Goal: Contribute content: Add original content to the website for others to see

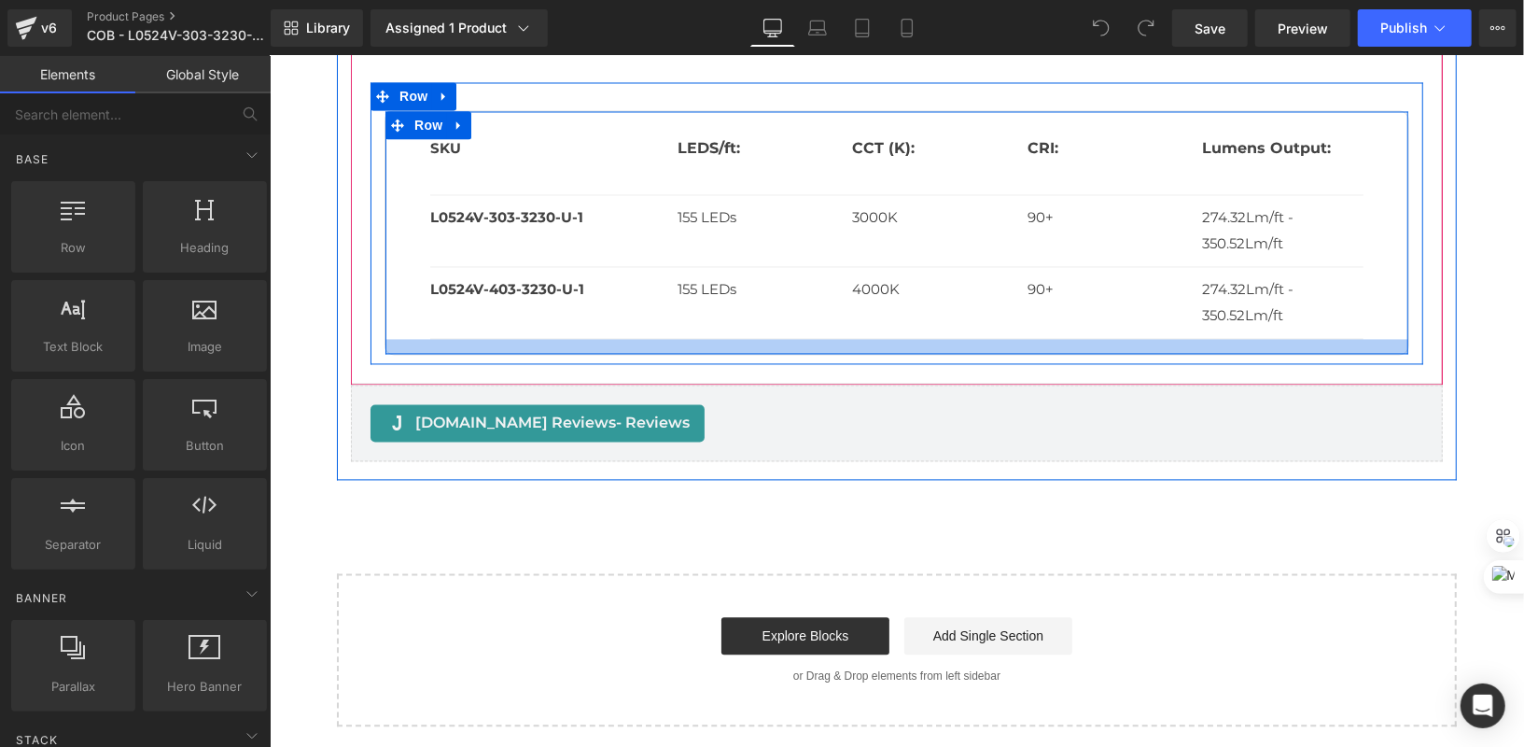
scroll to position [2307, 0]
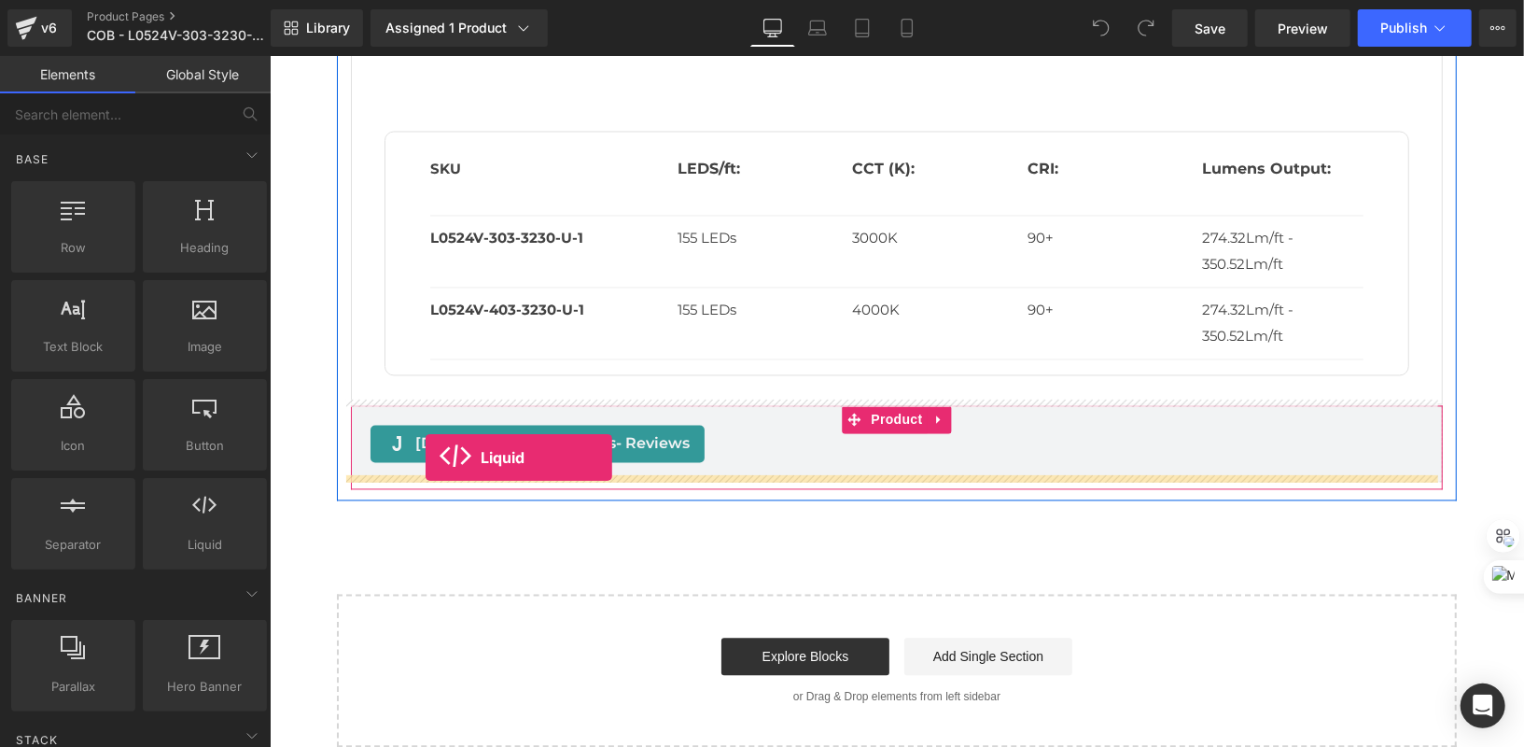
drag, startPoint x: 480, startPoint y: 585, endPoint x: 425, endPoint y: 456, distance: 140.1
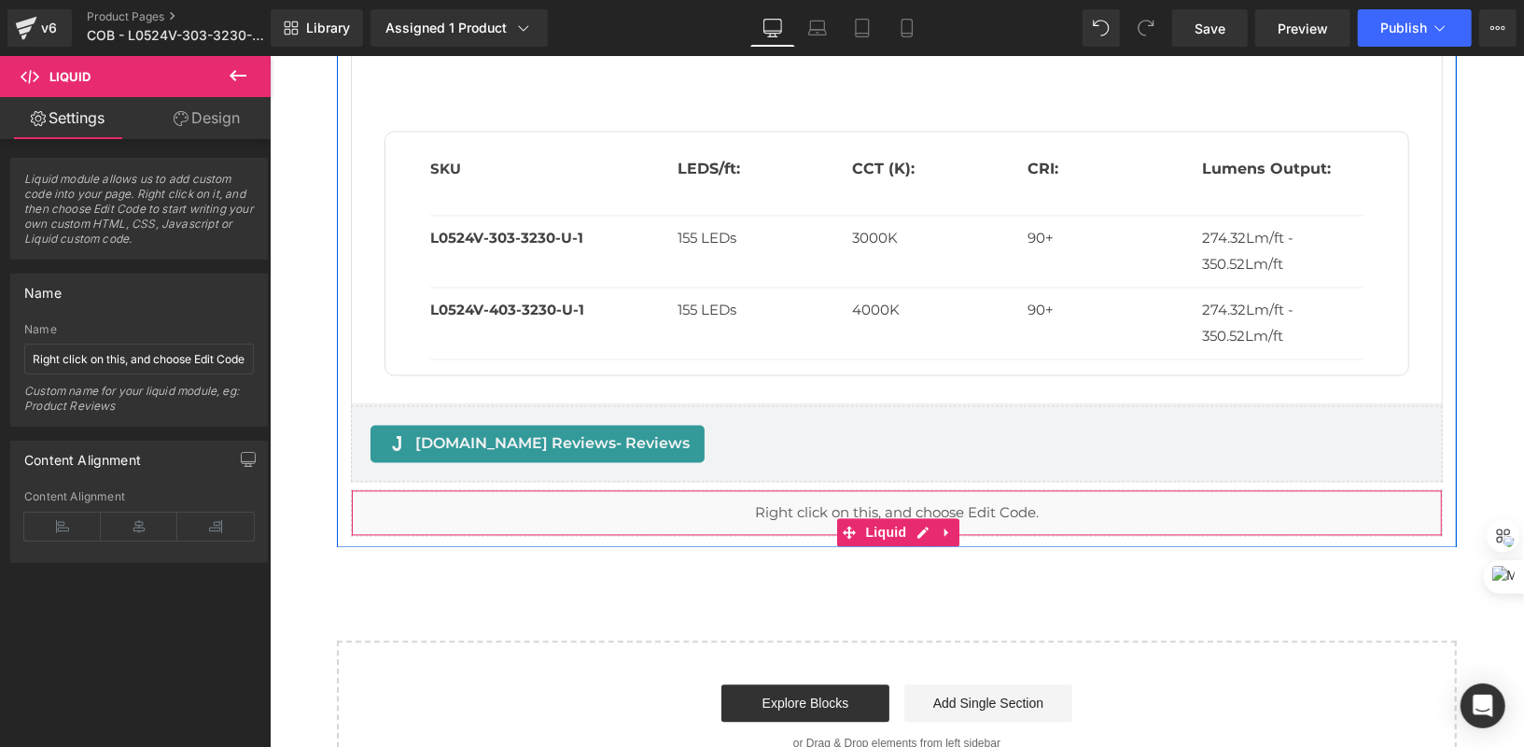
click at [1029, 497] on div "Liquid" at bounding box center [896, 512] width 1092 height 47
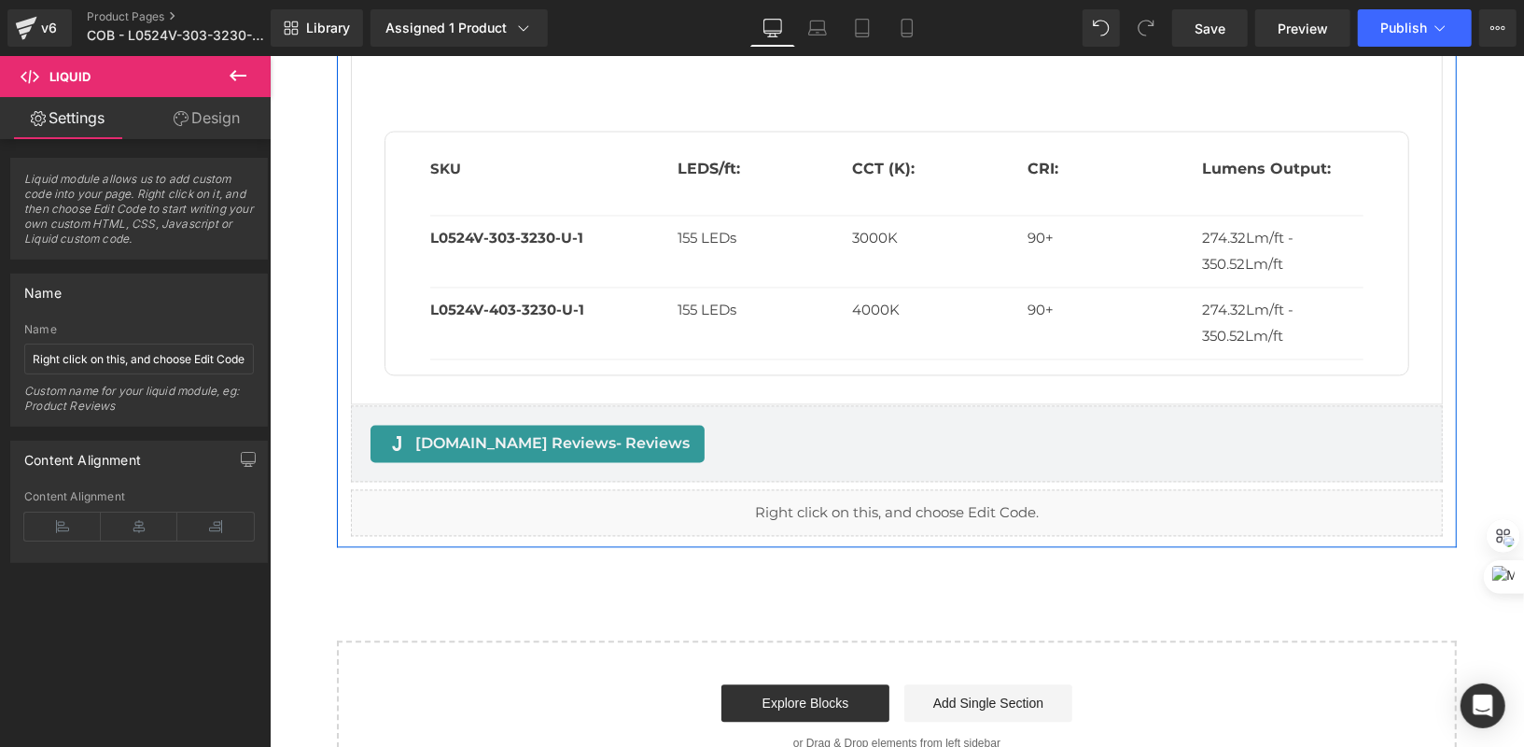
click at [914, 526] on div "Liquid" at bounding box center [896, 512] width 1092 height 47
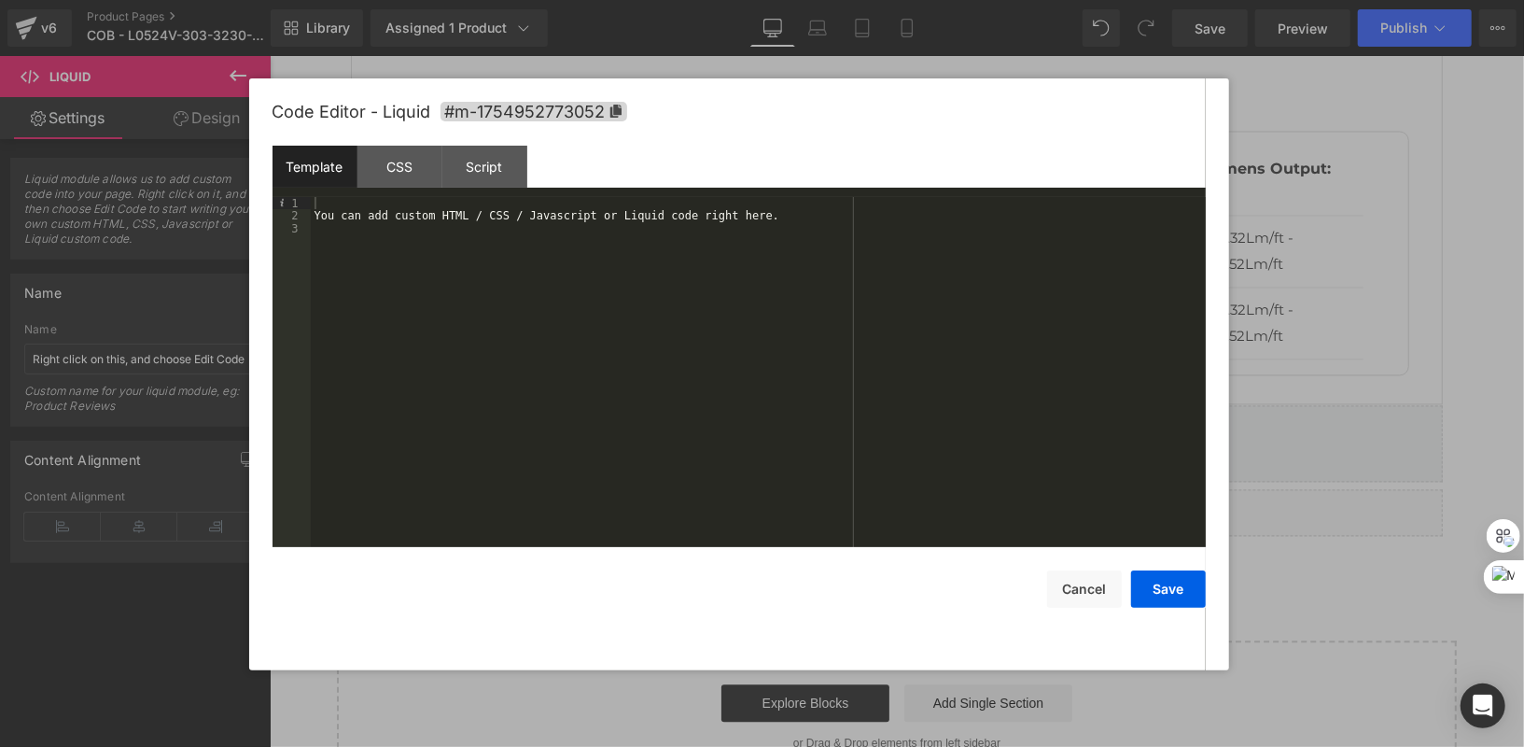
click at [843, 208] on div "You can add custom HTML / CSS / Javascript or Liquid code right here." at bounding box center [758, 385] width 895 height 376
click at [844, 208] on div "You can add custom HTML / CSS / Javascript or Liquid code right here." at bounding box center [758, 385] width 895 height 376
click at [844, 227] on div "You can add custom HTML / CSS / Javascript or Liquid code right here." at bounding box center [758, 385] width 895 height 376
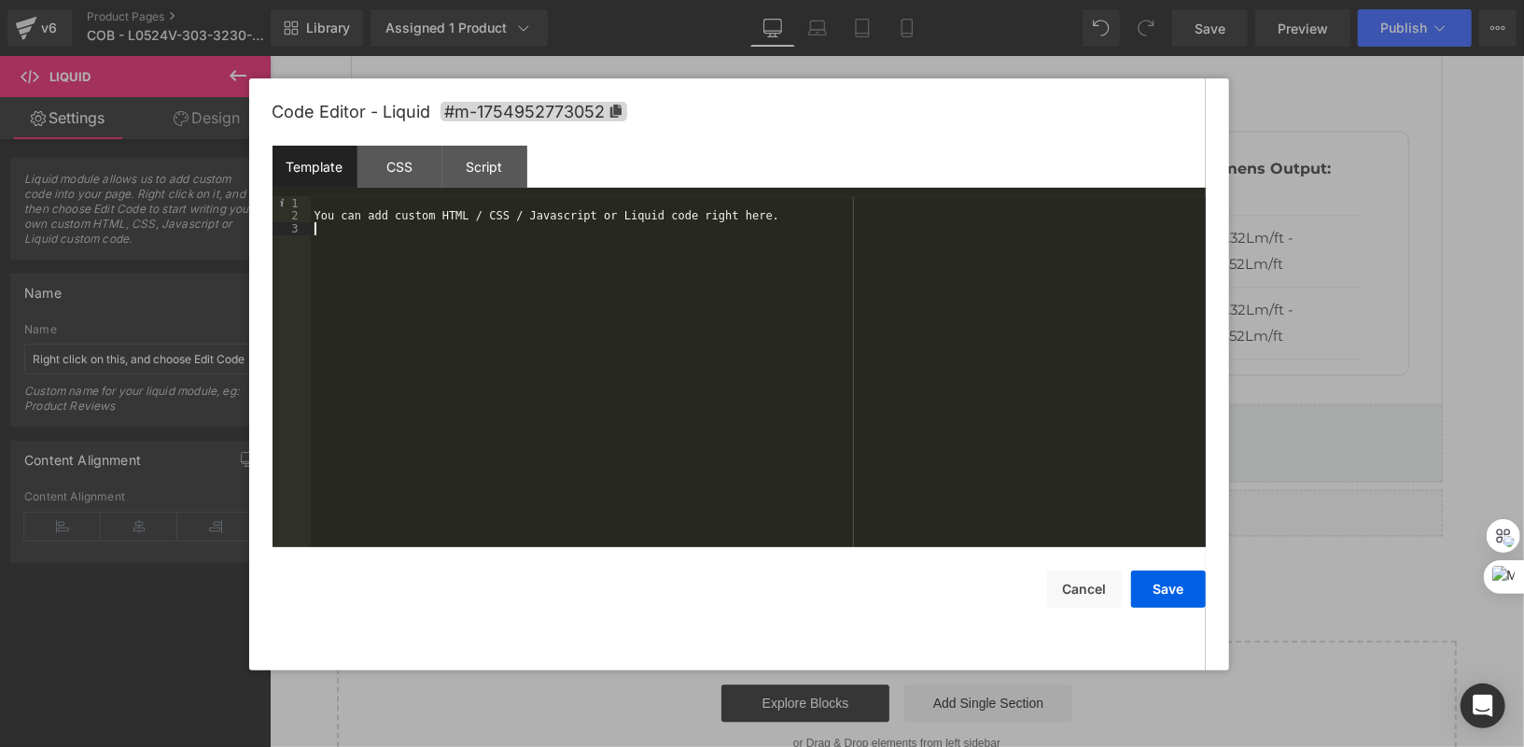
click at [844, 227] on div "You can add custom HTML / CSS / Javascript or Liquid code right here." at bounding box center [758, 385] width 895 height 376
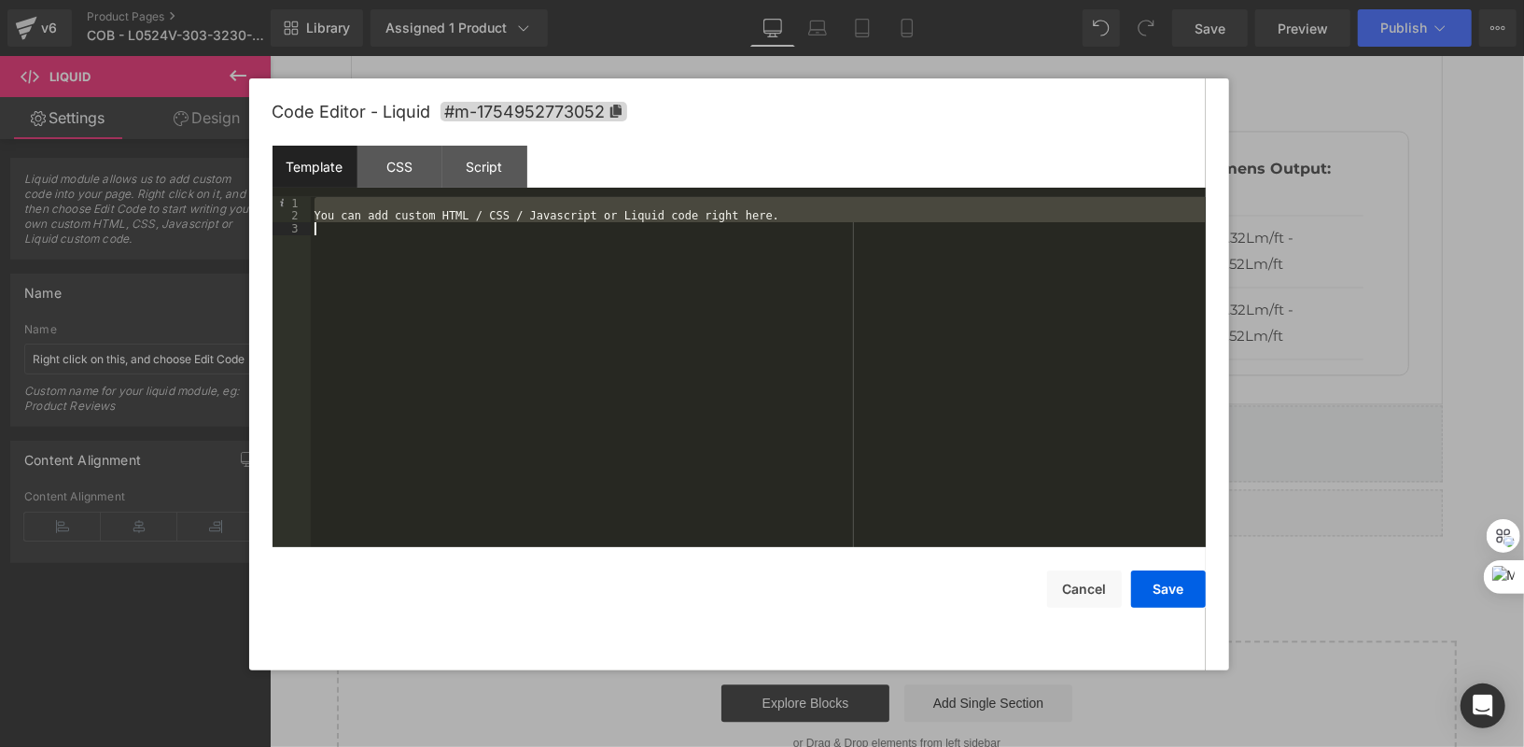
drag, startPoint x: 844, startPoint y: 227, endPoint x: 364, endPoint y: 220, distance: 479.9
click at [364, 220] on div "You can add custom HTML / CSS / Javascript or Liquid code right here." at bounding box center [758, 385] width 895 height 376
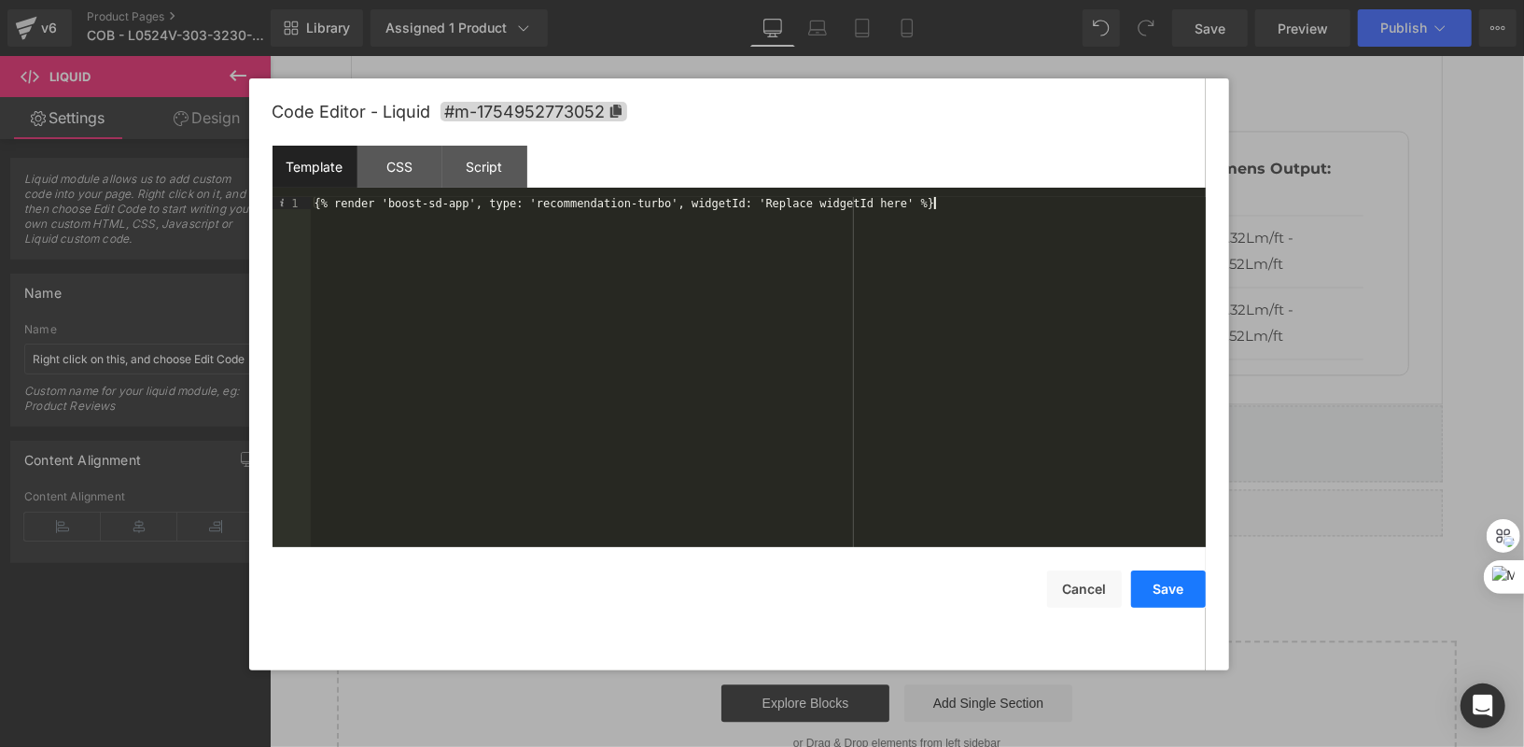
click at [1193, 587] on button "Save" at bounding box center [1168, 588] width 75 height 37
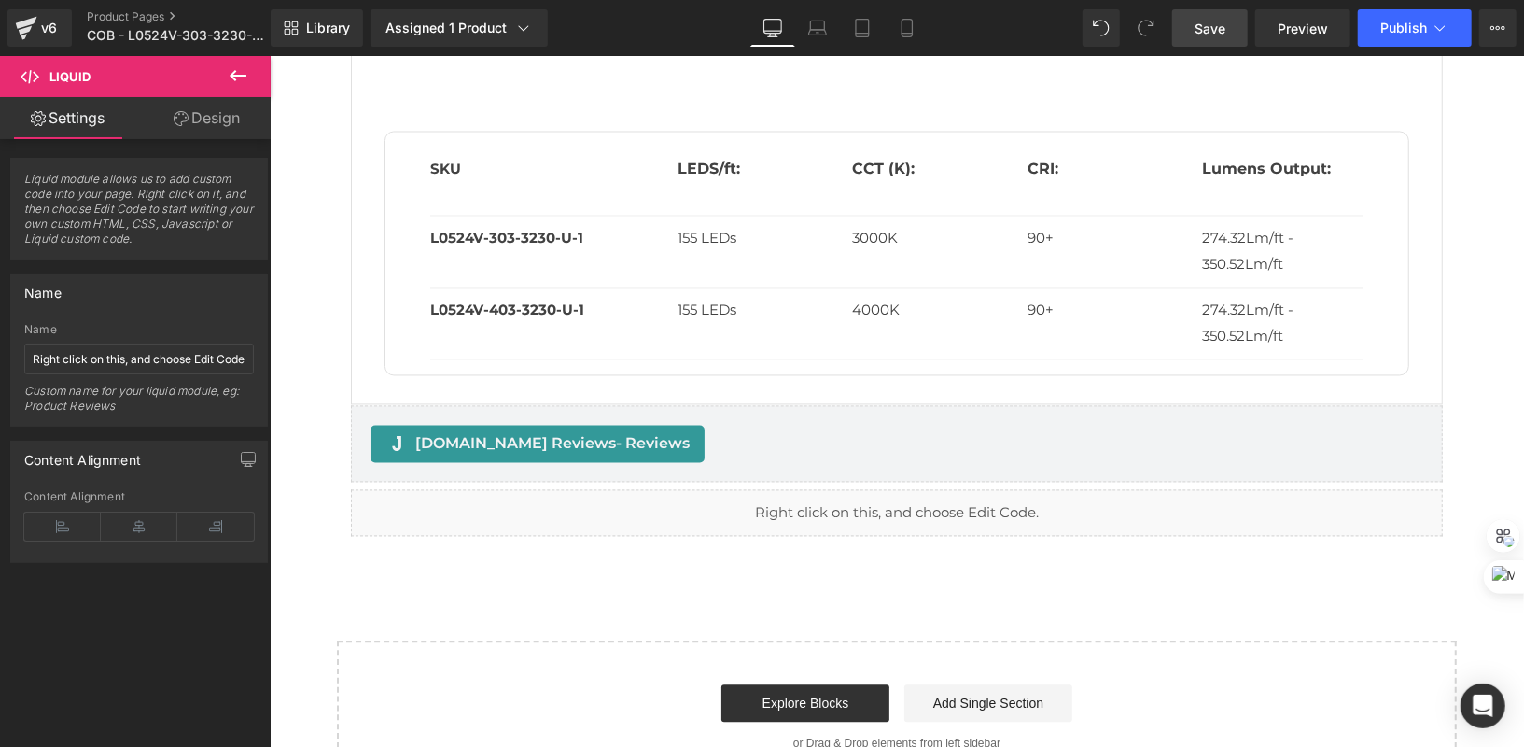
click at [1225, 26] on span "Save" at bounding box center [1210, 29] width 31 height 20
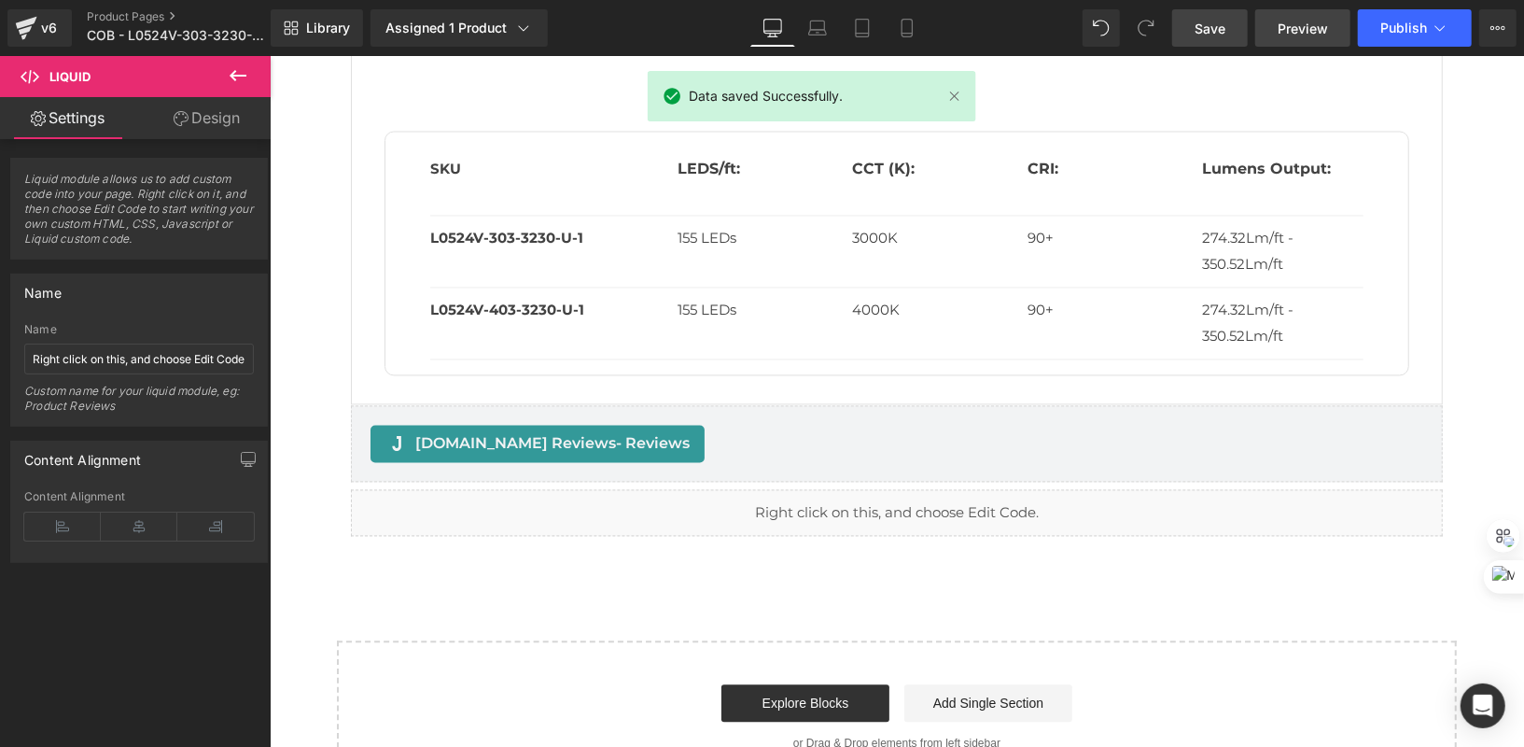
click at [1302, 28] on span "Preview" at bounding box center [1303, 29] width 50 height 20
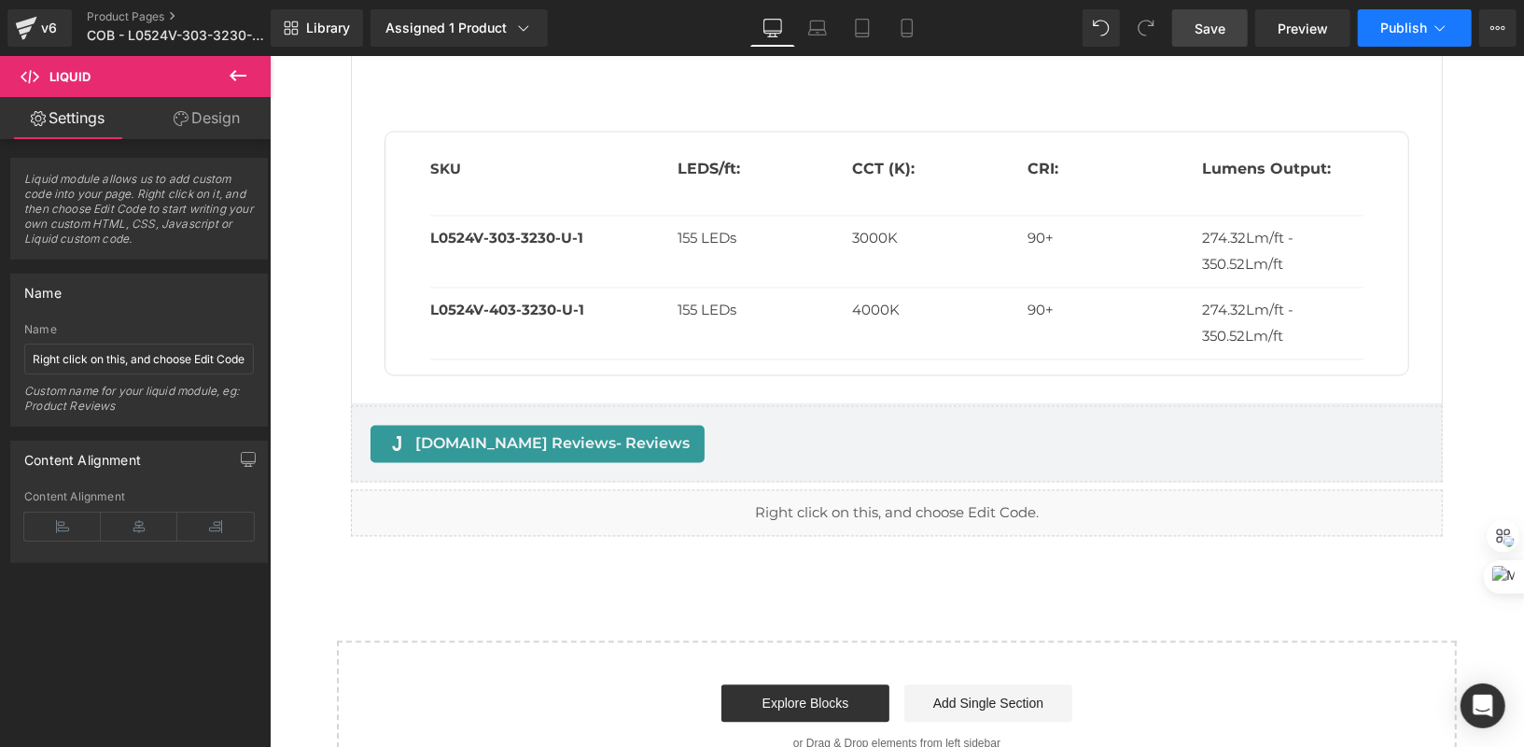
click at [1400, 39] on button "Publish" at bounding box center [1415, 27] width 114 height 37
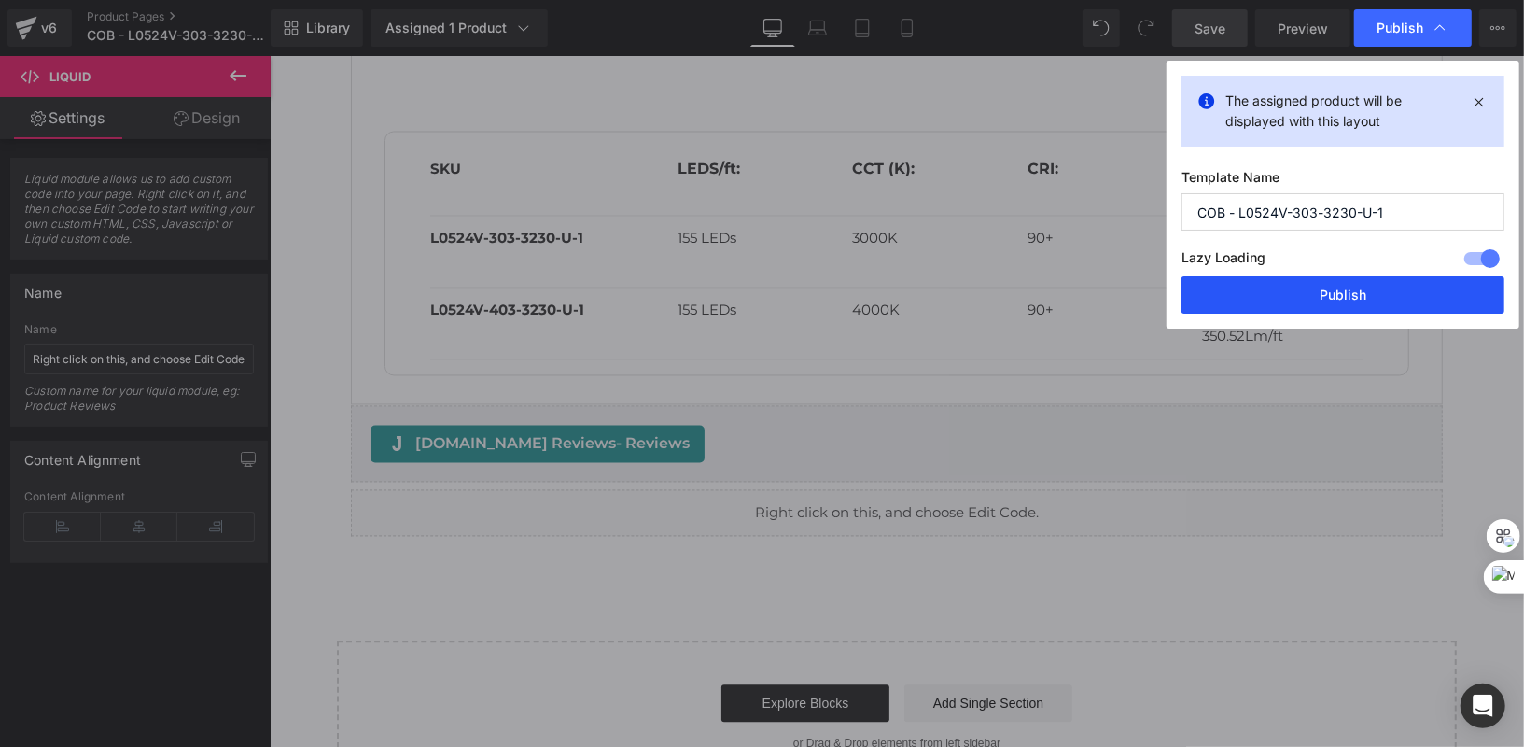
click at [1340, 282] on button "Publish" at bounding box center [1343, 294] width 323 height 37
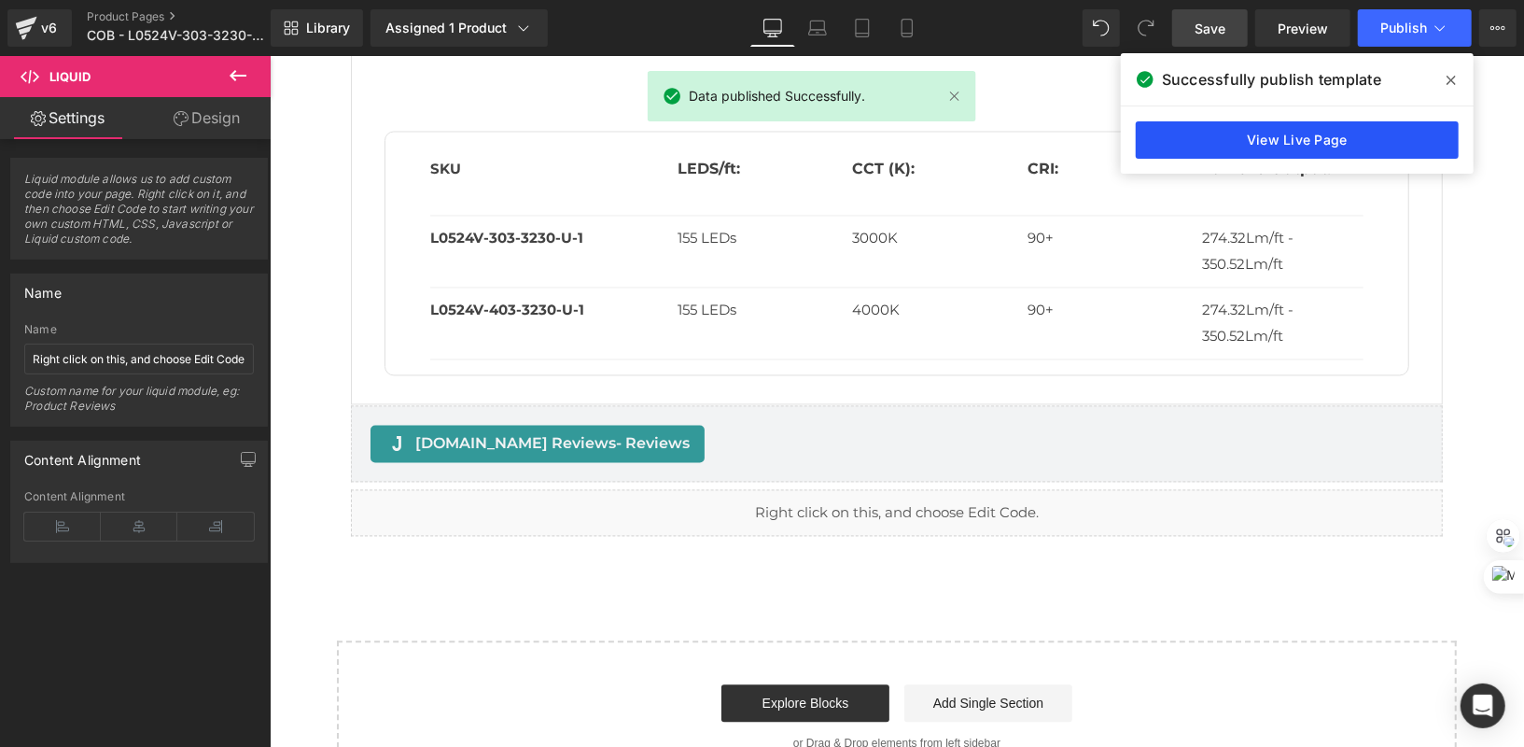
click at [1363, 137] on link "View Live Page" at bounding box center [1297, 139] width 323 height 37
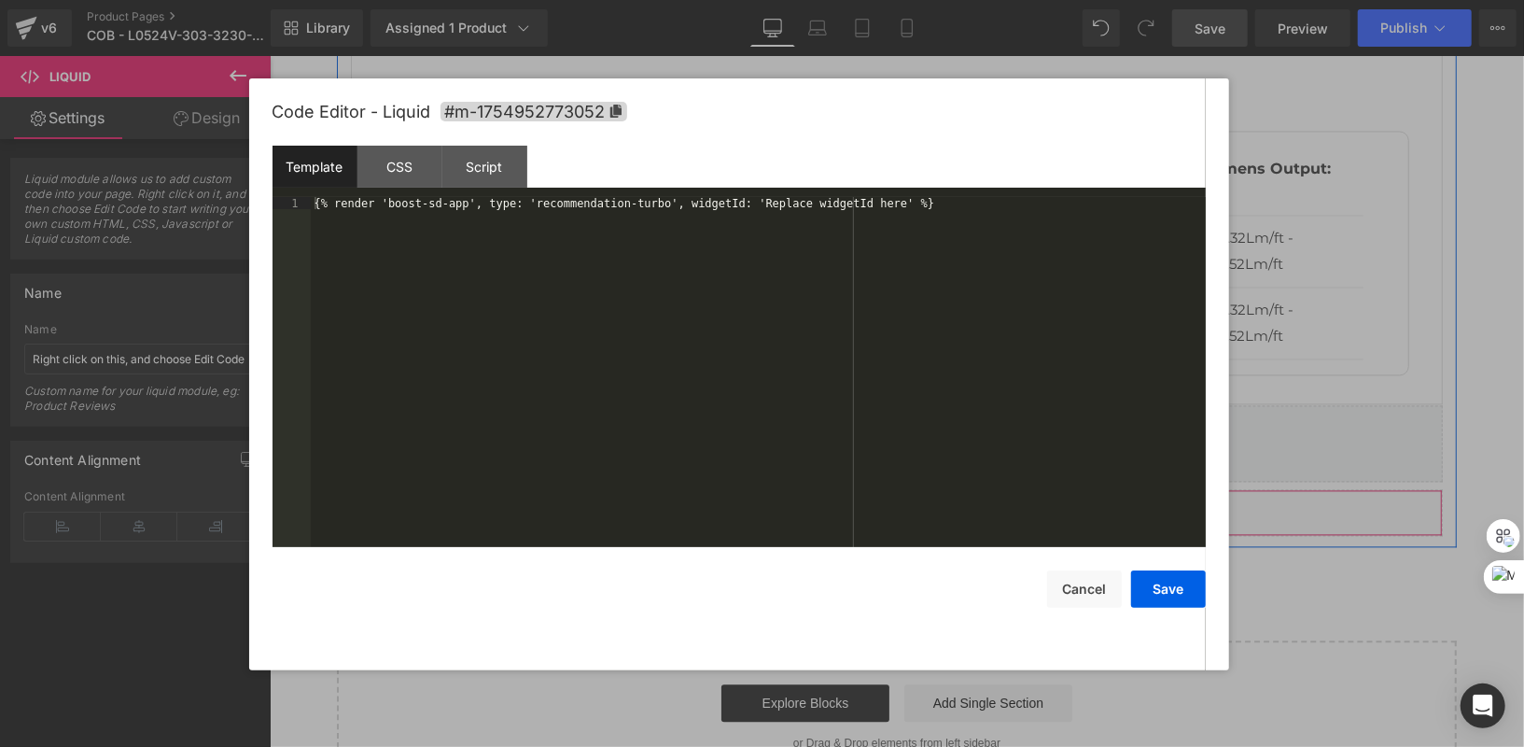
click at [917, 489] on div "Liquid" at bounding box center [896, 512] width 1092 height 47
click at [409, 168] on div "CSS" at bounding box center [400, 167] width 85 height 42
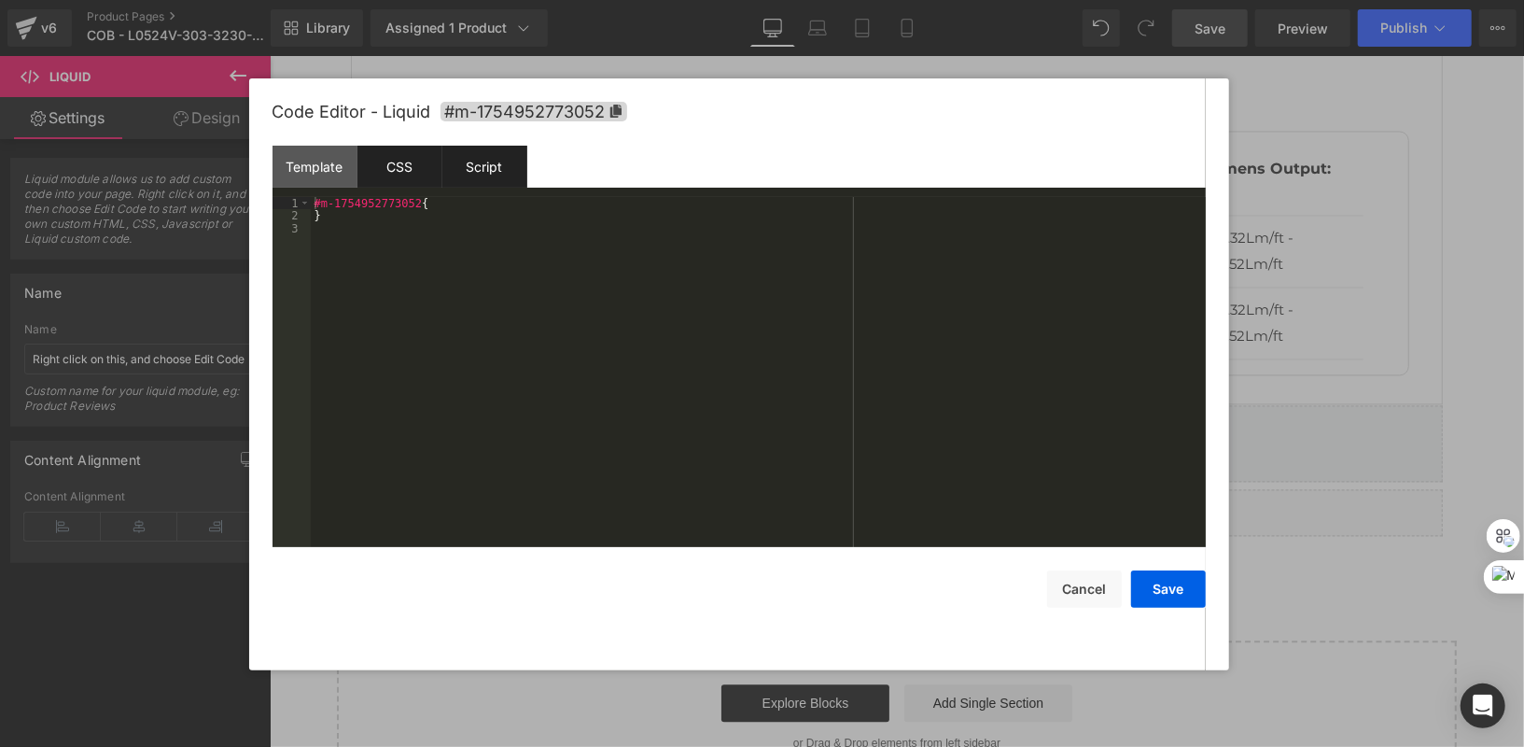
click at [498, 178] on div "Script" at bounding box center [484, 167] width 85 height 42
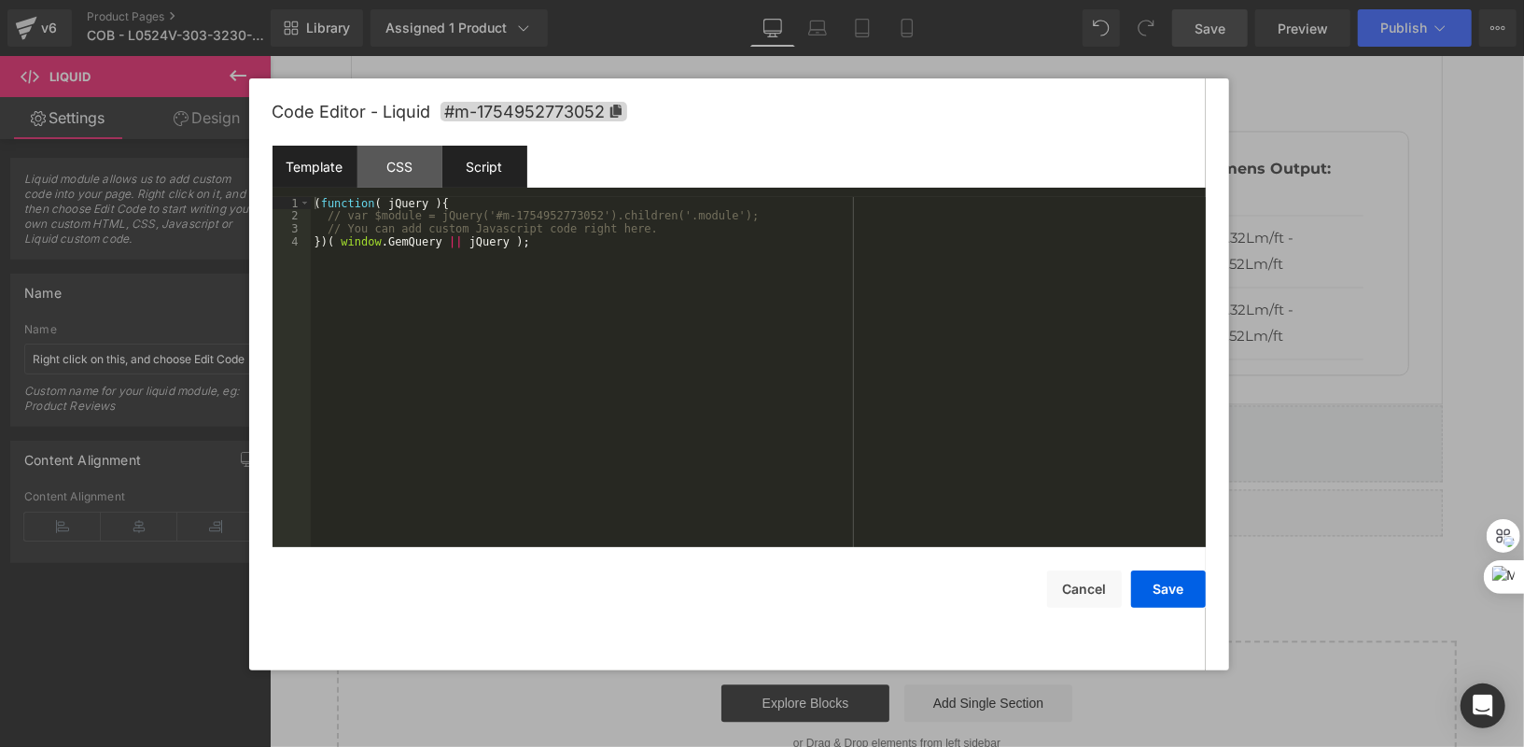
click at [330, 173] on div "Template" at bounding box center [315, 167] width 85 height 42
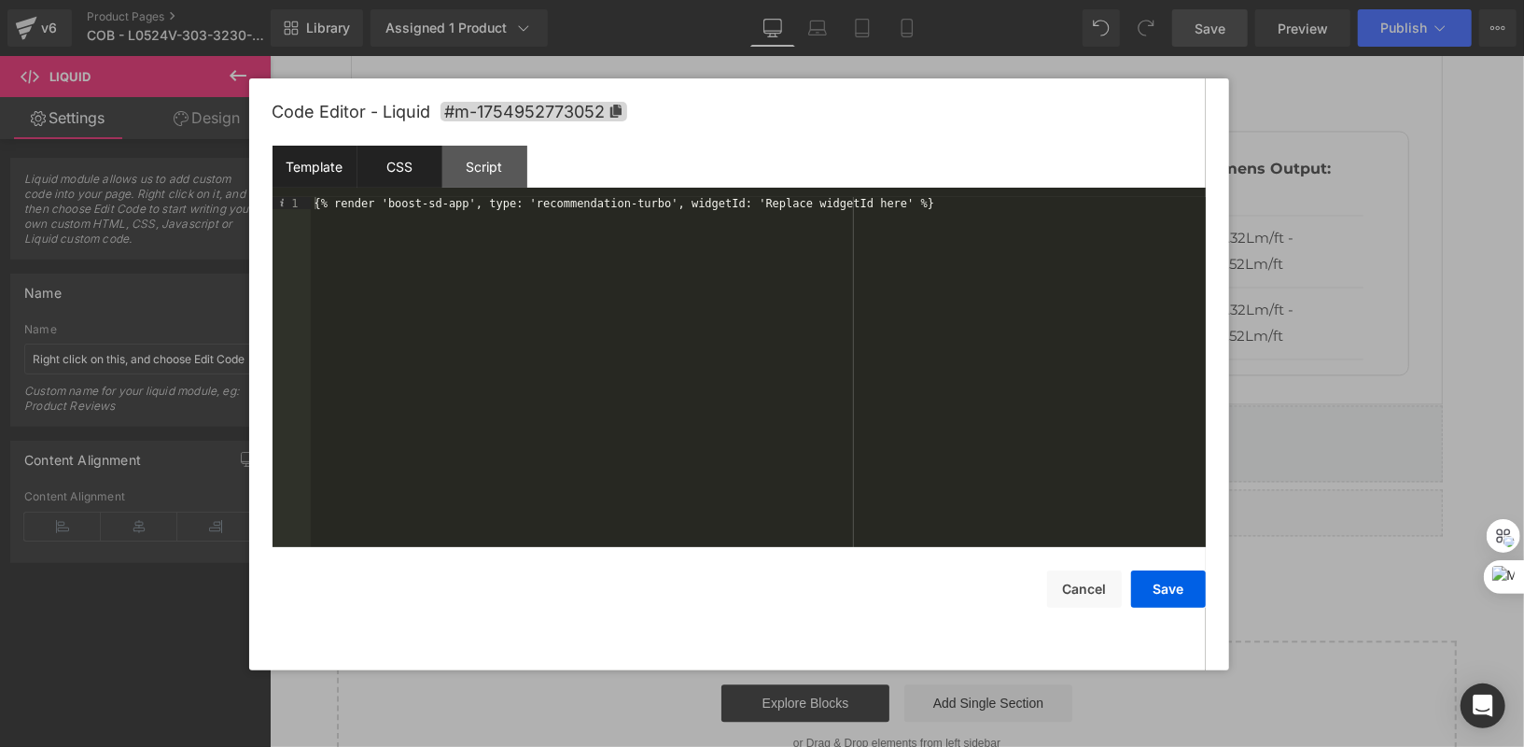
click at [400, 182] on div "CSS" at bounding box center [400, 167] width 85 height 42
click at [315, 178] on div "Template" at bounding box center [315, 167] width 85 height 42
click at [891, 201] on div "{% render 'boost-sd-app', type: 'recommendation-turbo', widgetId: 'Replace widg…" at bounding box center [758, 385] width 895 height 376
drag, startPoint x: 913, startPoint y: 203, endPoint x: 1017, endPoint y: 203, distance: 103.6
click at [915, 203] on div "{% render 'boost-sd-app', type: 'recommendation-turbo', widgetId: 'Replace widg…" at bounding box center [758, 385] width 895 height 376
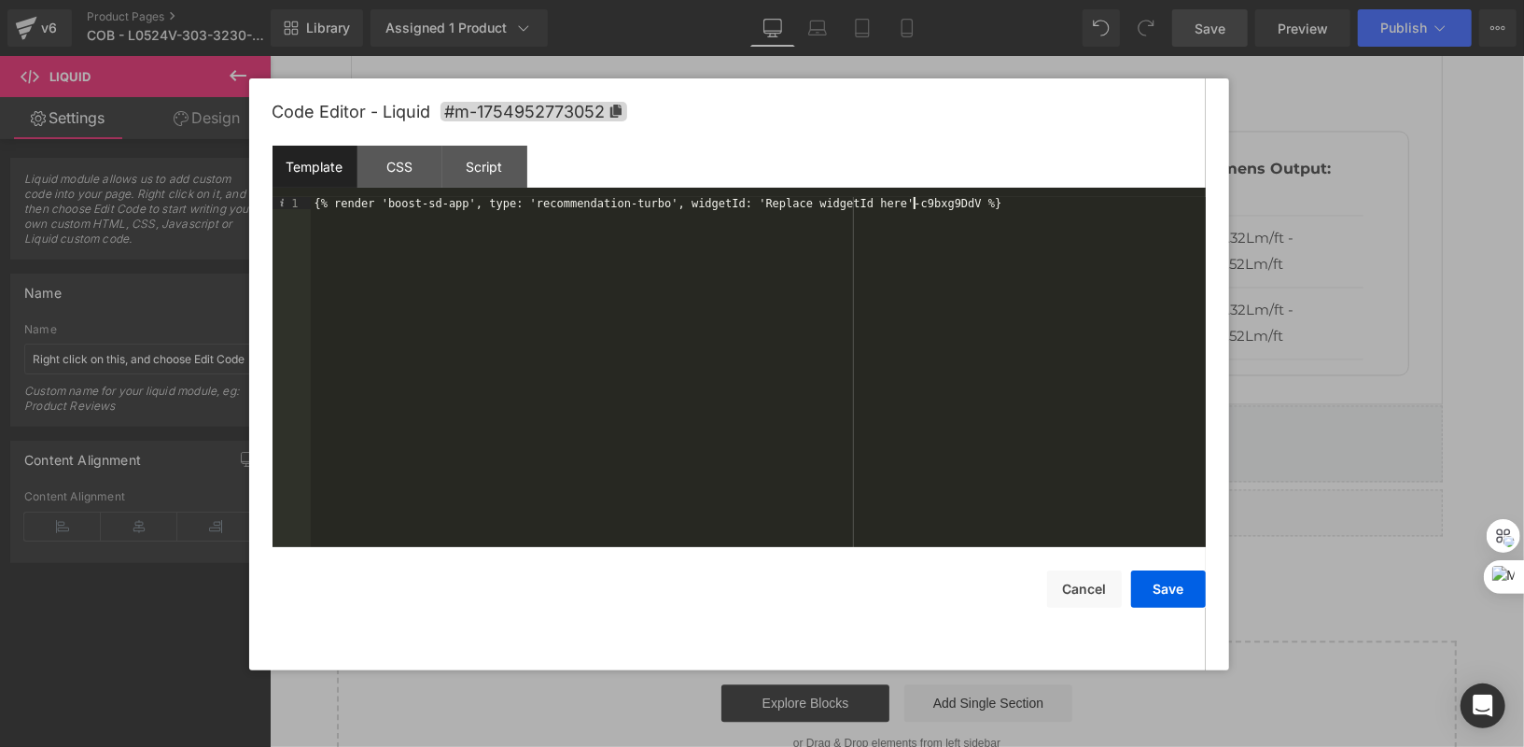
click at [915, 203] on div "{% render 'boost-sd-app', type: 'recommendation-turbo', widgetId: 'Replace widg…" at bounding box center [758, 385] width 895 height 376
drag, startPoint x: 770, startPoint y: 204, endPoint x: 915, endPoint y: 205, distance: 144.7
click at [915, 205] on div "{% render 'boost-sd-app', type: 'recommendation-turbo', widgetId: 'Replace widg…" at bounding box center [758, 385] width 895 height 376
click at [968, 254] on div "{% render 'boost-sd-app', type: 'recommendation-turbo', widgetId: 'c9bxg9DdV %}" at bounding box center [758, 385] width 895 height 376
click at [1186, 587] on button "Save" at bounding box center [1168, 588] width 75 height 37
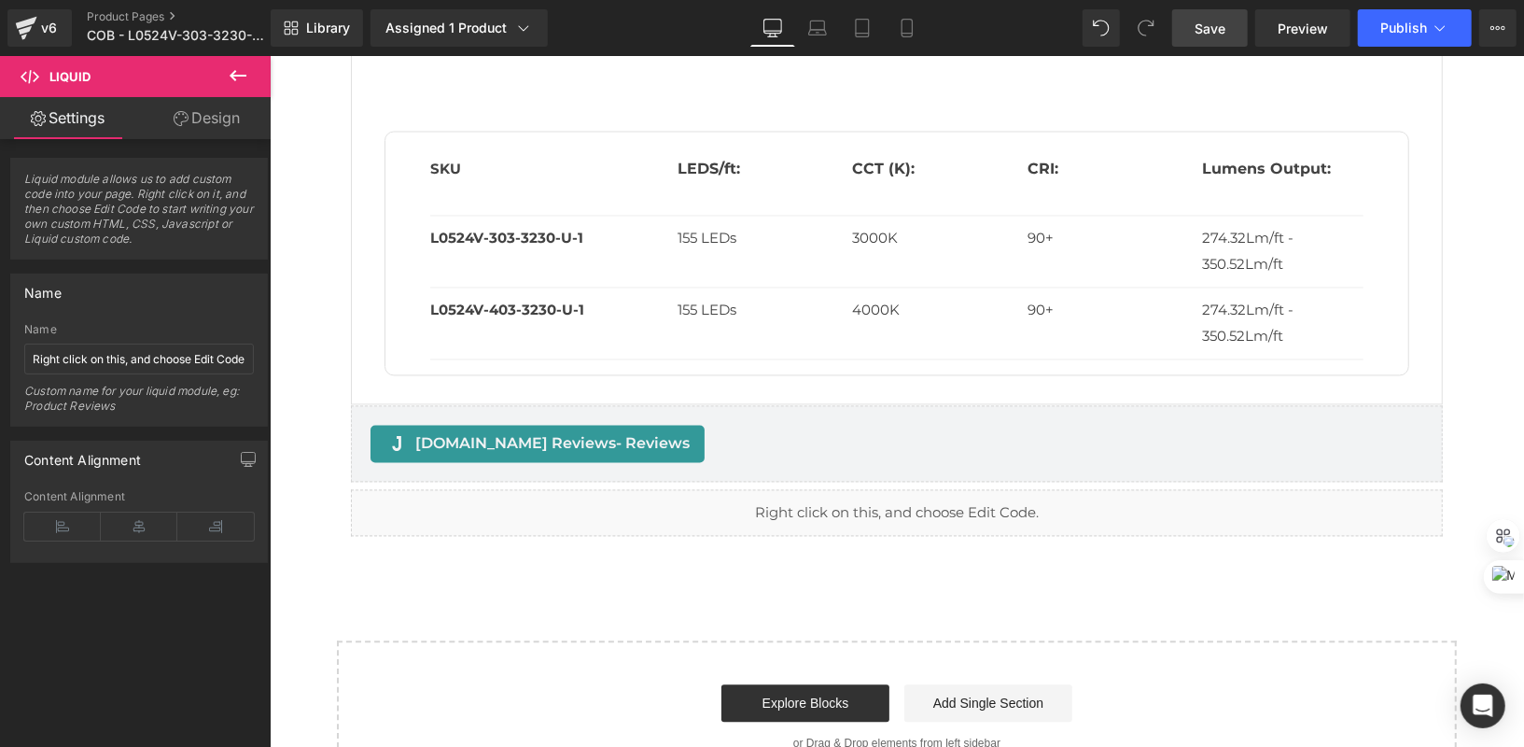
click at [1243, 25] on link "Save" at bounding box center [1210, 27] width 76 height 37
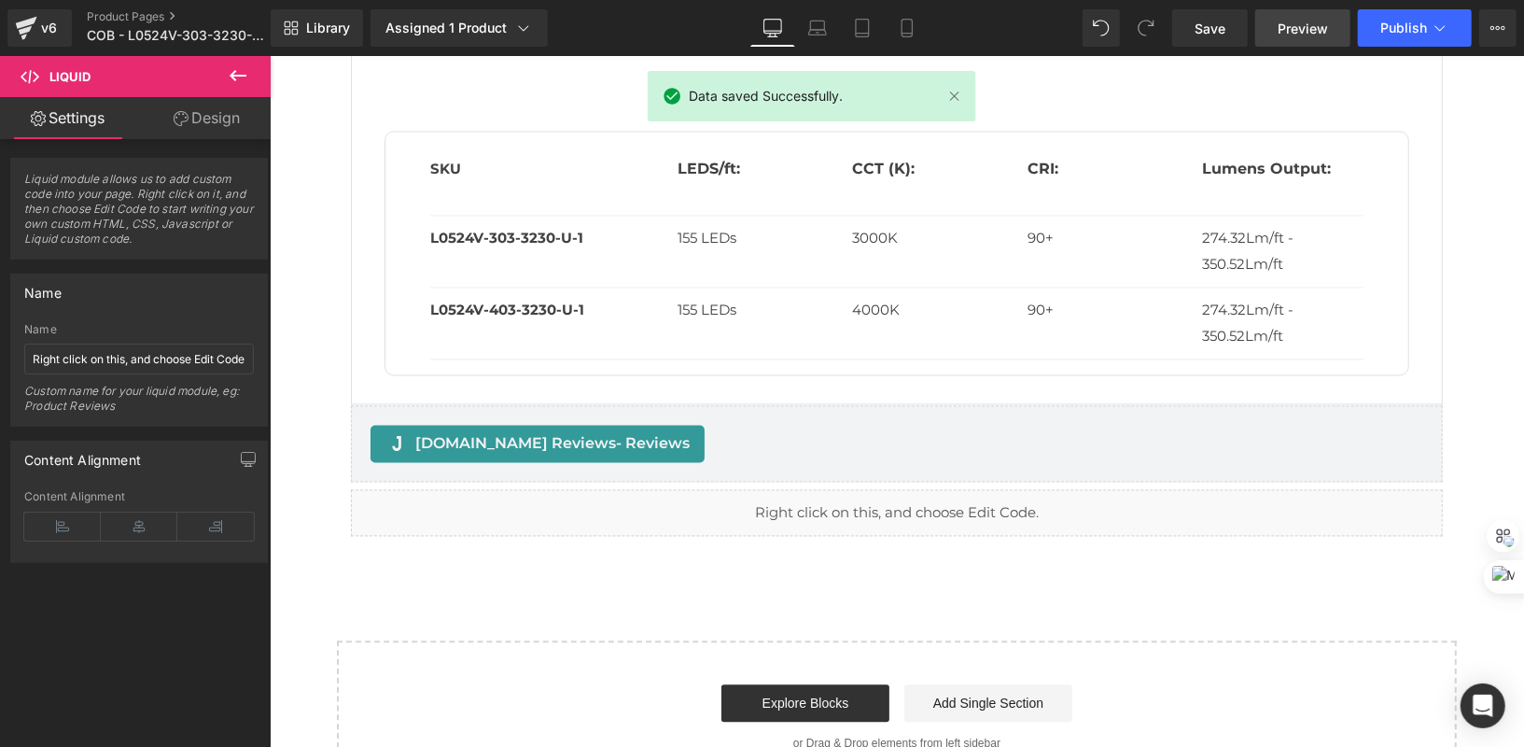
click at [1306, 23] on span "Preview" at bounding box center [1303, 29] width 50 height 20
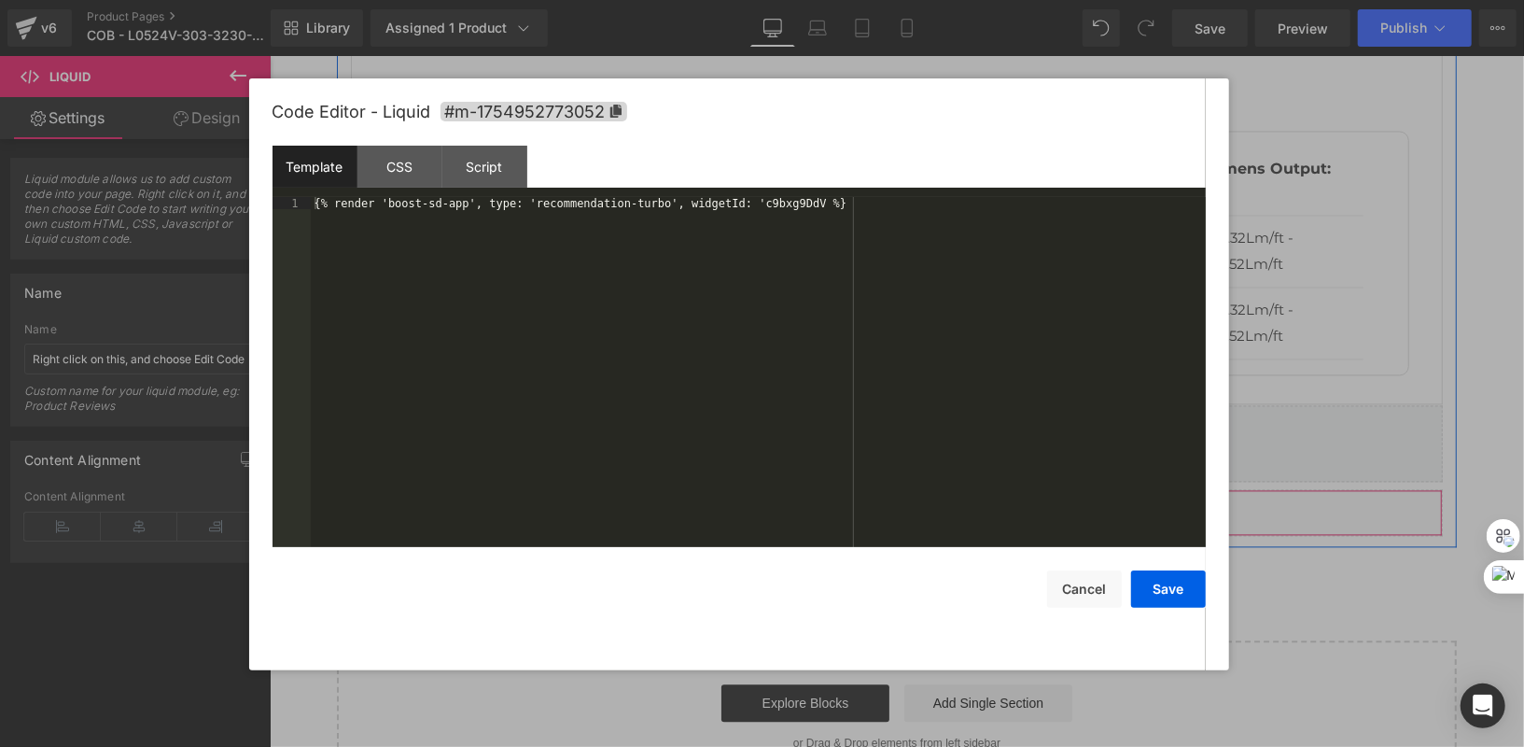
click at [914, 494] on div "Liquid" at bounding box center [896, 512] width 1092 height 47
click at [1091, 593] on button "Cancel" at bounding box center [1084, 588] width 75 height 37
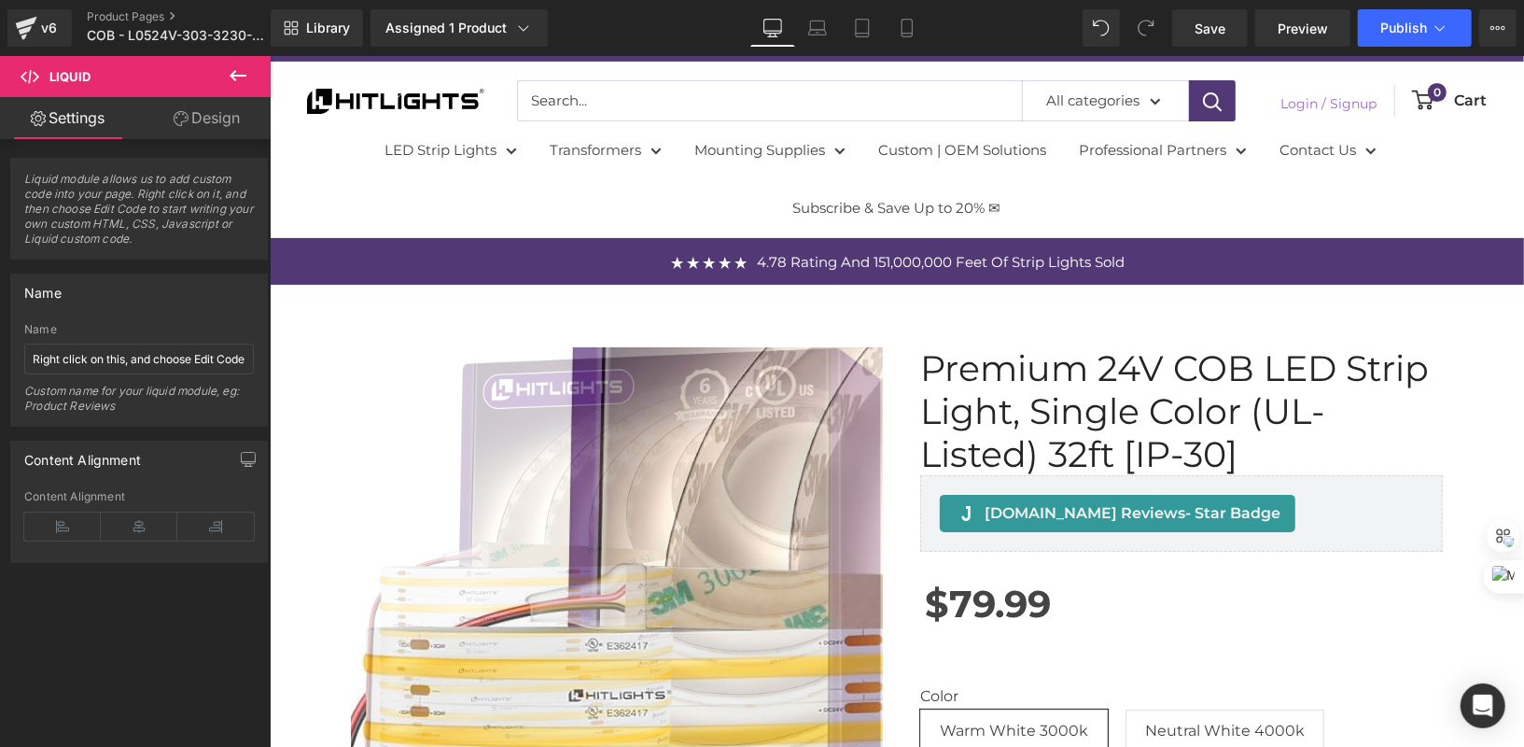
scroll to position [0, 0]
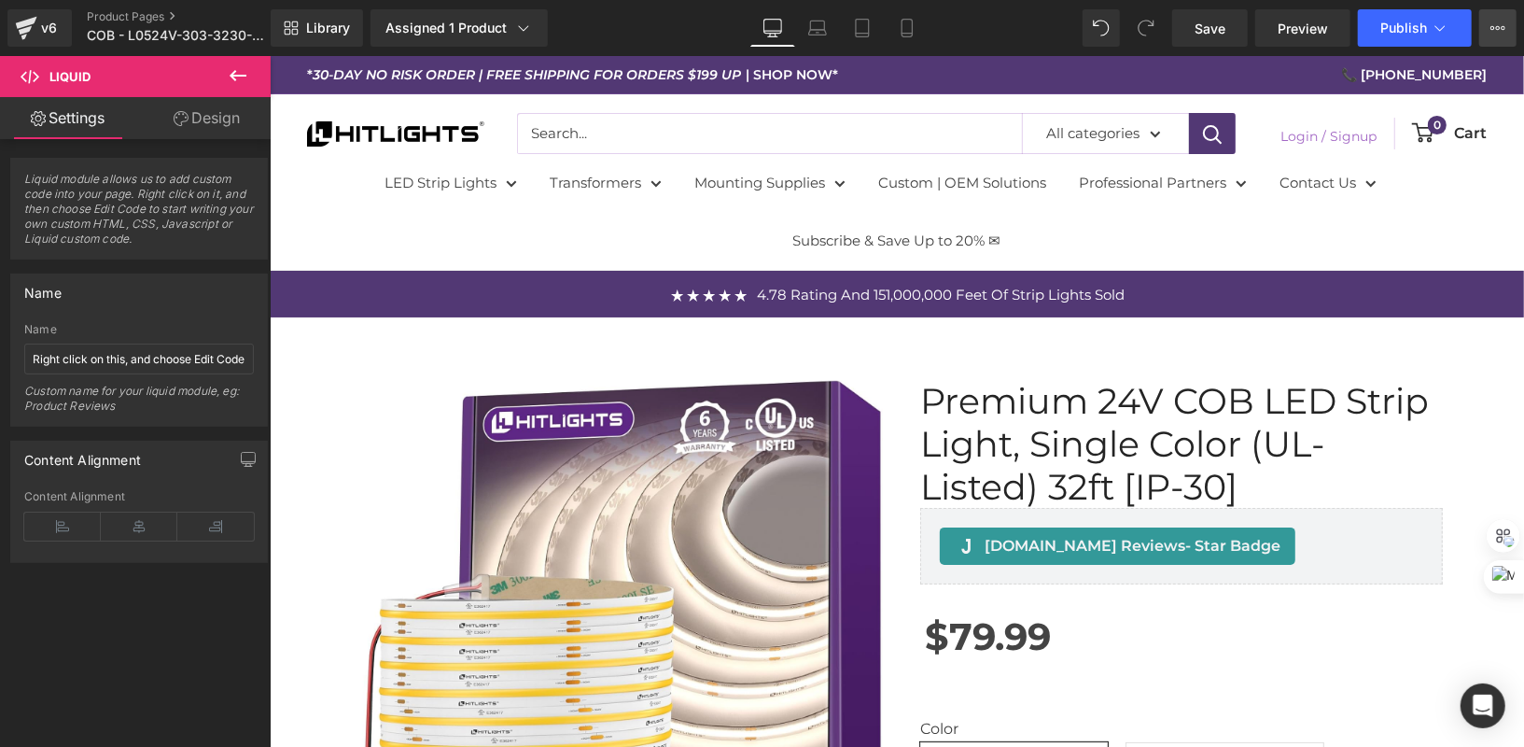
click at [1495, 22] on icon at bounding box center [1498, 28] width 15 height 15
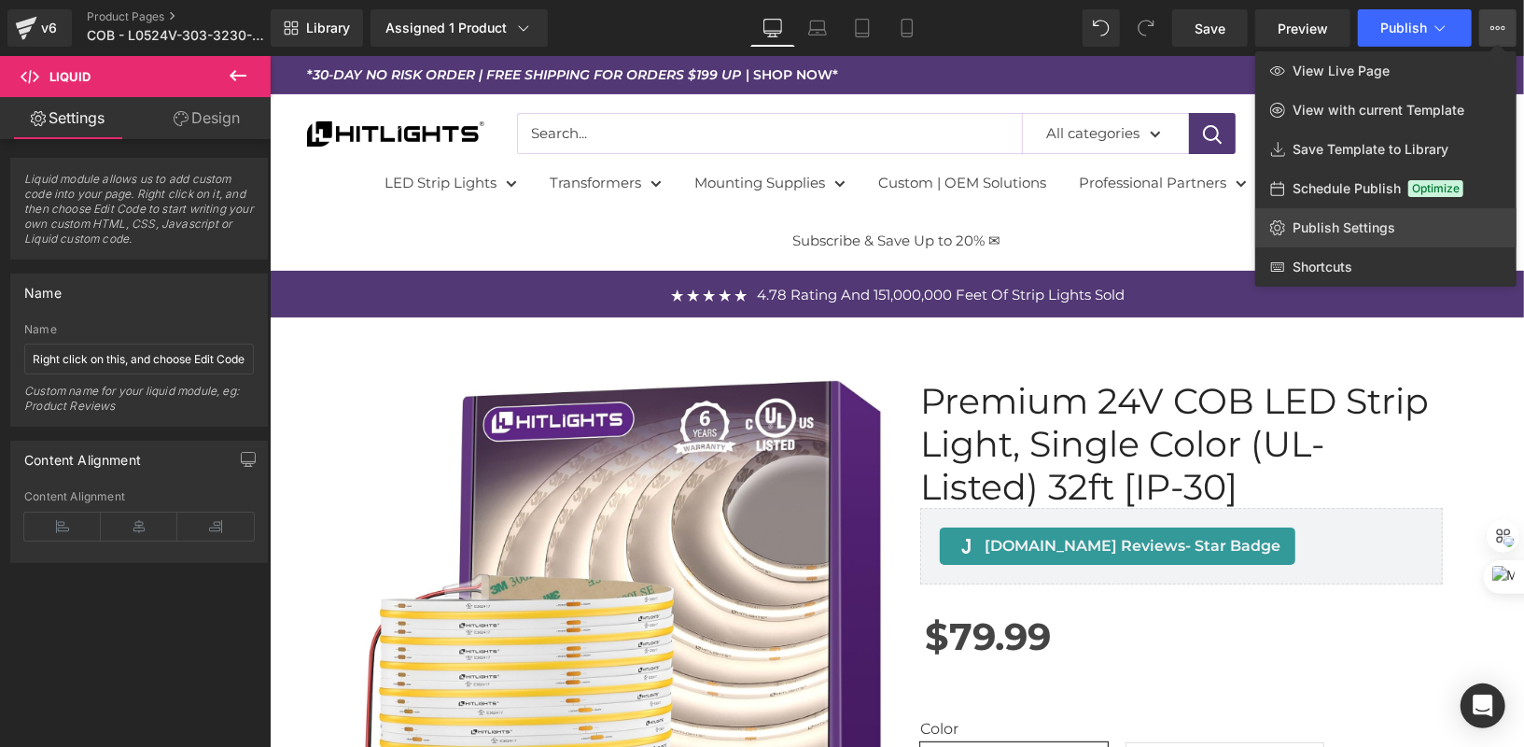
click at [1343, 226] on span "Publish Settings" at bounding box center [1344, 227] width 103 height 17
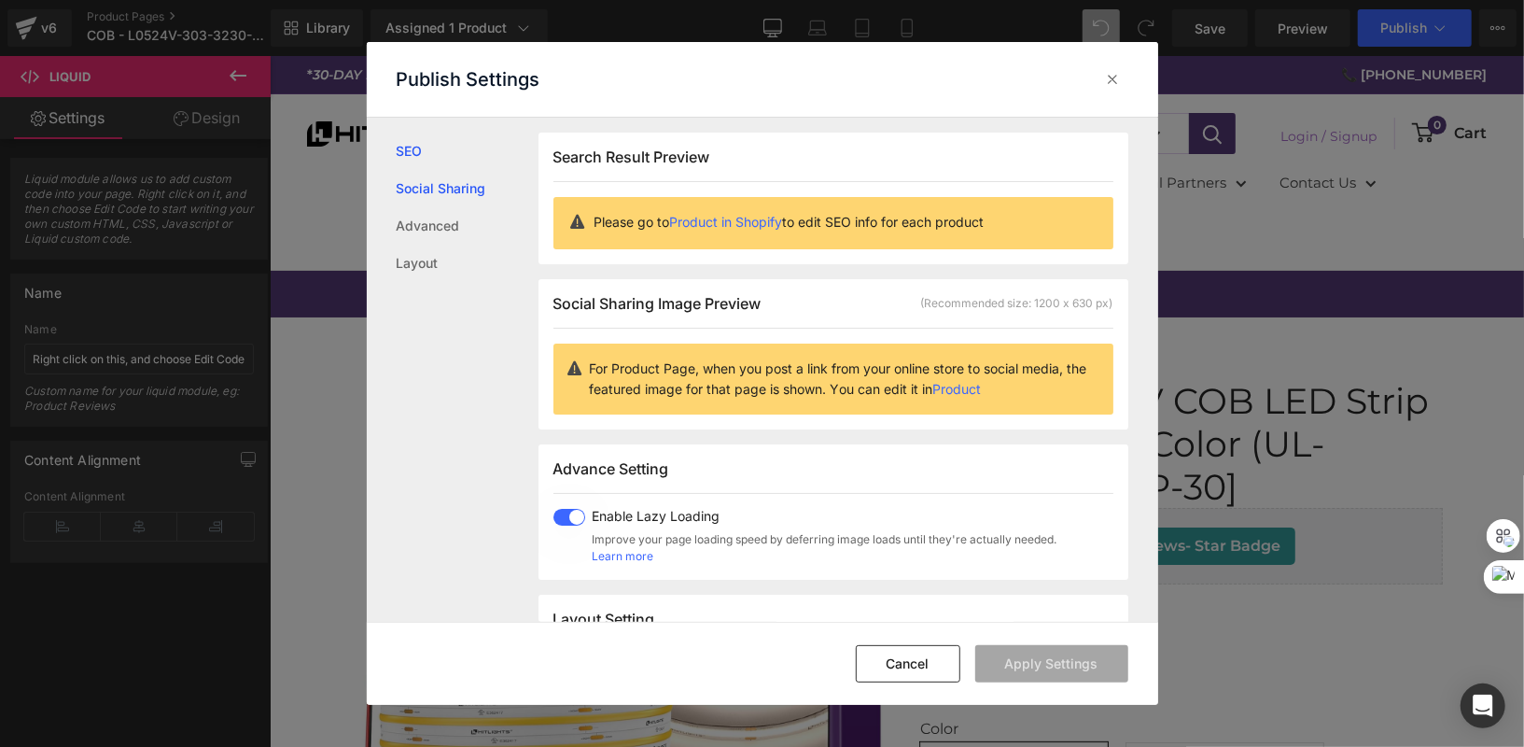
click at [489, 185] on link "Social Sharing" at bounding box center [468, 188] width 142 height 37
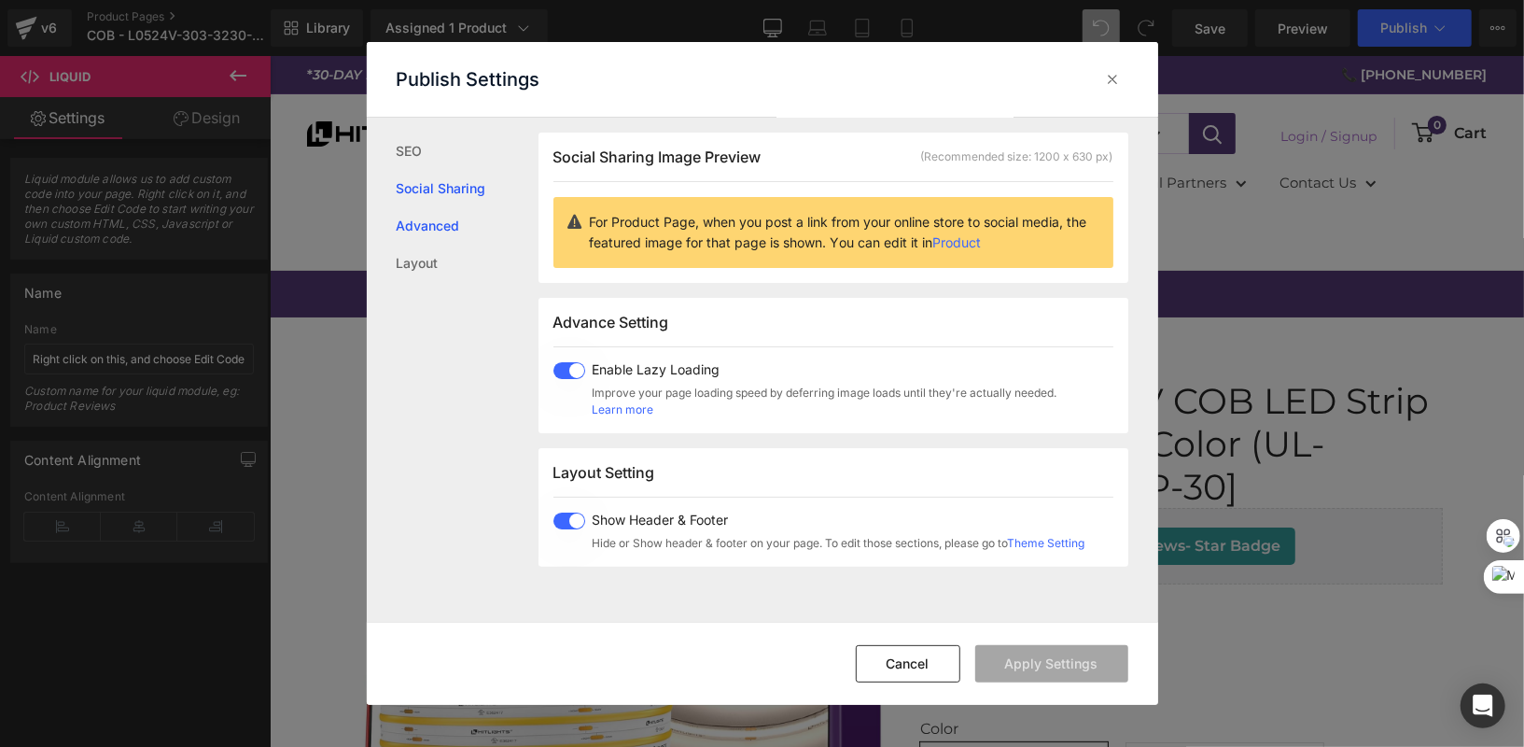
click at [457, 217] on link "Advanced" at bounding box center [468, 225] width 142 height 37
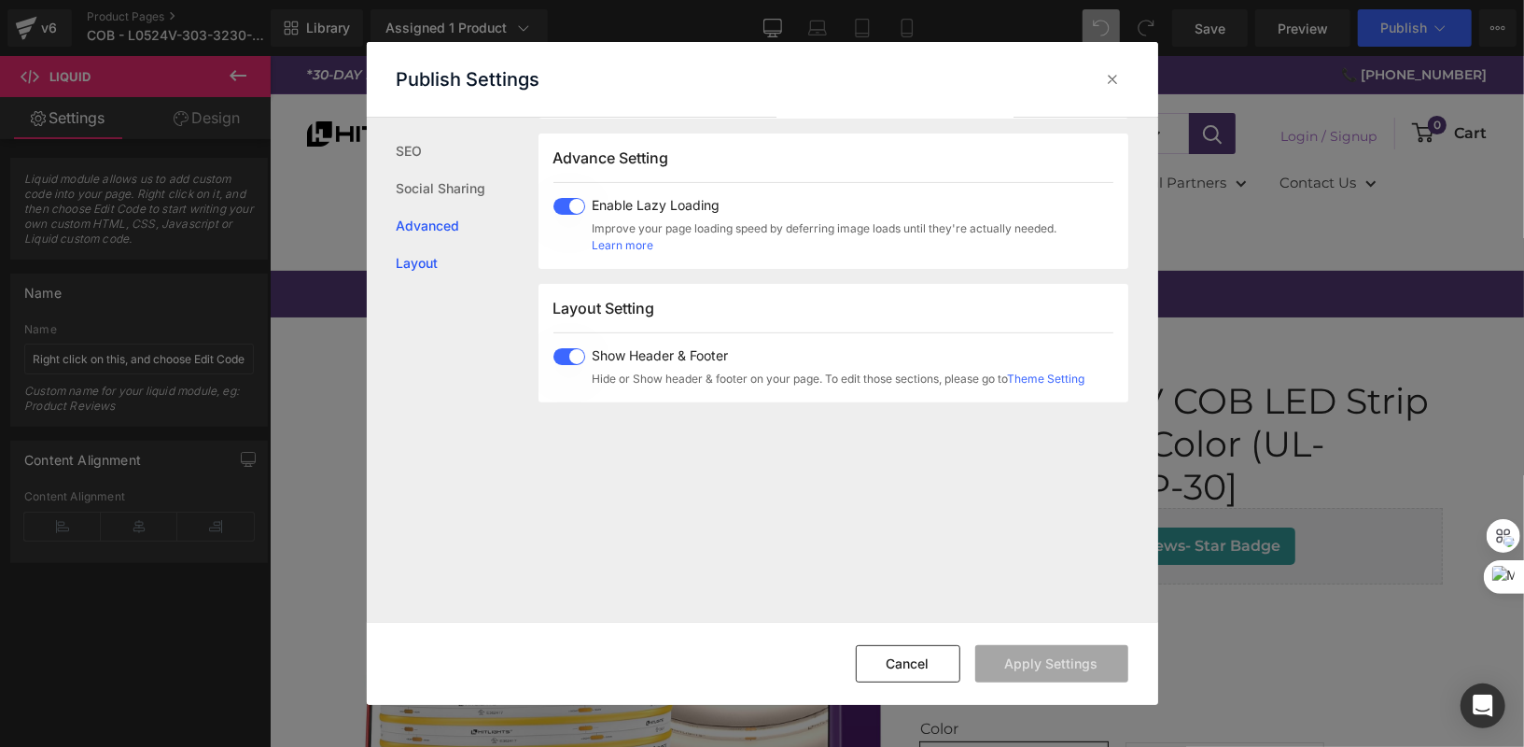
click at [450, 267] on link "Layout" at bounding box center [468, 263] width 142 height 37
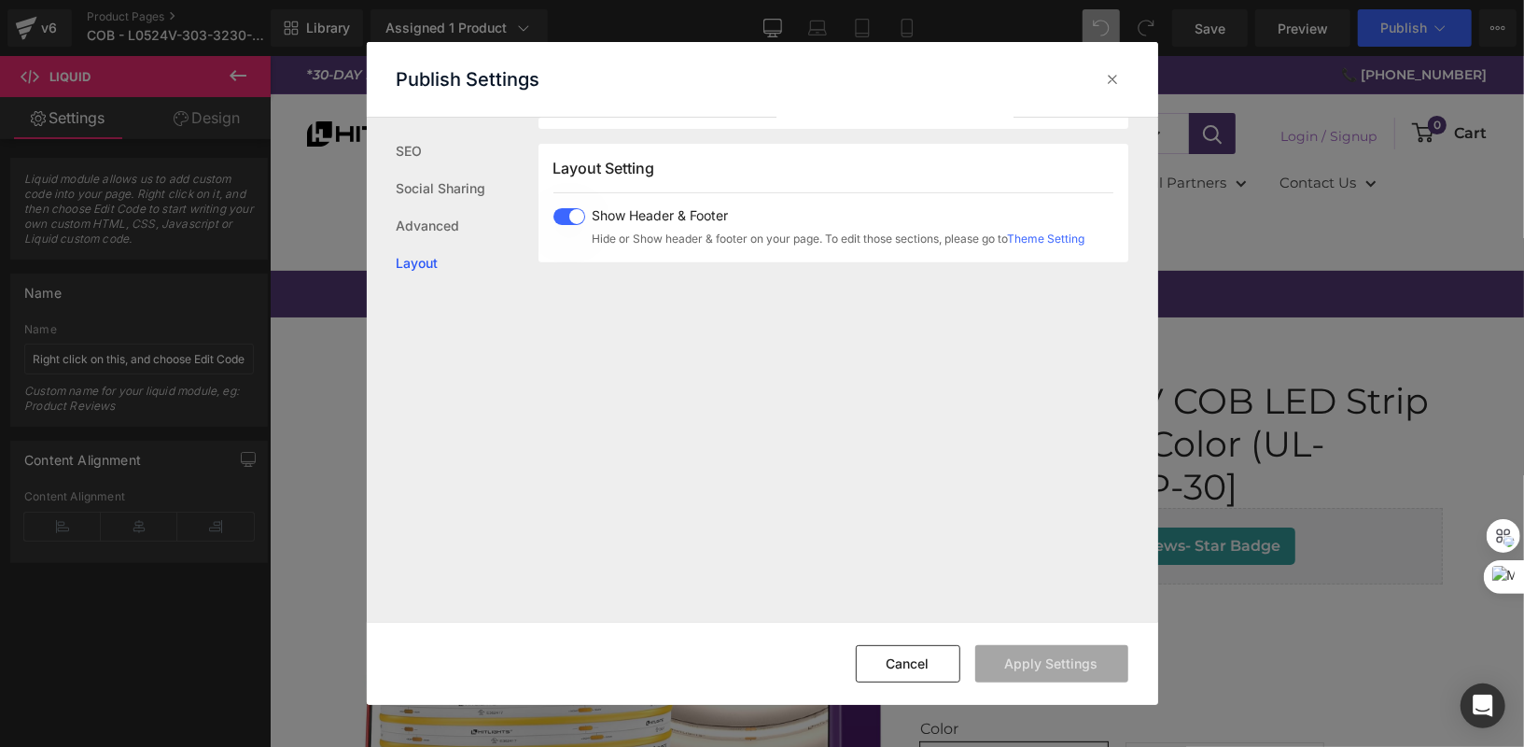
scroll to position [460, 0]
click at [1118, 78] on icon at bounding box center [1113, 79] width 19 height 19
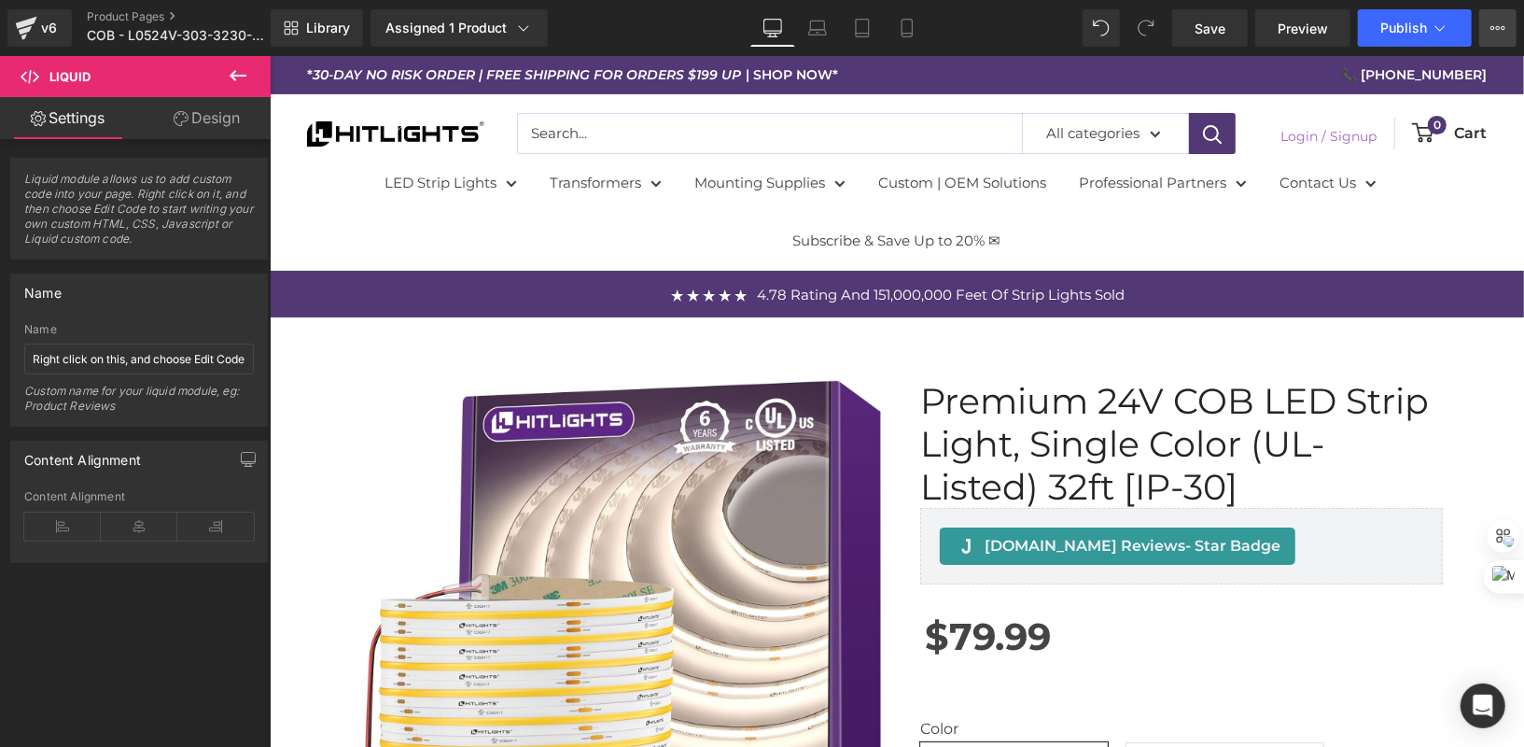
click at [1502, 24] on icon at bounding box center [1498, 28] width 15 height 15
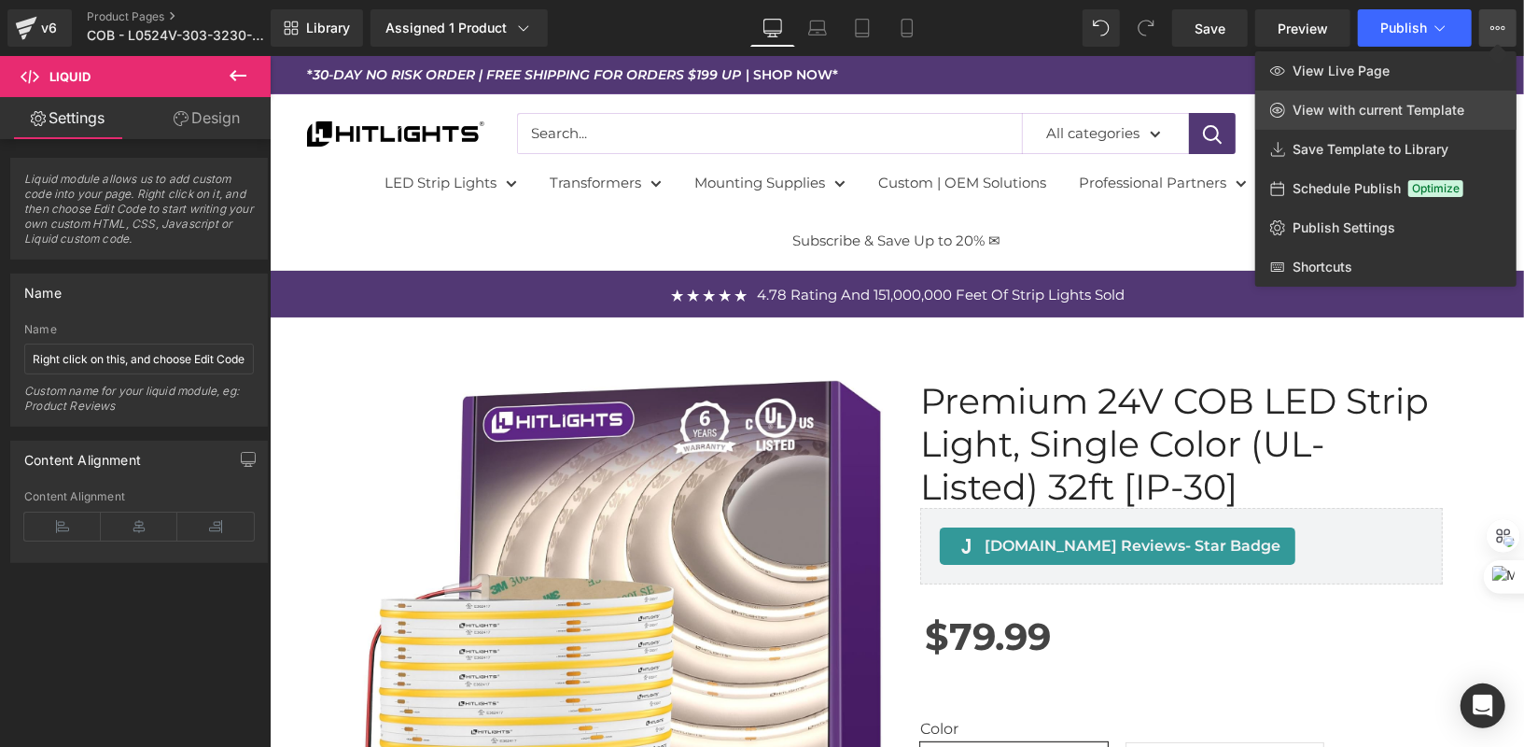
click at [1369, 105] on span "View with current Template" at bounding box center [1379, 110] width 172 height 17
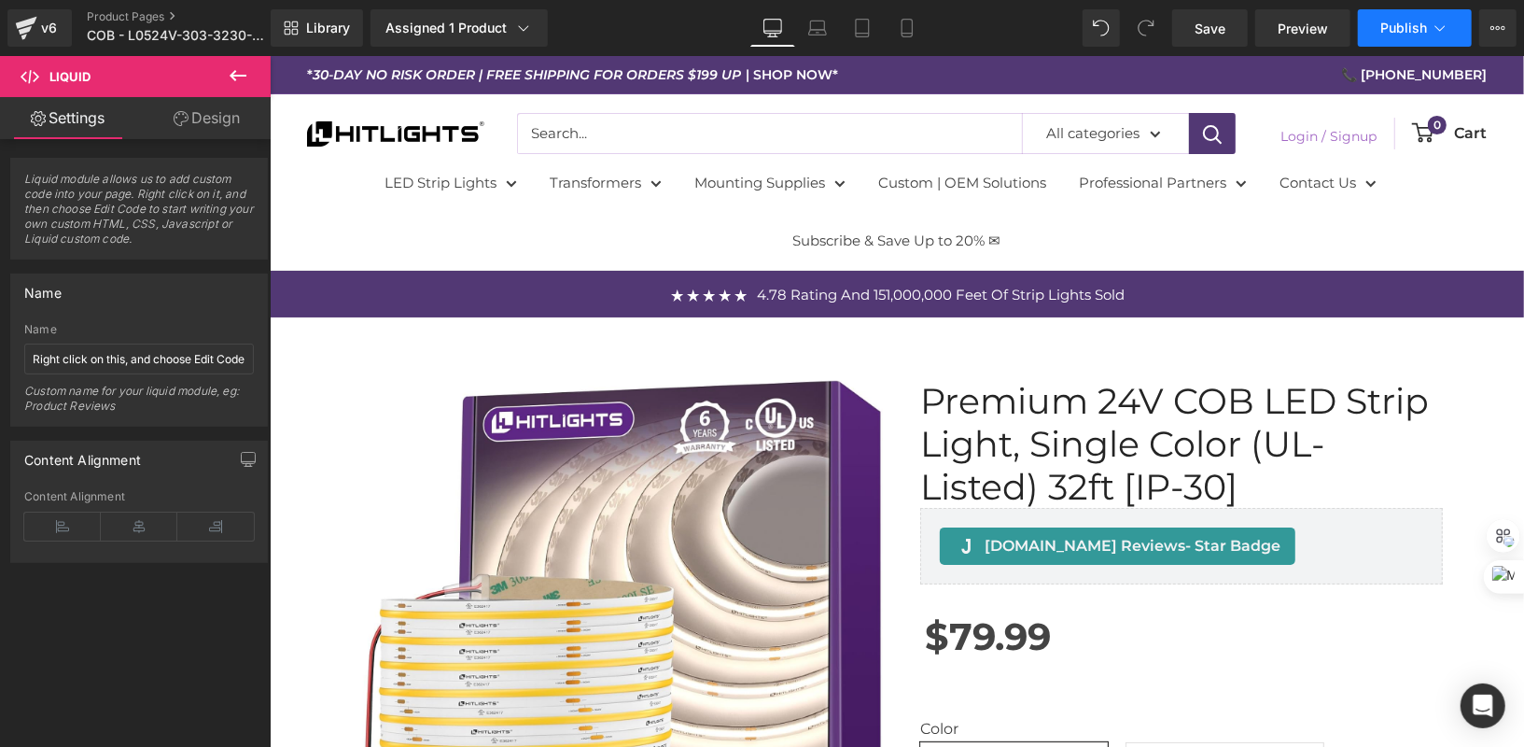
click at [1424, 46] on button "Publish" at bounding box center [1415, 27] width 114 height 37
click at [1495, 29] on icon at bounding box center [1498, 28] width 15 height 15
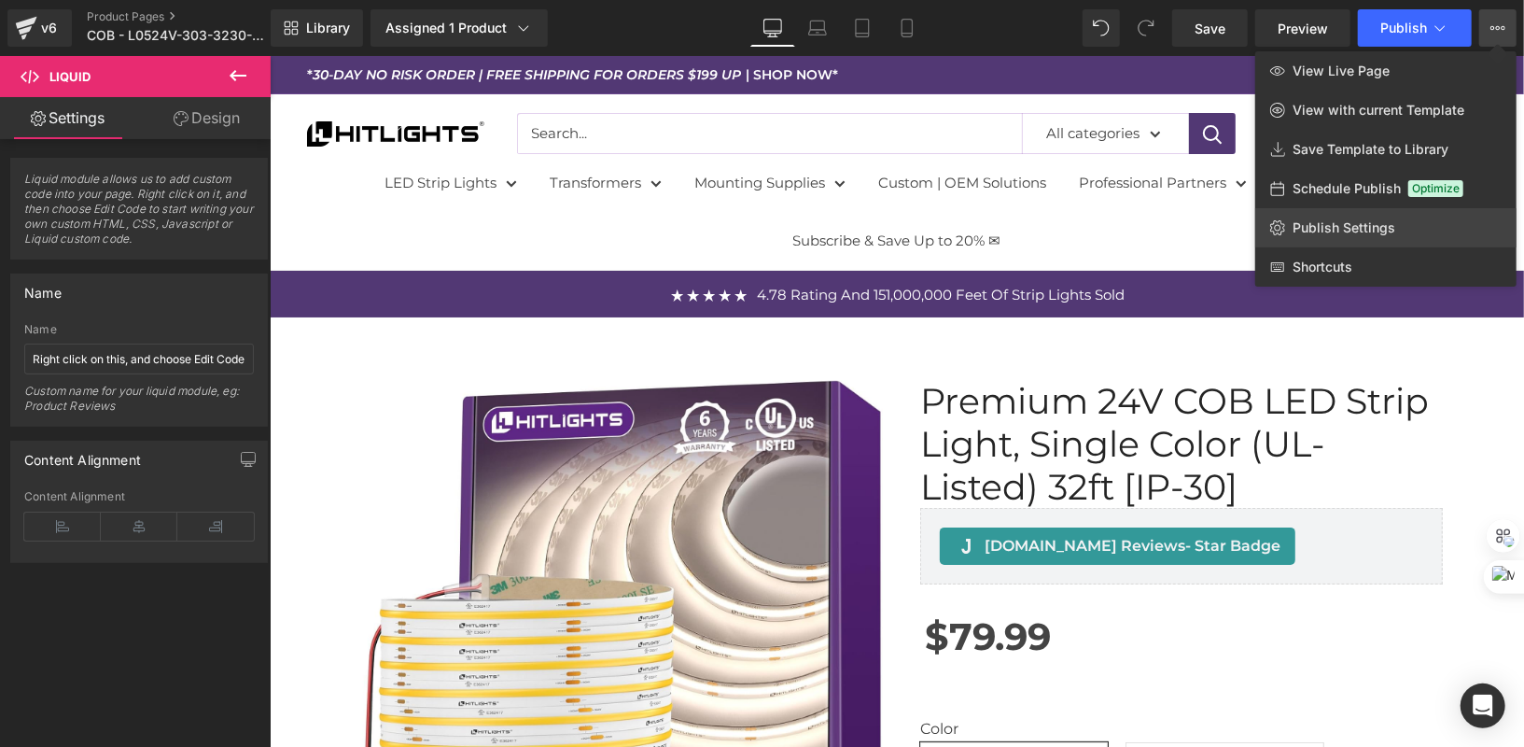
click at [1404, 224] on link "Publish Settings" at bounding box center [1386, 227] width 261 height 39
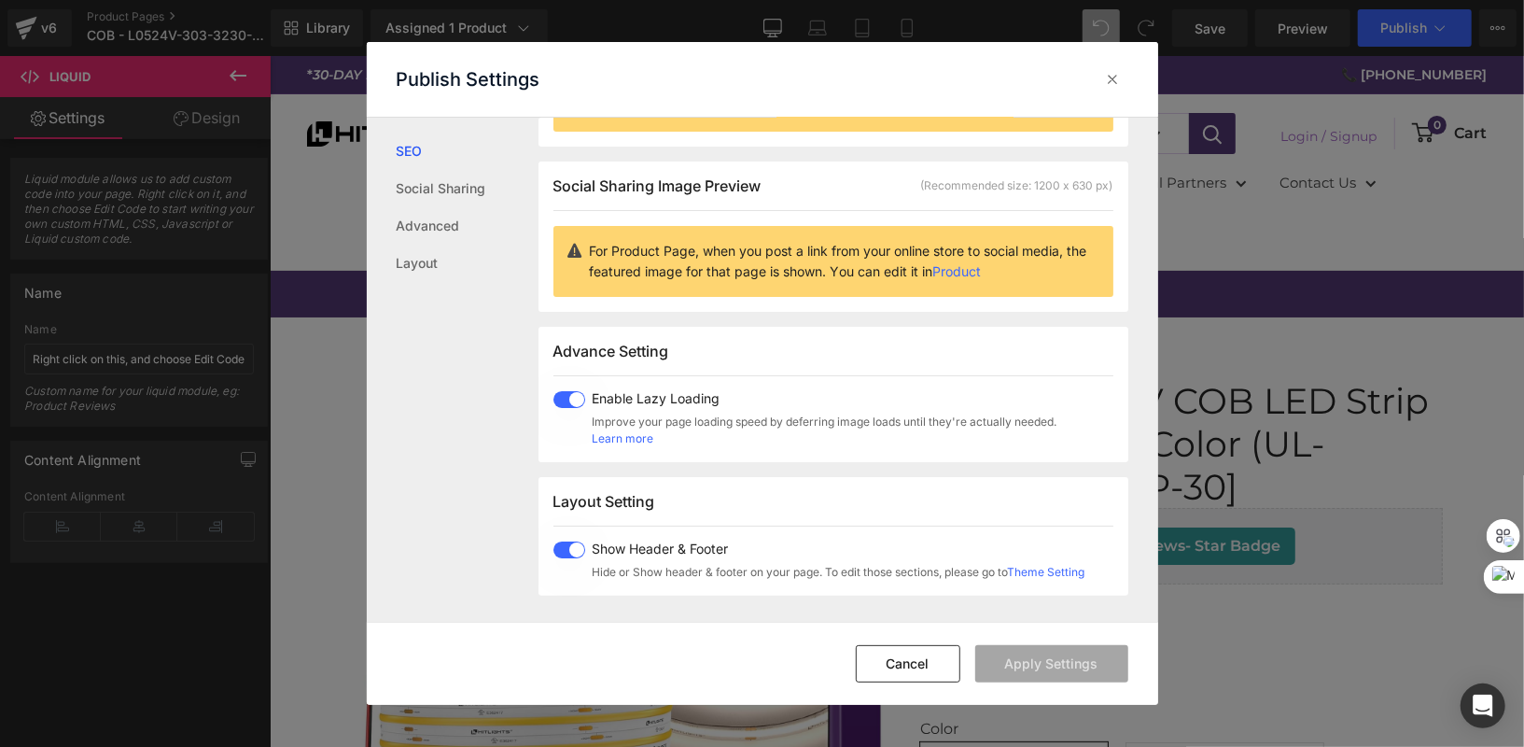
scroll to position [199, 0]
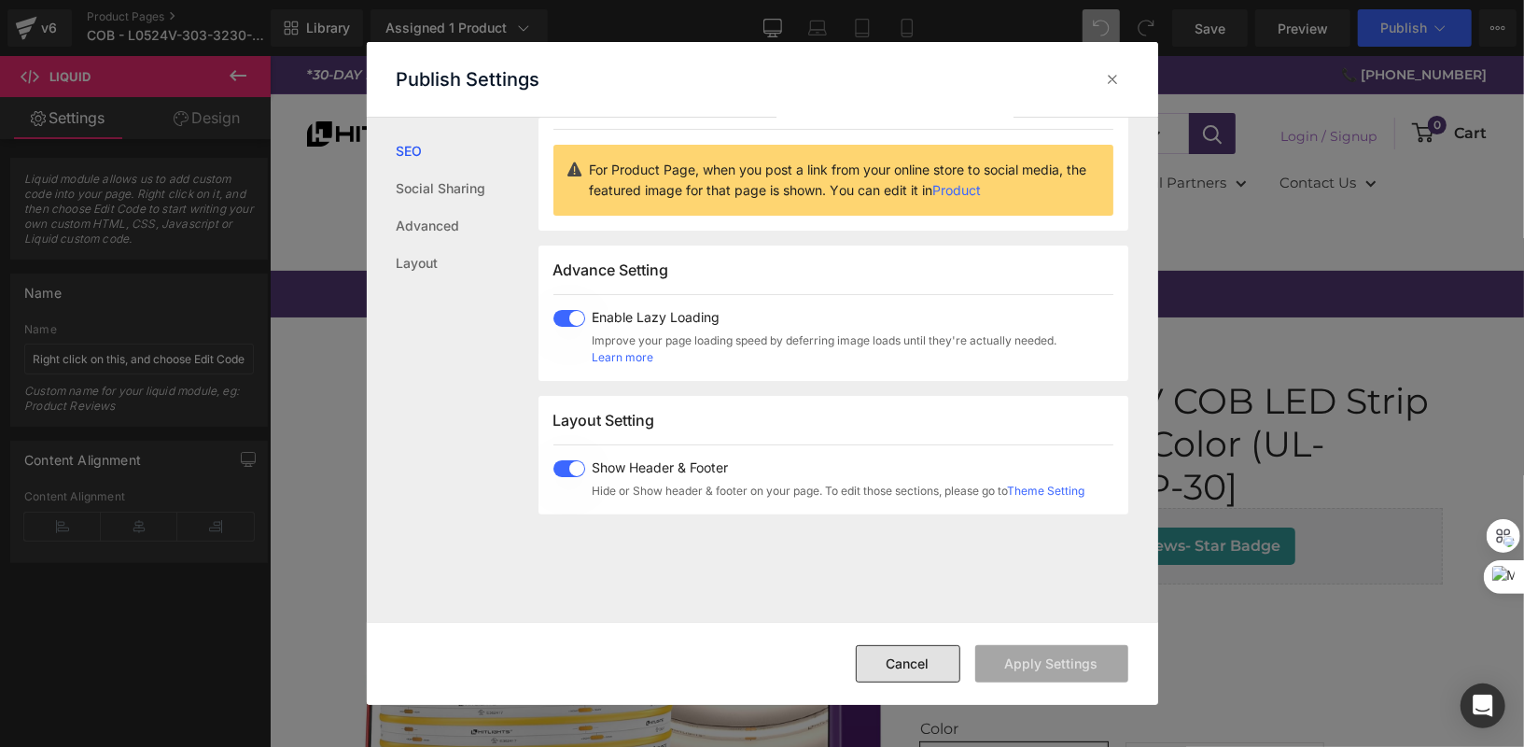
drag, startPoint x: 944, startPoint y: 660, endPoint x: 673, endPoint y: 604, distance: 276.4
click at [944, 660] on button "Cancel" at bounding box center [908, 663] width 105 height 37
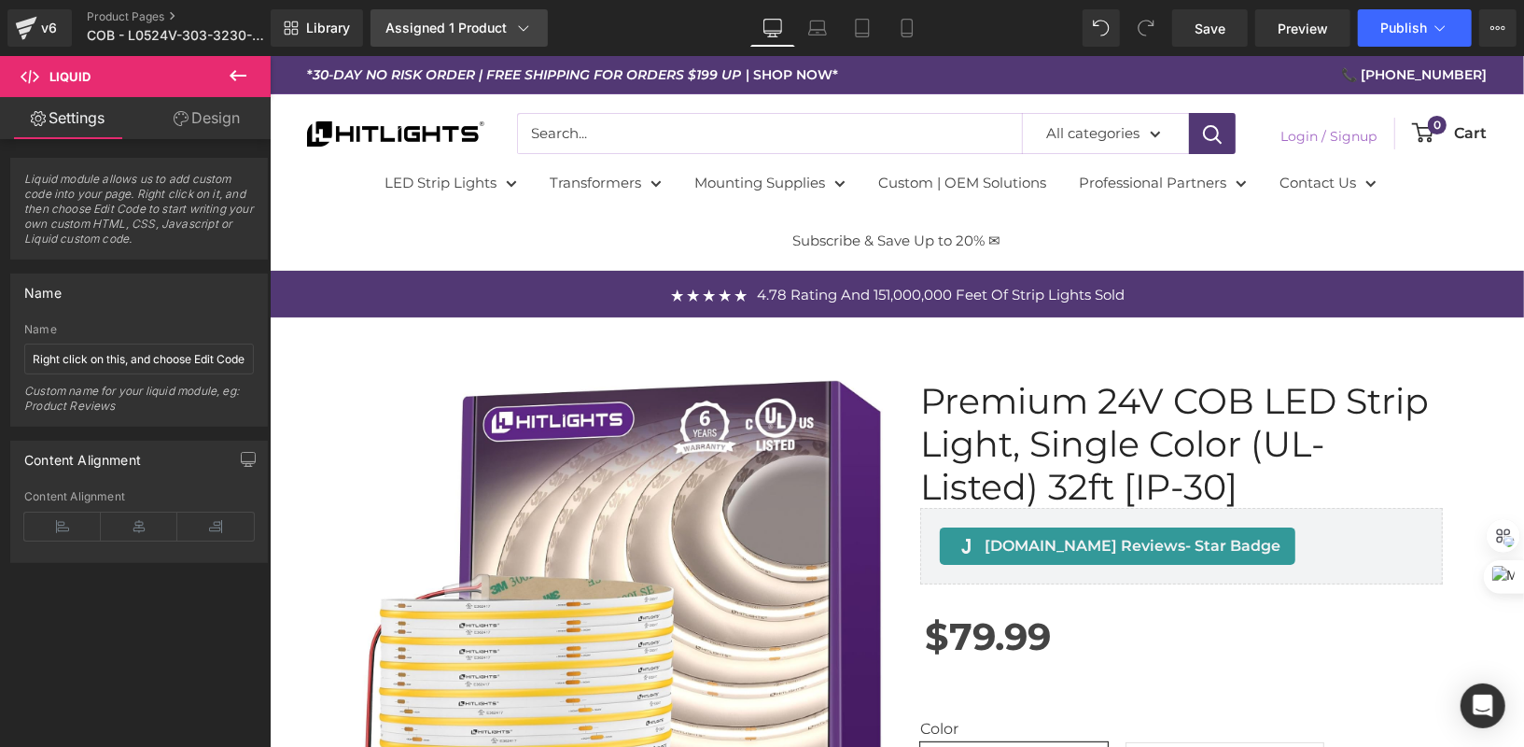
click at [495, 37] on link "Assigned 1 Product" at bounding box center [459, 27] width 177 height 37
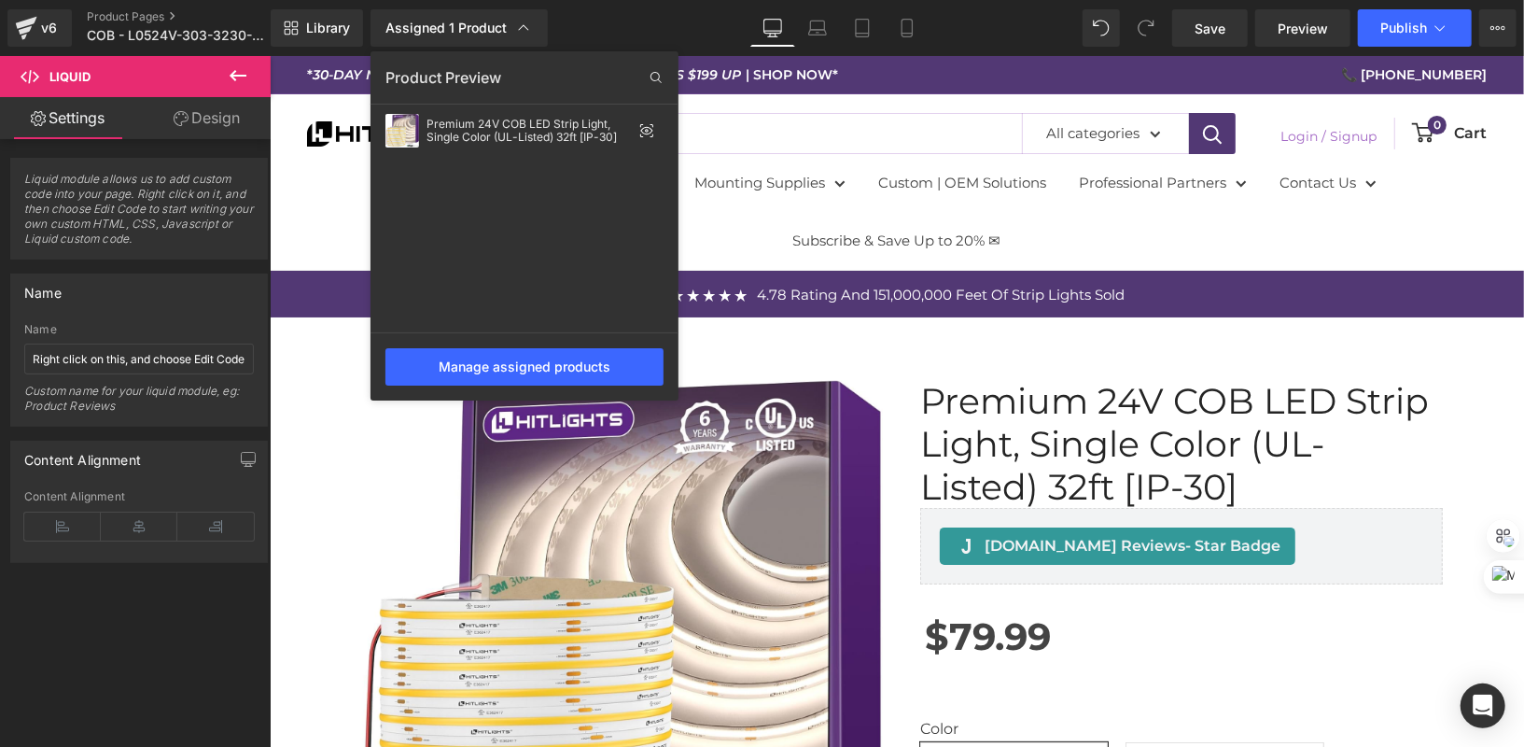
click at [660, 24] on div "Library Assigned 1 Product Product Preview Premium 24V COB LED Strip Light, Sin…" at bounding box center [898, 27] width 1254 height 37
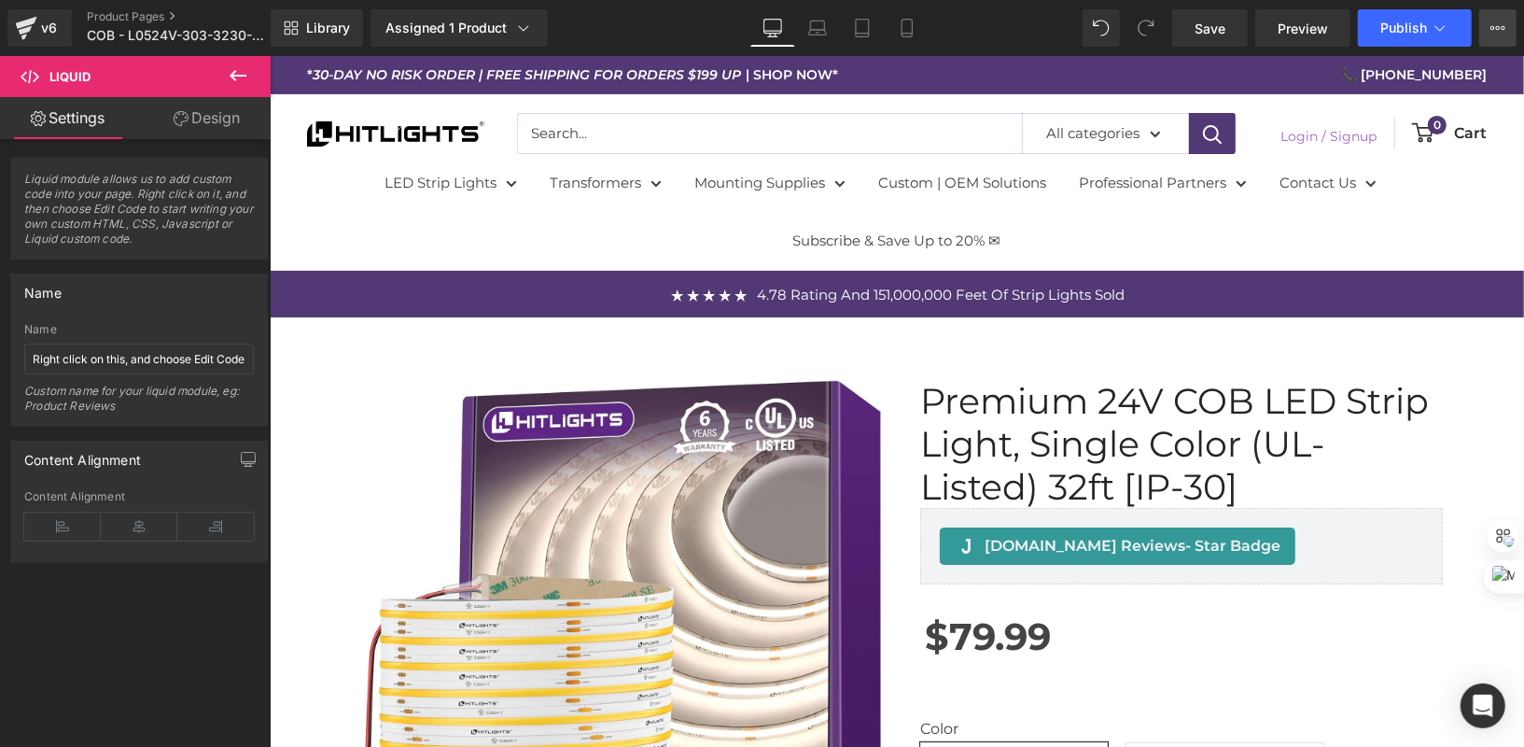
click at [1512, 27] on button "View Live Page View with current Template Save Template to Library Schedule Pub…" at bounding box center [1498, 27] width 37 height 37
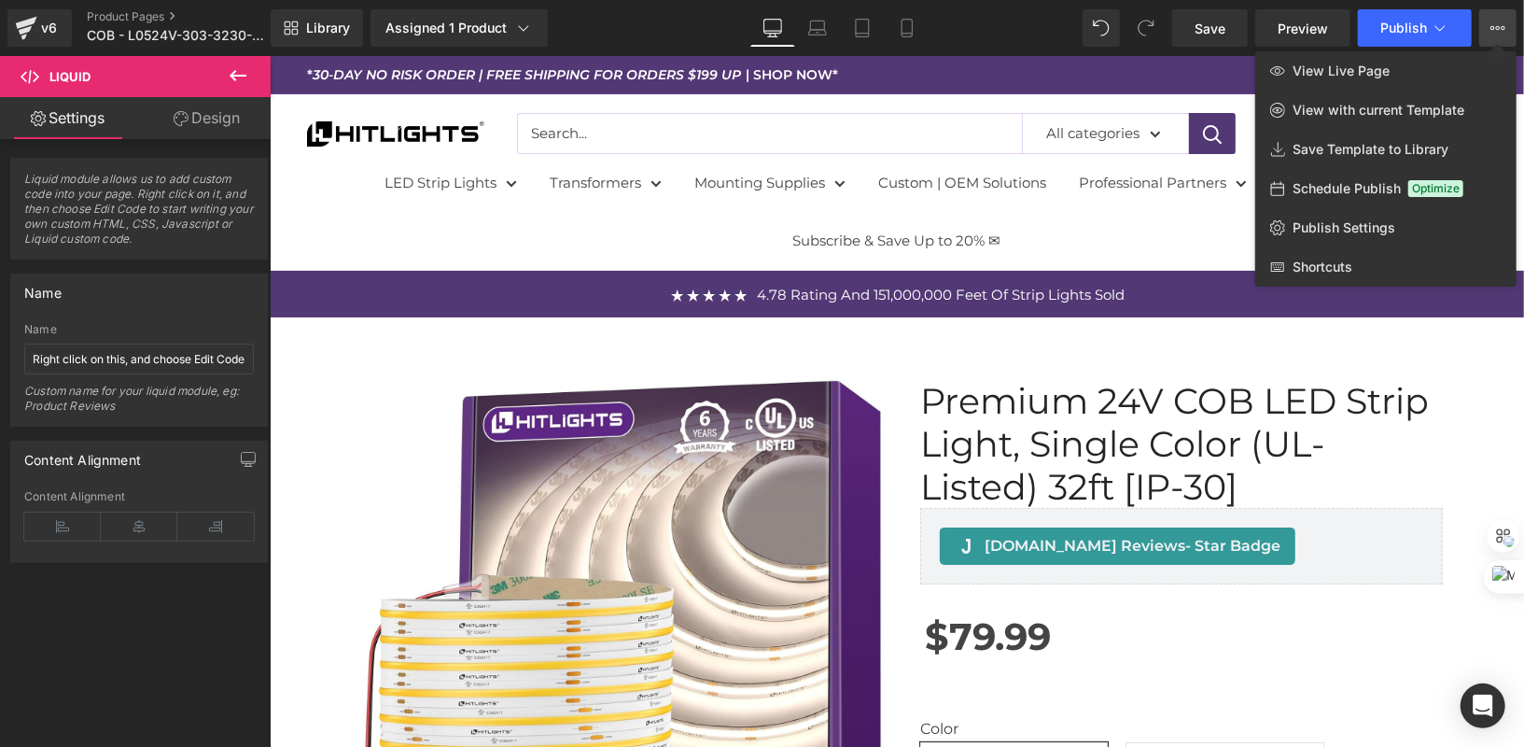
click at [1367, 357] on div at bounding box center [897, 401] width 1255 height 691
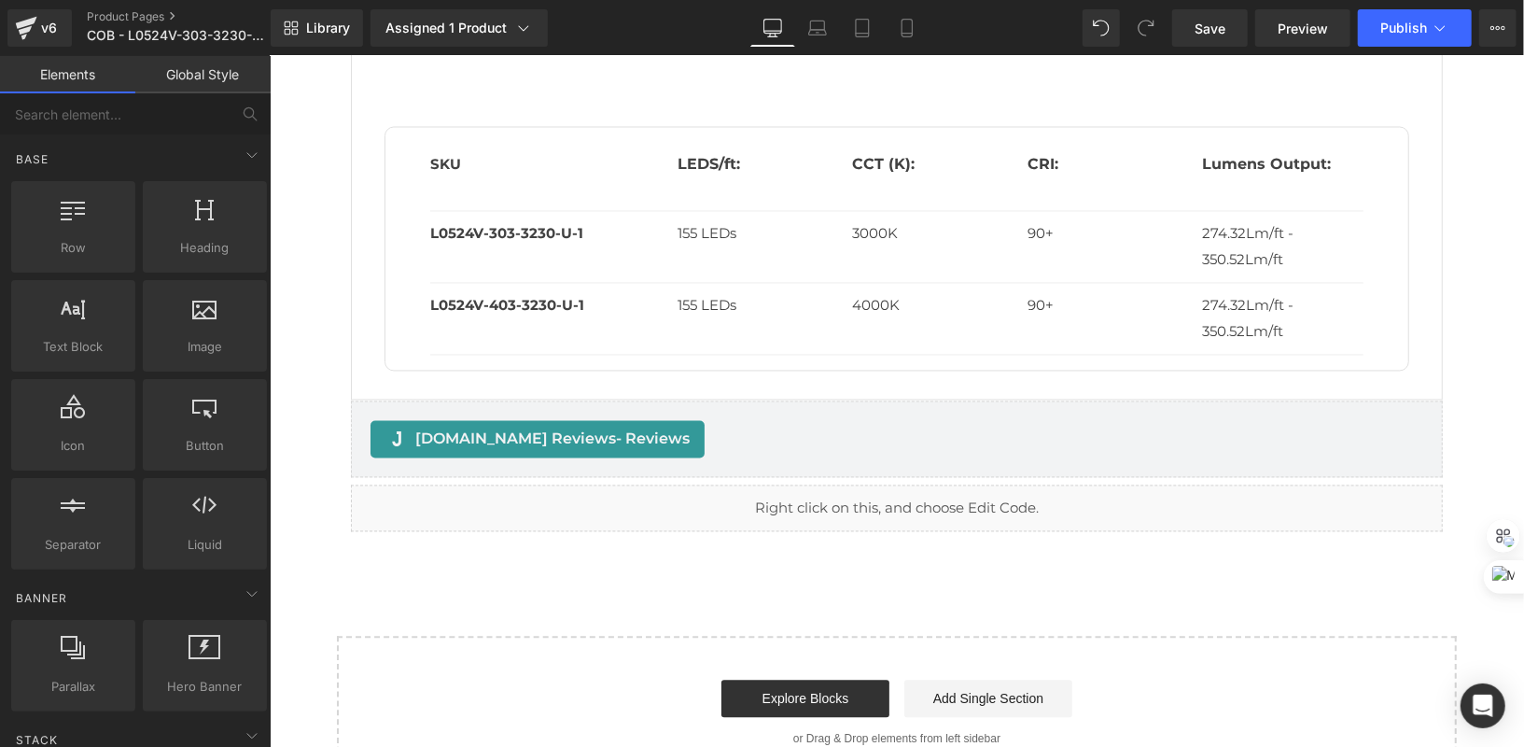
scroll to position [2469, 0]
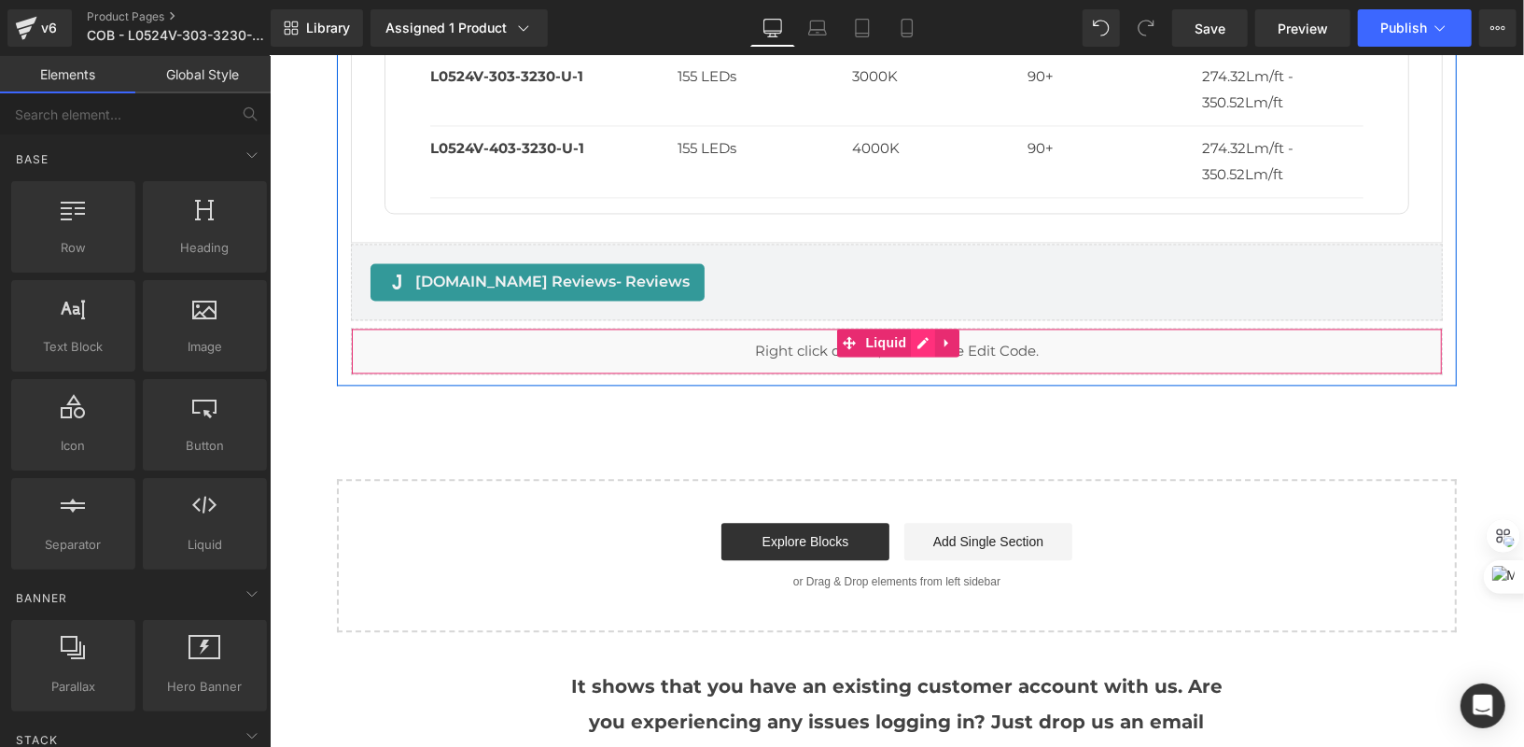
click at [920, 335] on div "Liquid" at bounding box center [896, 350] width 1092 height 47
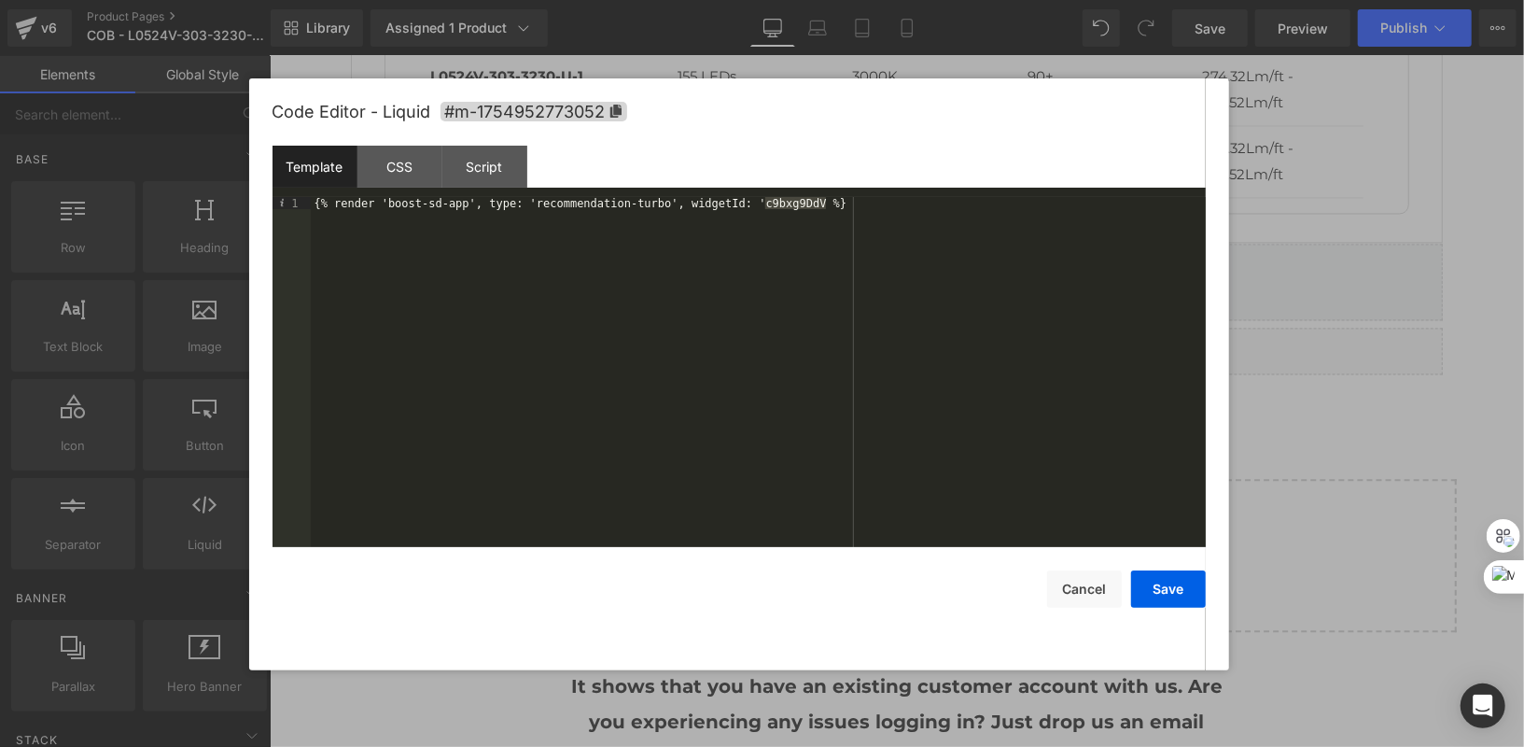
drag, startPoint x: 825, startPoint y: 202, endPoint x: 763, endPoint y: 205, distance: 62.7
click at [763, 205] on div "{% render 'boost-sd-app', type: 'recommendation-turbo', widgetId: 'c9bxg9DdV %}" at bounding box center [758, 385] width 895 height 376
click at [786, 189] on div "Template CSS Script Data" at bounding box center [739, 171] width 933 height 51
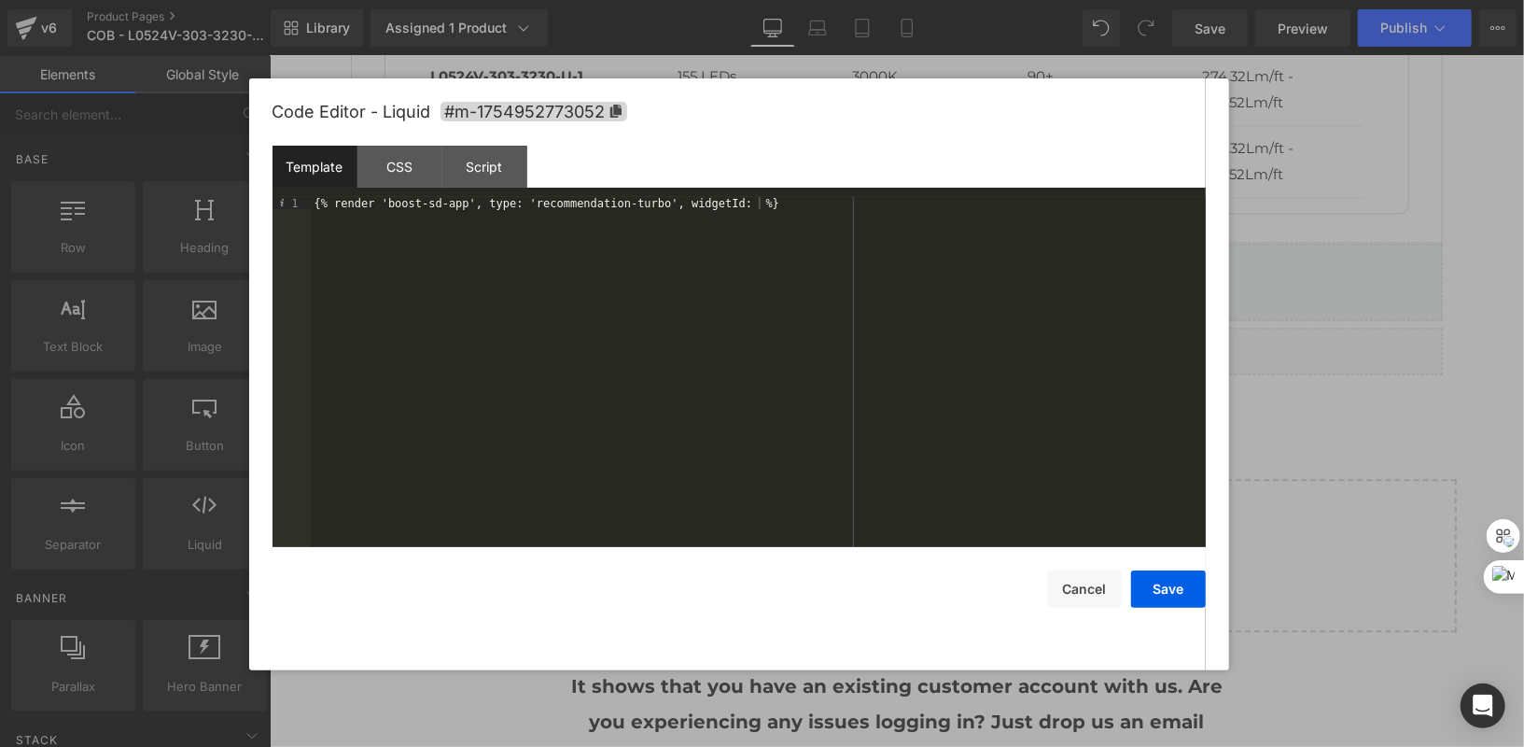
click at [790, 200] on div "{% render 'boost-sd-app', type: 'recommendation-turbo', widgetId: %}" at bounding box center [758, 385] width 895 height 376
drag, startPoint x: 760, startPoint y: 204, endPoint x: 909, endPoint y: 204, distance: 149.4
click at [909, 204] on div "{% render 'boost-sd-app', type: 'recommendation-turbo', widgetId: 'Replace widg…" at bounding box center [758, 385] width 895 height 376
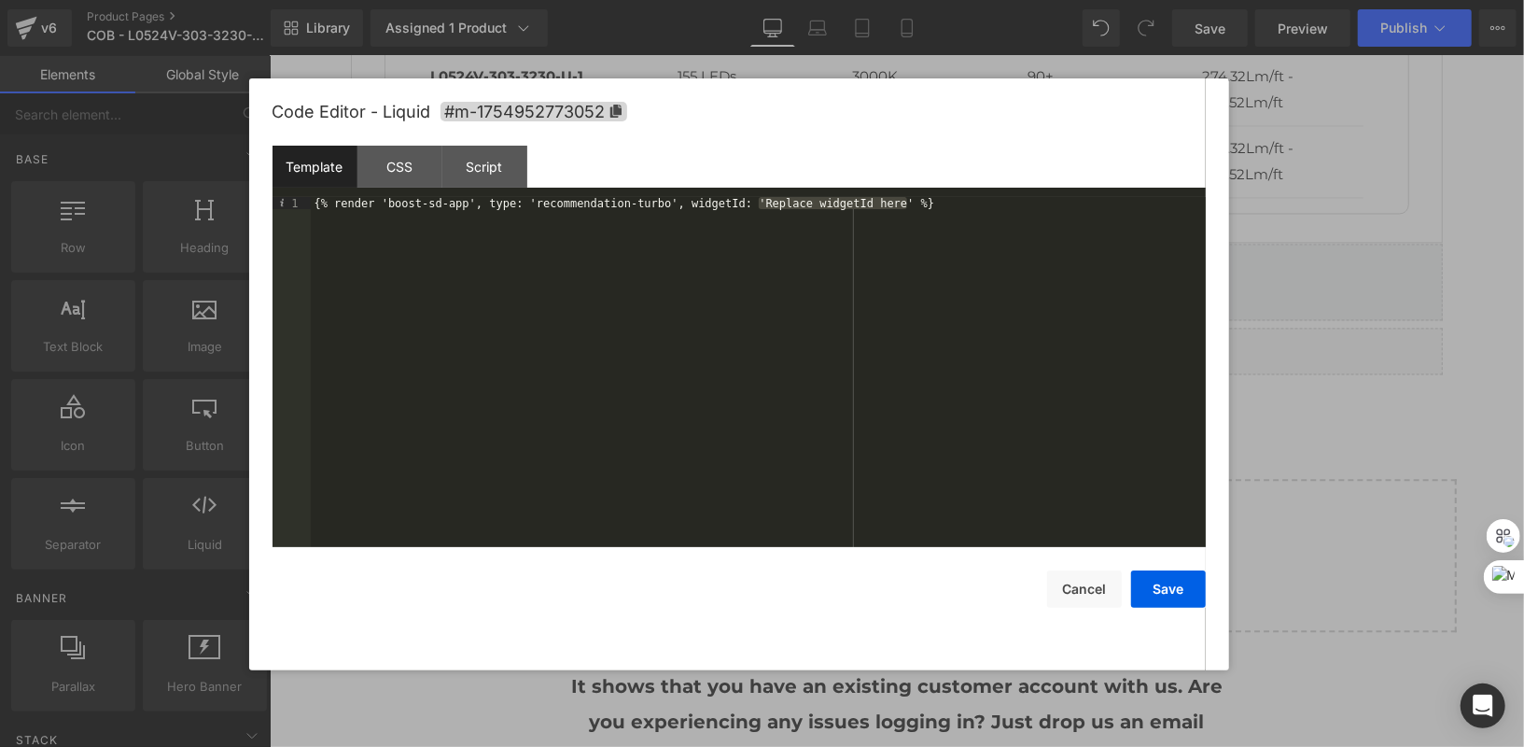
click at [766, 208] on div "{% render 'boost-sd-app', type: 'recommendation-turbo', widgetId: 'Replace widg…" at bounding box center [758, 385] width 895 height 376
drag, startPoint x: 767, startPoint y: 201, endPoint x: 906, endPoint y: 204, distance: 139.1
click at [906, 204] on div "{% render 'boost-sd-app', type: 'recommendation-turbo', widgetId: 'Replace widg…" at bounding box center [758, 385] width 895 height 376
paste textarea
click at [1180, 584] on button "Save" at bounding box center [1168, 588] width 75 height 37
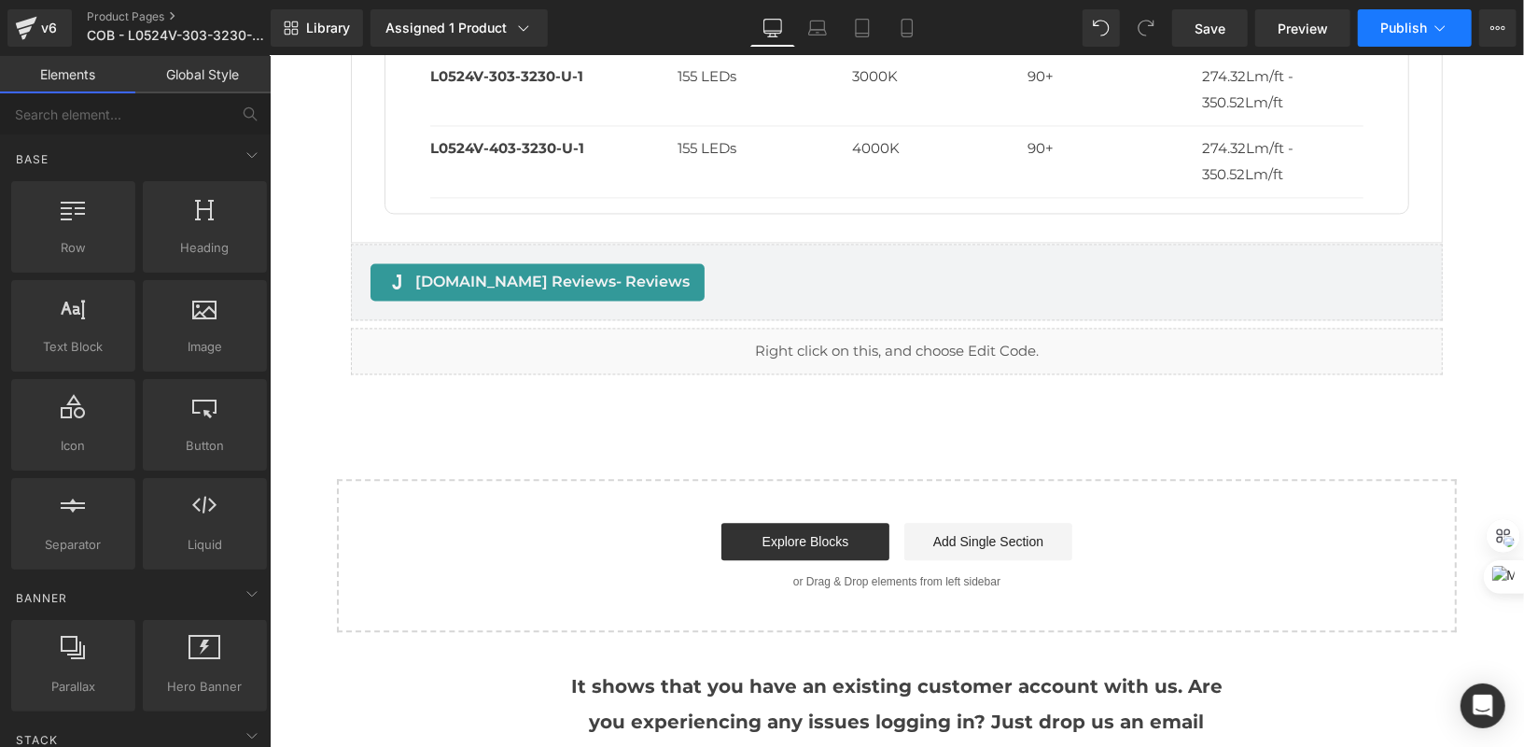
click at [1408, 40] on button "Publish" at bounding box center [1415, 27] width 114 height 37
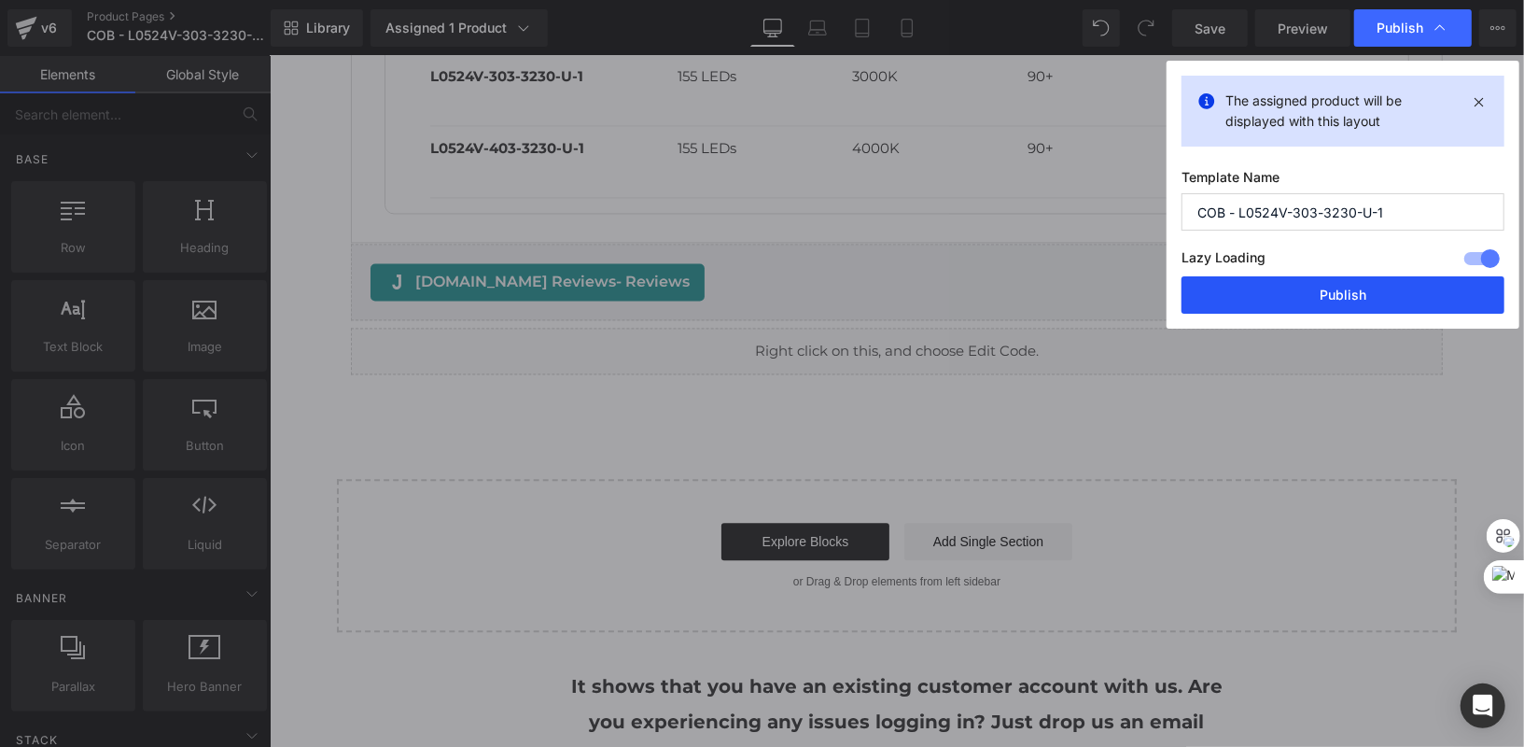
click at [1370, 285] on button "Publish" at bounding box center [1343, 294] width 323 height 37
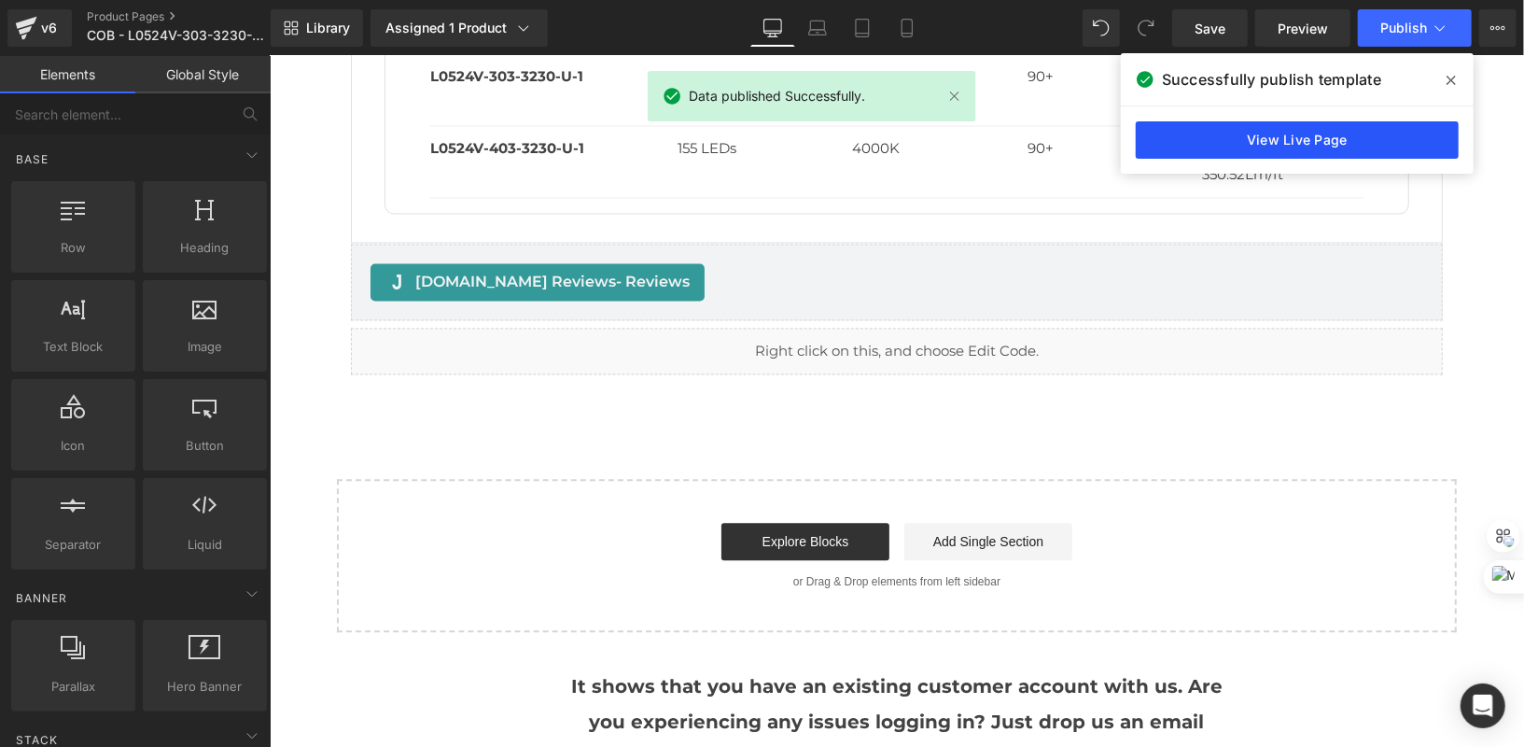
click at [1384, 133] on link "View Live Page" at bounding box center [1297, 139] width 323 height 37
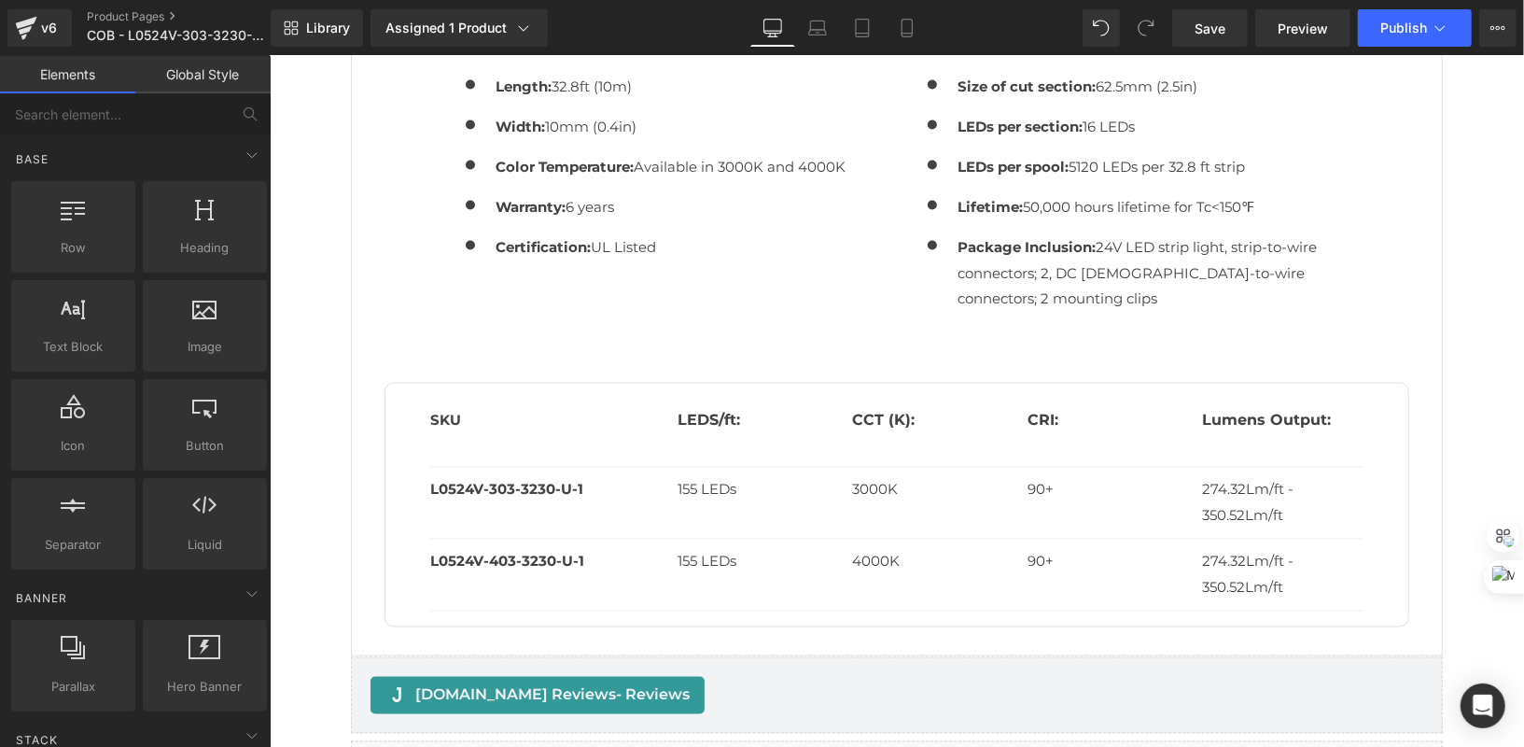
scroll to position [2477, 0]
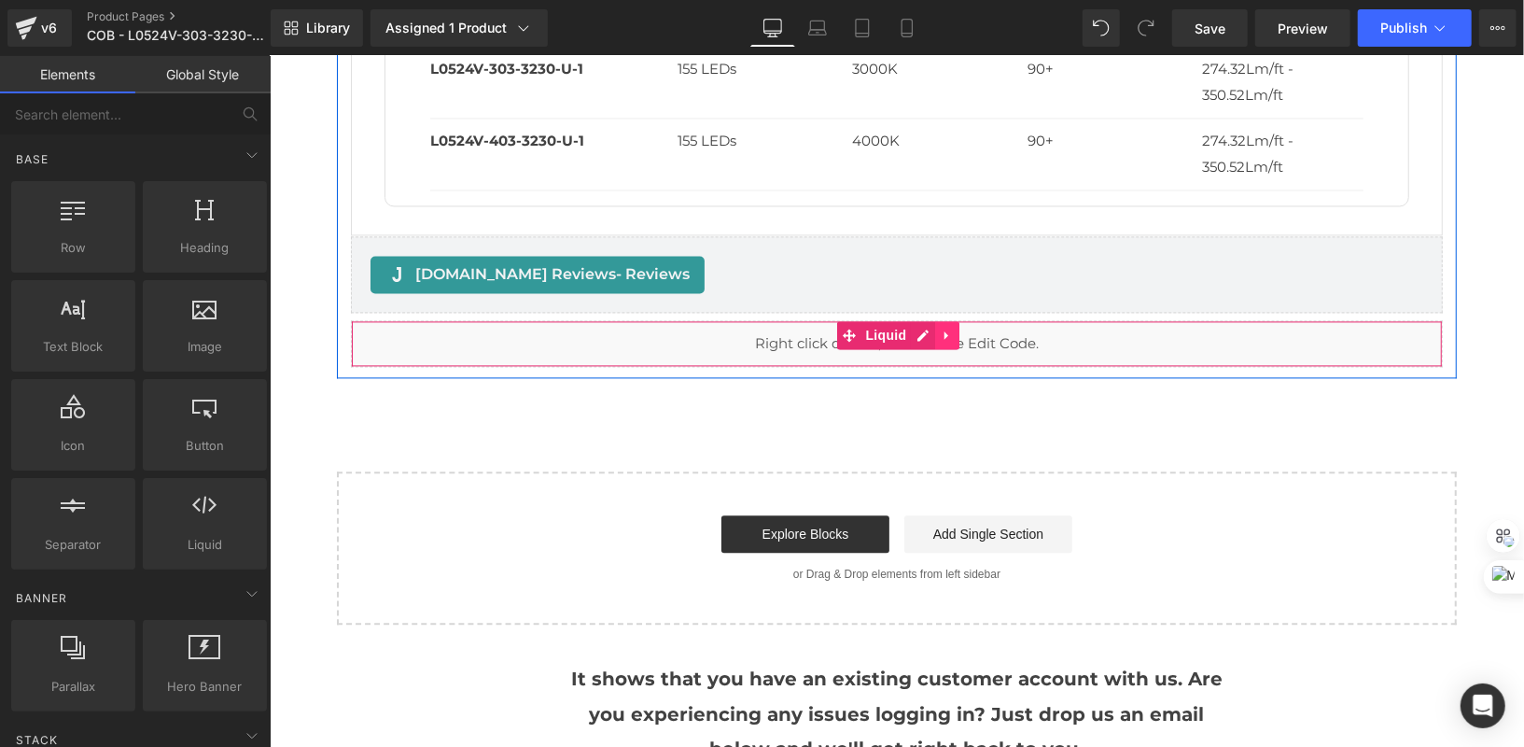
click at [946, 328] on link at bounding box center [946, 334] width 24 height 28
click at [952, 328] on icon at bounding box center [958, 334] width 13 height 13
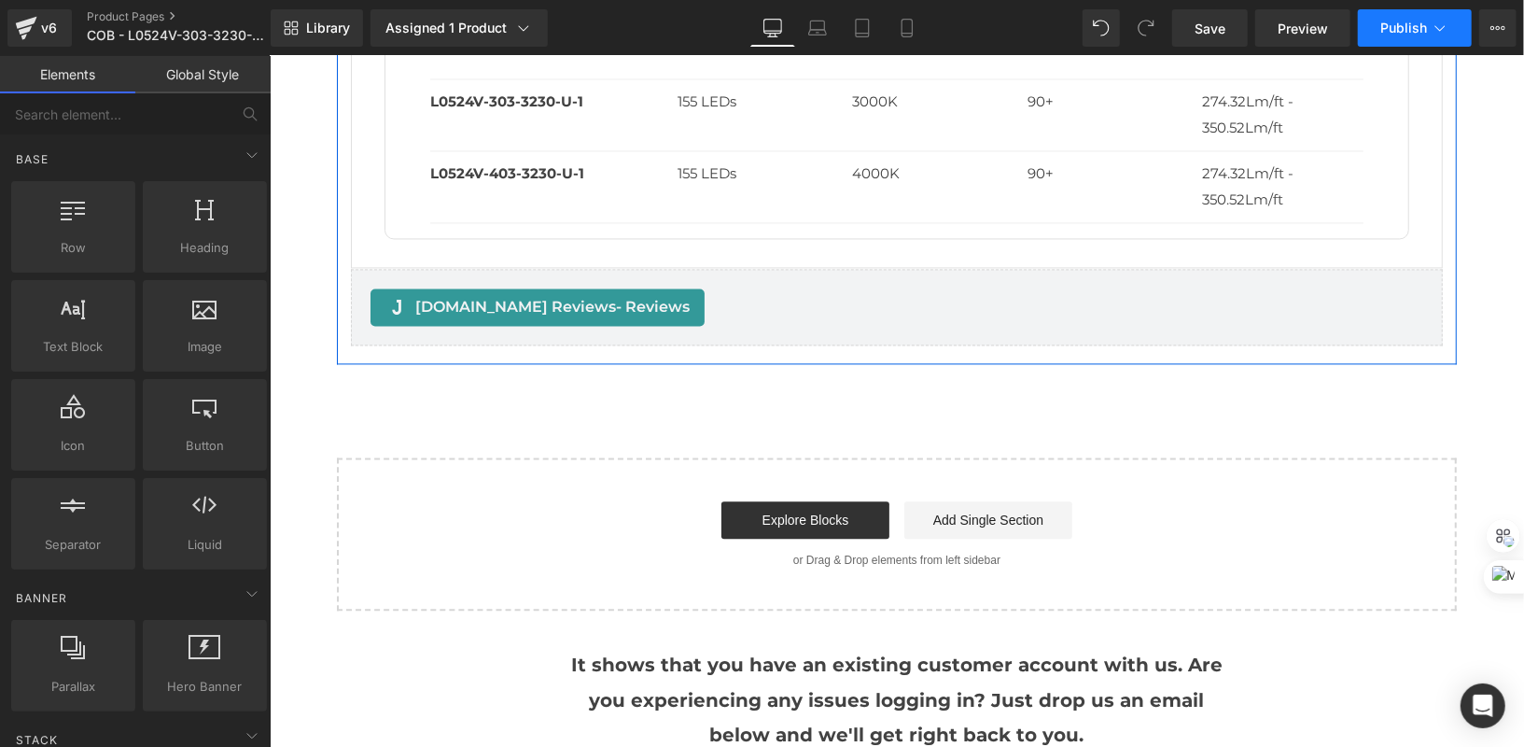
scroll to position [2435, 0]
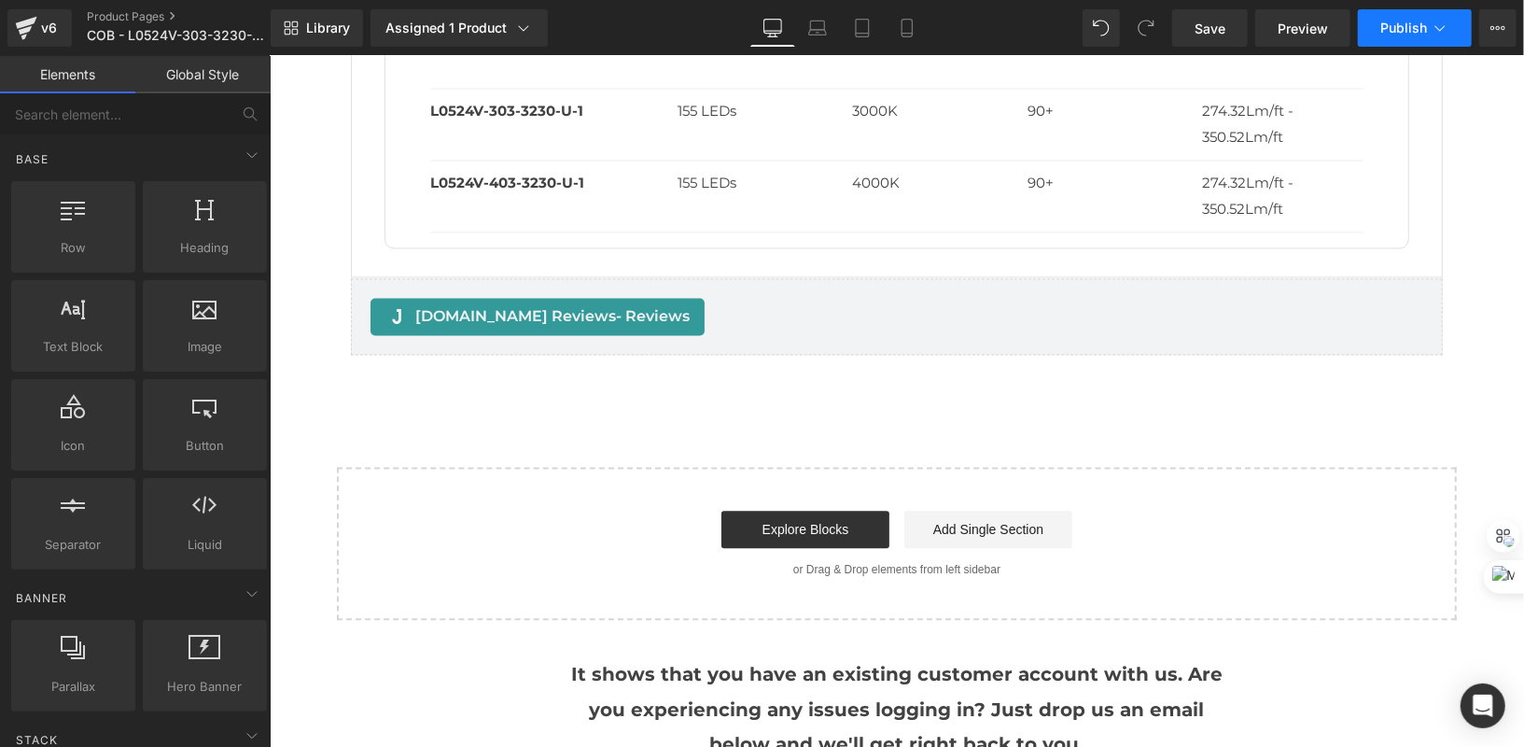
click at [1393, 13] on button "Publish" at bounding box center [1415, 27] width 114 height 37
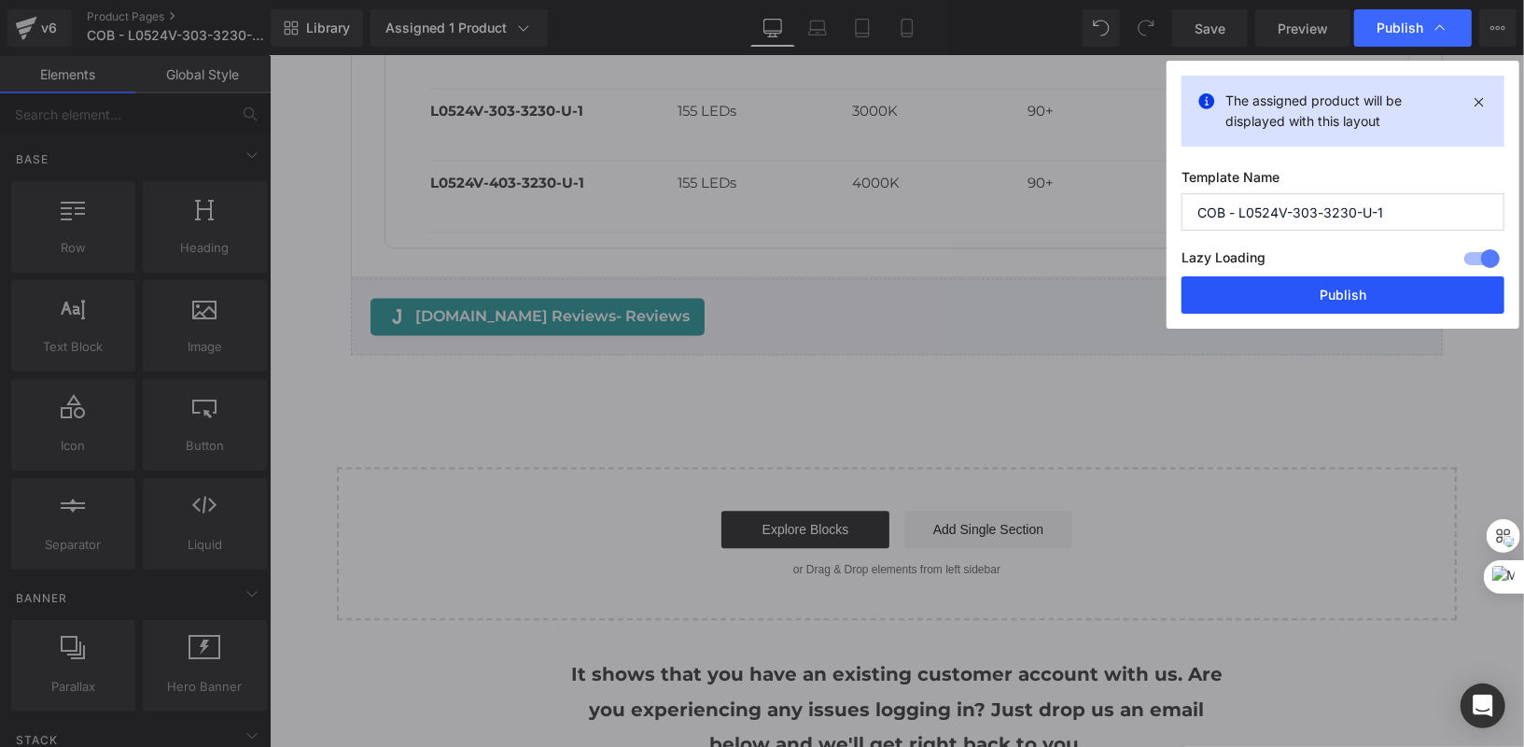
click at [1296, 305] on button "Publish" at bounding box center [1343, 294] width 323 height 37
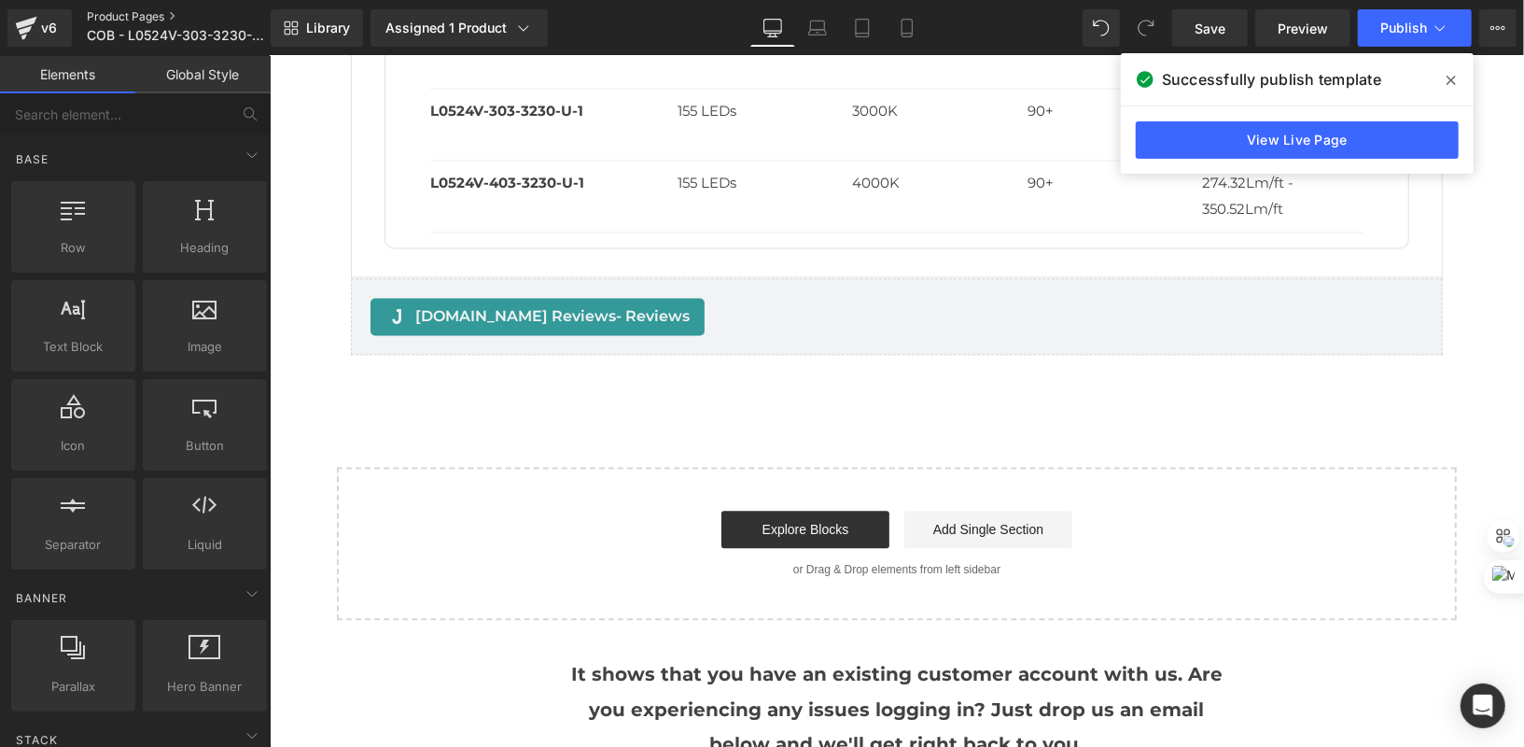
click at [118, 16] on link "Product Pages" at bounding box center [194, 16] width 214 height 15
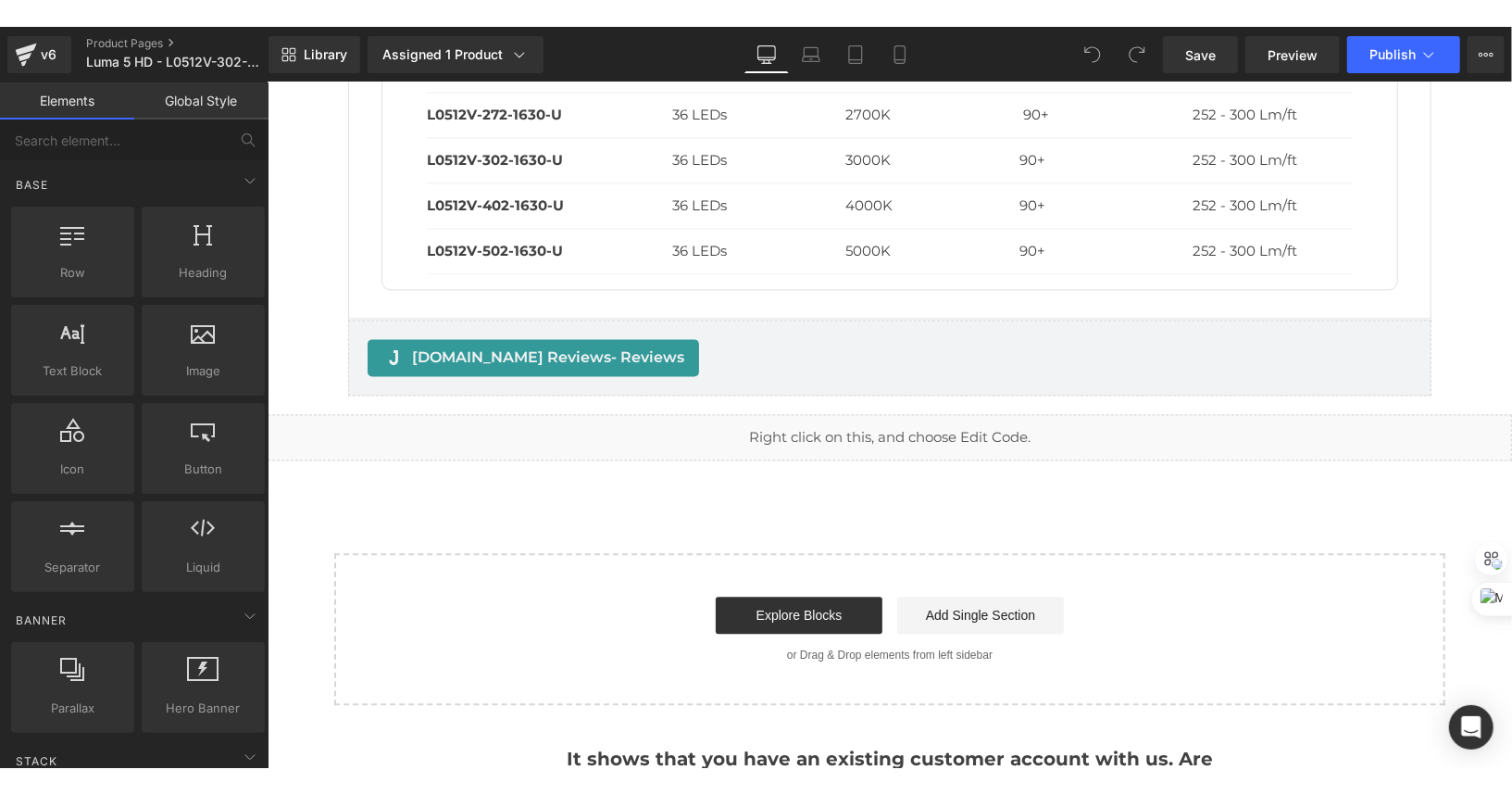
scroll to position [2557, 0]
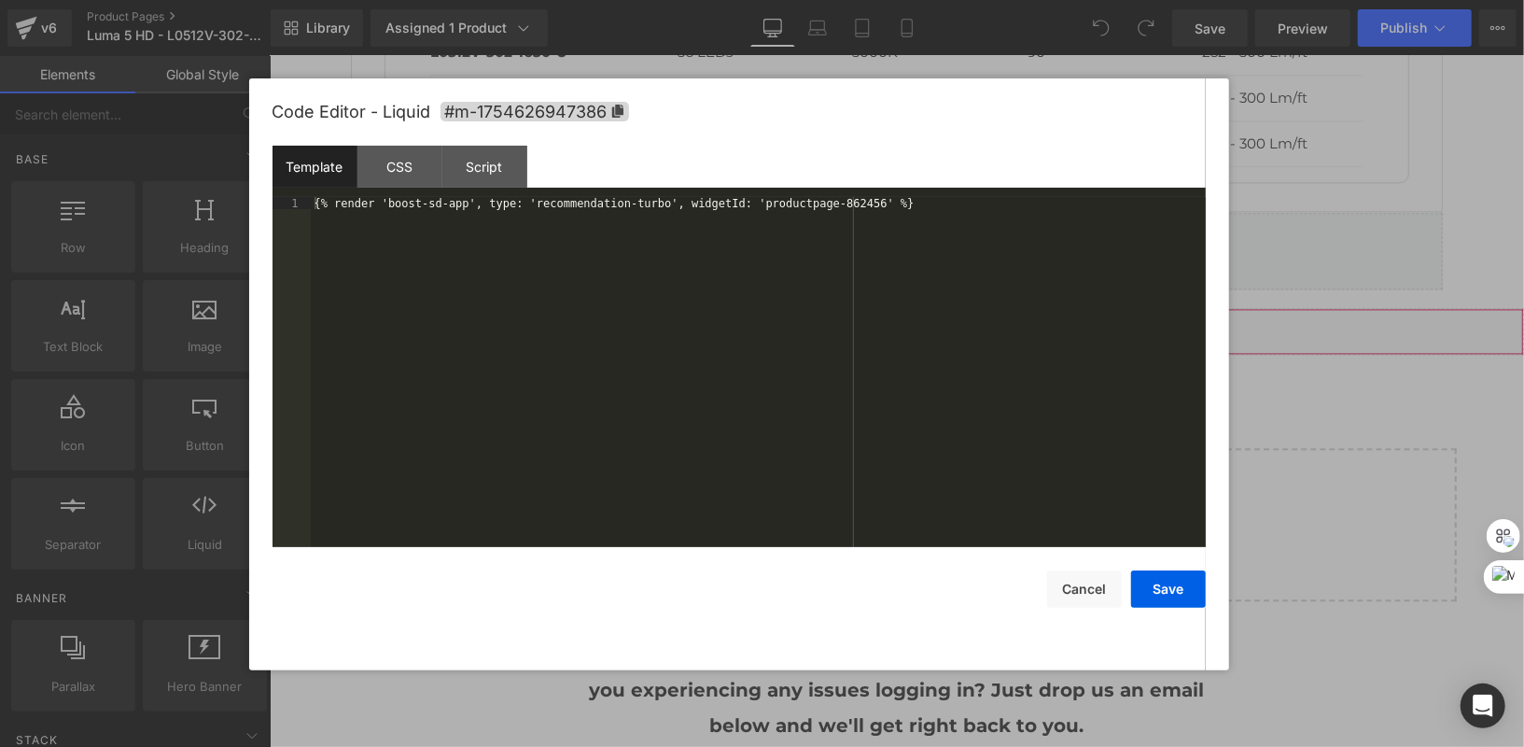
click at [912, 322] on div "Liquid" at bounding box center [896, 330] width 1255 height 47
drag, startPoint x: 847, startPoint y: 205, endPoint x: 886, endPoint y: 198, distance: 39.9
click at [886, 198] on div "{% render 'boost-sd-app', type: 'recommendation-turbo', widgetId: 'productpage-…" at bounding box center [758, 385] width 895 height 376
click at [1069, 594] on button "Cancel" at bounding box center [1084, 588] width 75 height 37
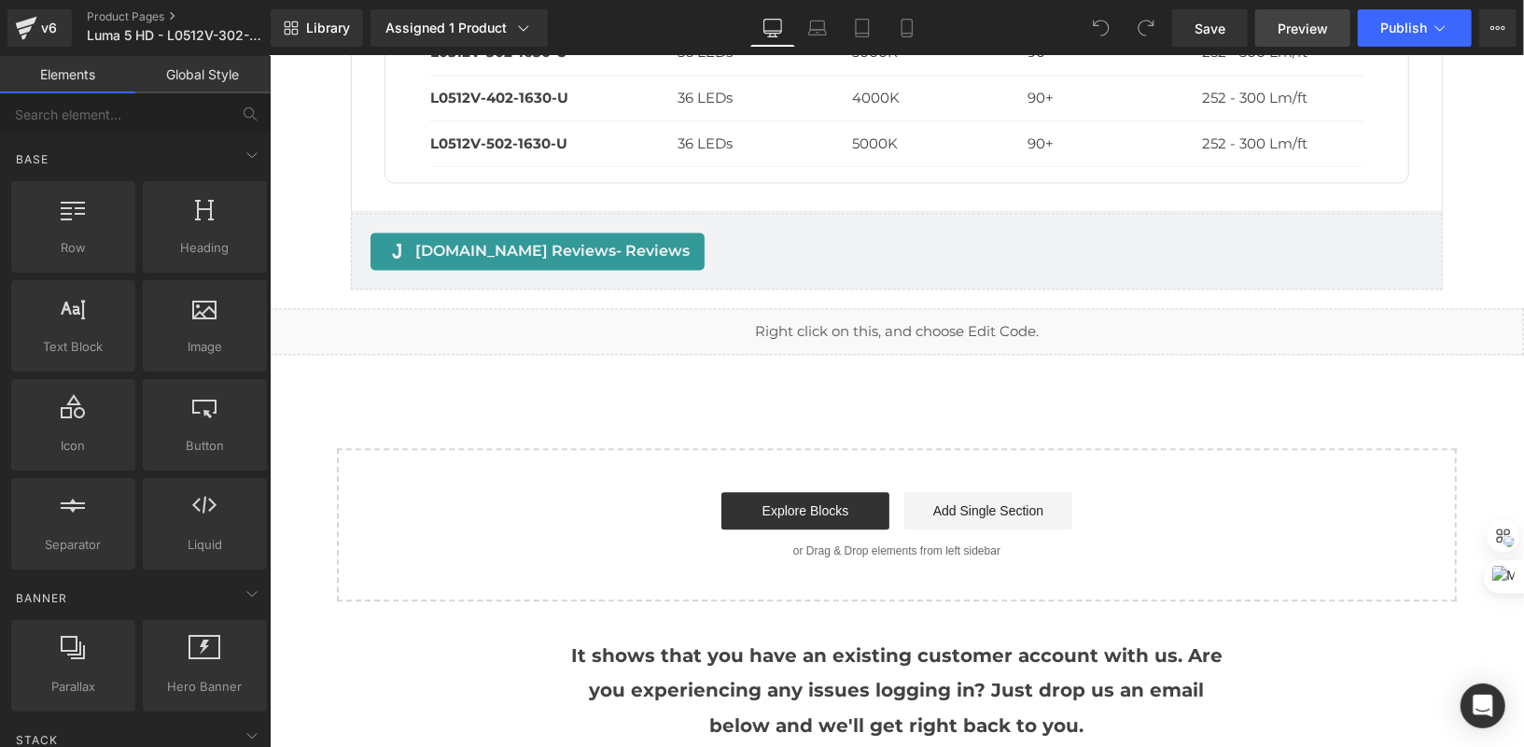
click at [1290, 21] on span "Preview" at bounding box center [1303, 29] width 50 height 20
click at [911, 308] on div "Liquid" at bounding box center [896, 330] width 1255 height 47
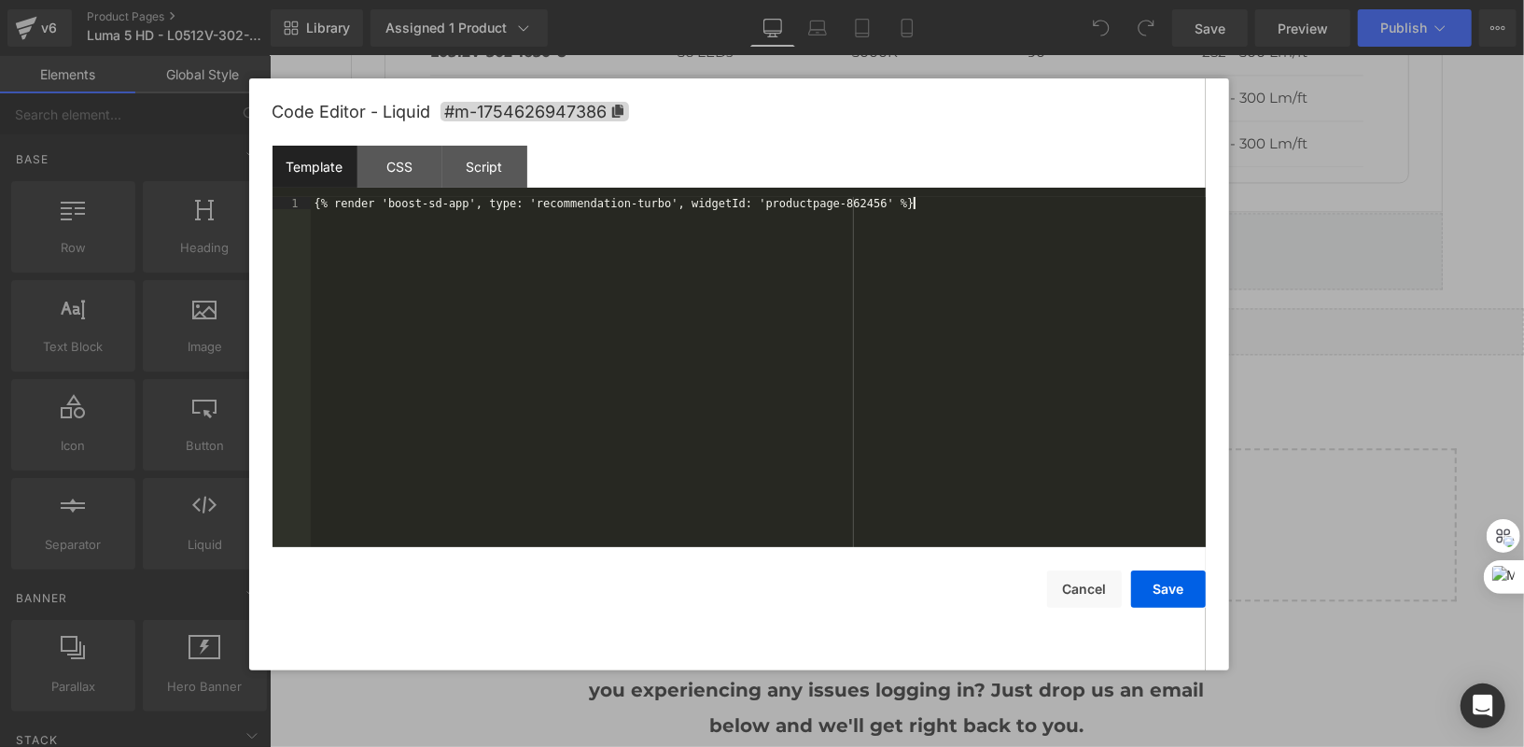
click at [834, 214] on div "{% render 'boost-sd-app', type: 'recommendation-turbo', widgetId: 'productpage-…" at bounding box center [758, 385] width 895 height 376
click at [1098, 582] on button "Cancel" at bounding box center [1084, 588] width 75 height 37
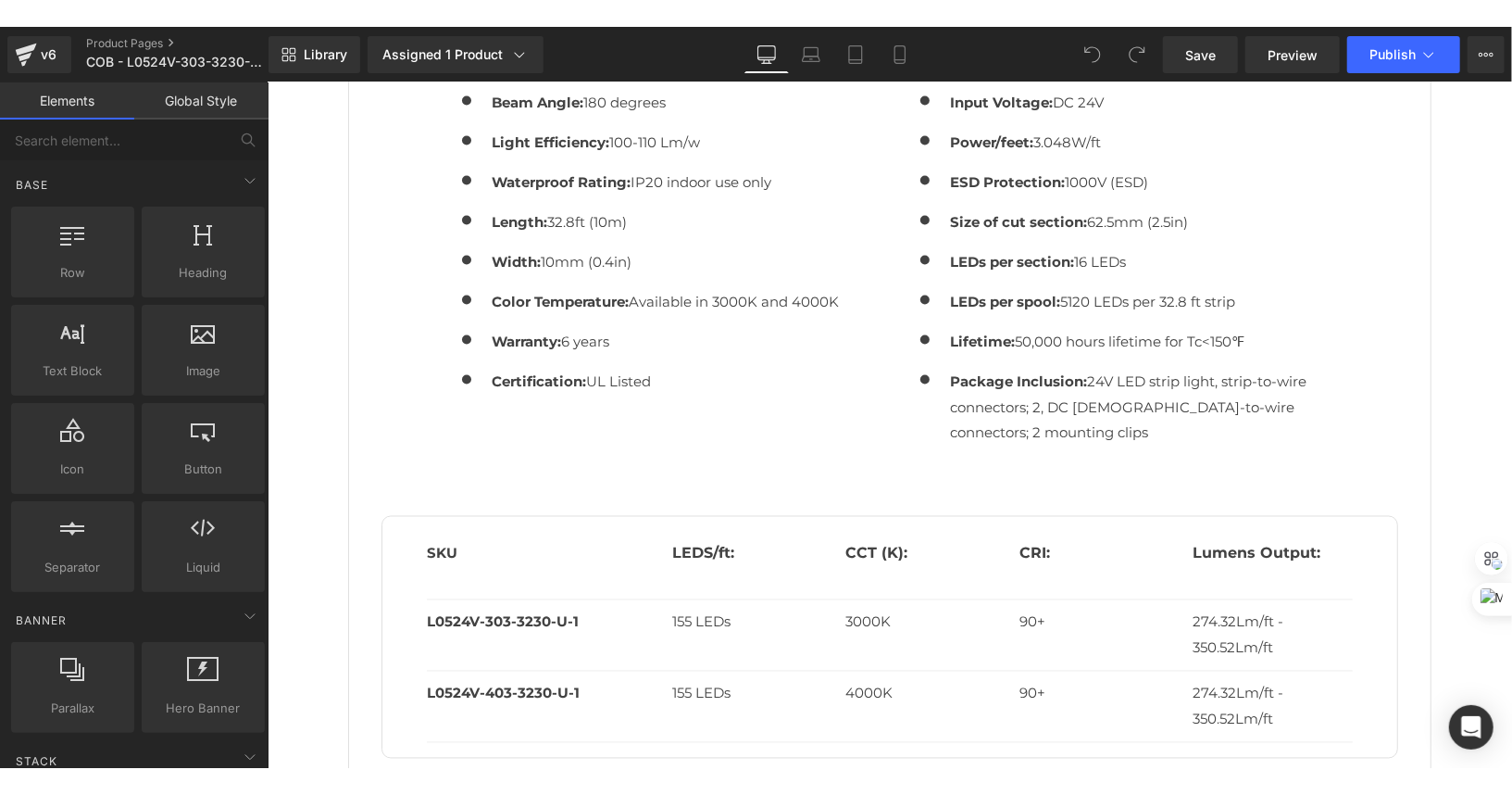
scroll to position [2415, 0]
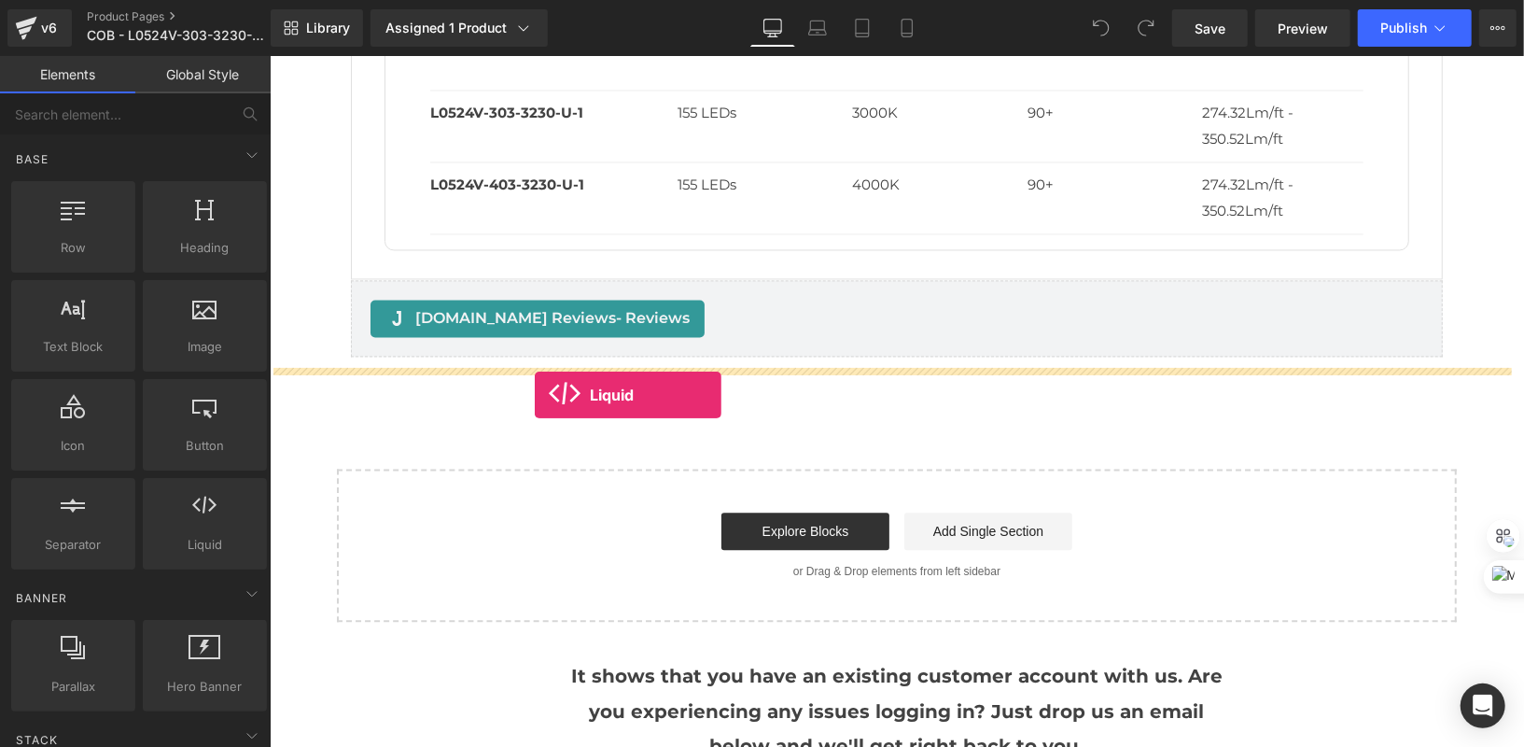
drag, startPoint x: 464, startPoint y: 575, endPoint x: 534, endPoint y: 394, distance: 194.2
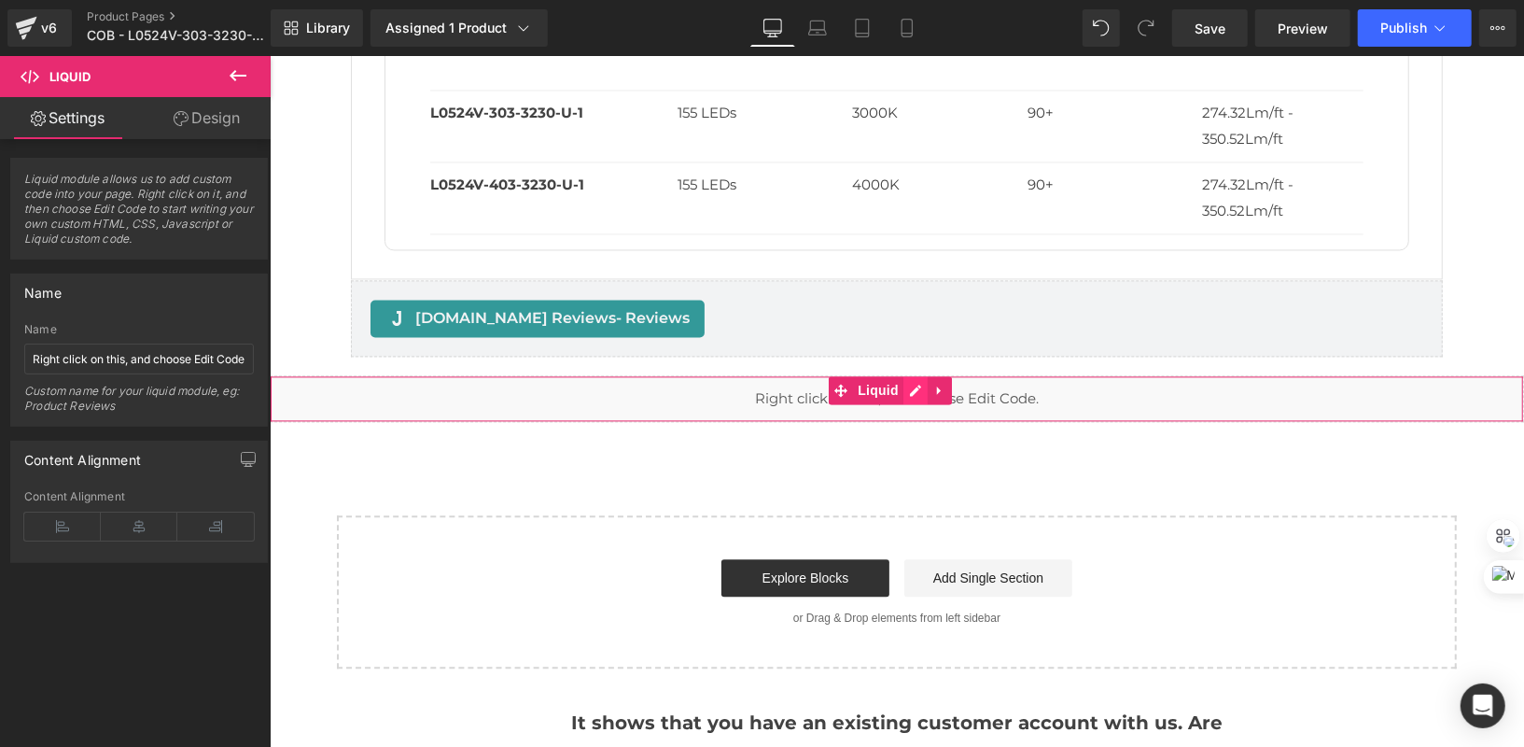
click at [918, 382] on div "Liquid" at bounding box center [896, 397] width 1255 height 47
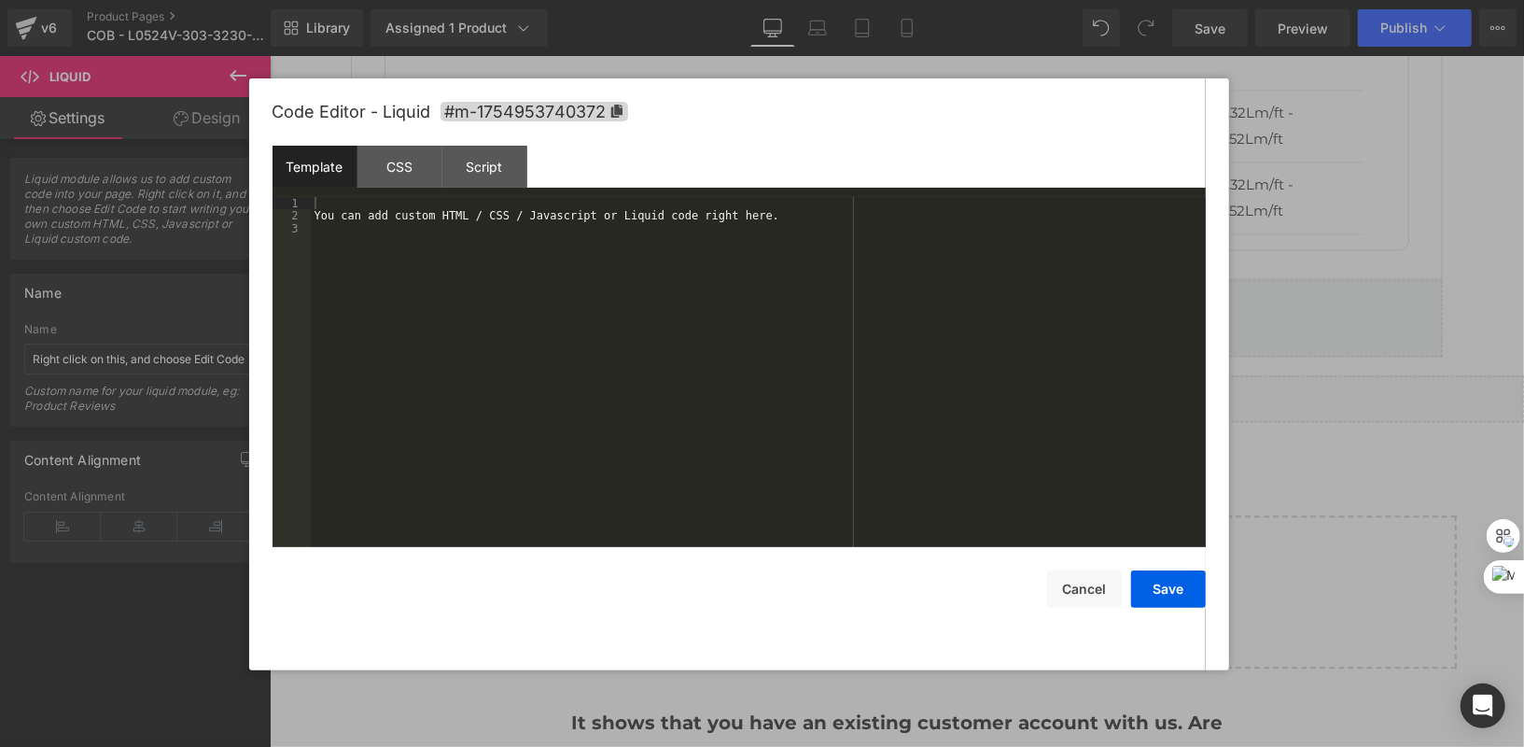
click at [916, 385] on div "You can add custom HTML / CSS / Javascript or Liquid code right here." at bounding box center [758, 385] width 895 height 376
click at [792, 218] on div "You can add custom HTML / CSS / Javascript or Liquid code right here." at bounding box center [758, 385] width 895 height 376
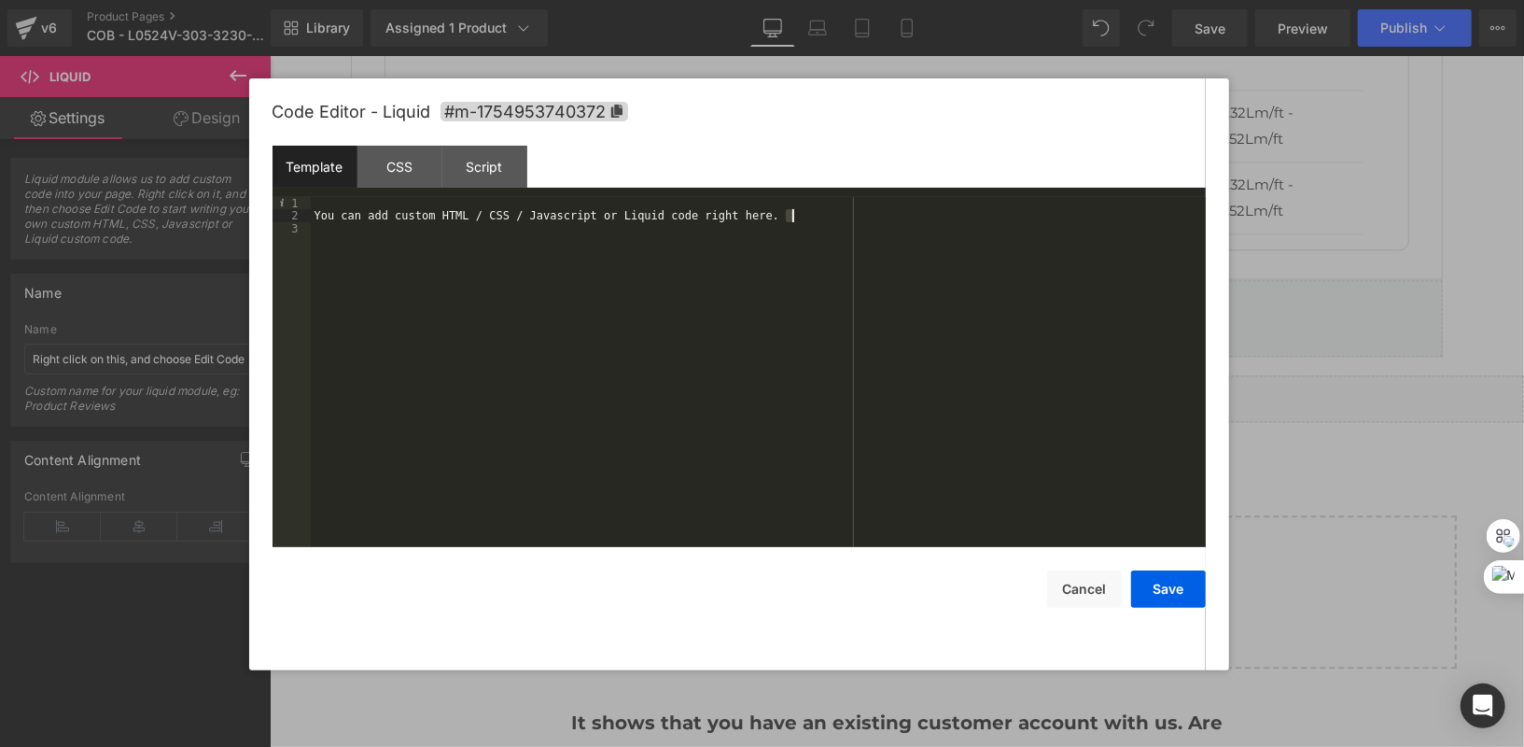
click at [792, 218] on div "You can add custom HTML / CSS / Javascript or Liquid code right here." at bounding box center [758, 385] width 895 height 376
click at [1187, 596] on button "Save" at bounding box center [1168, 588] width 75 height 37
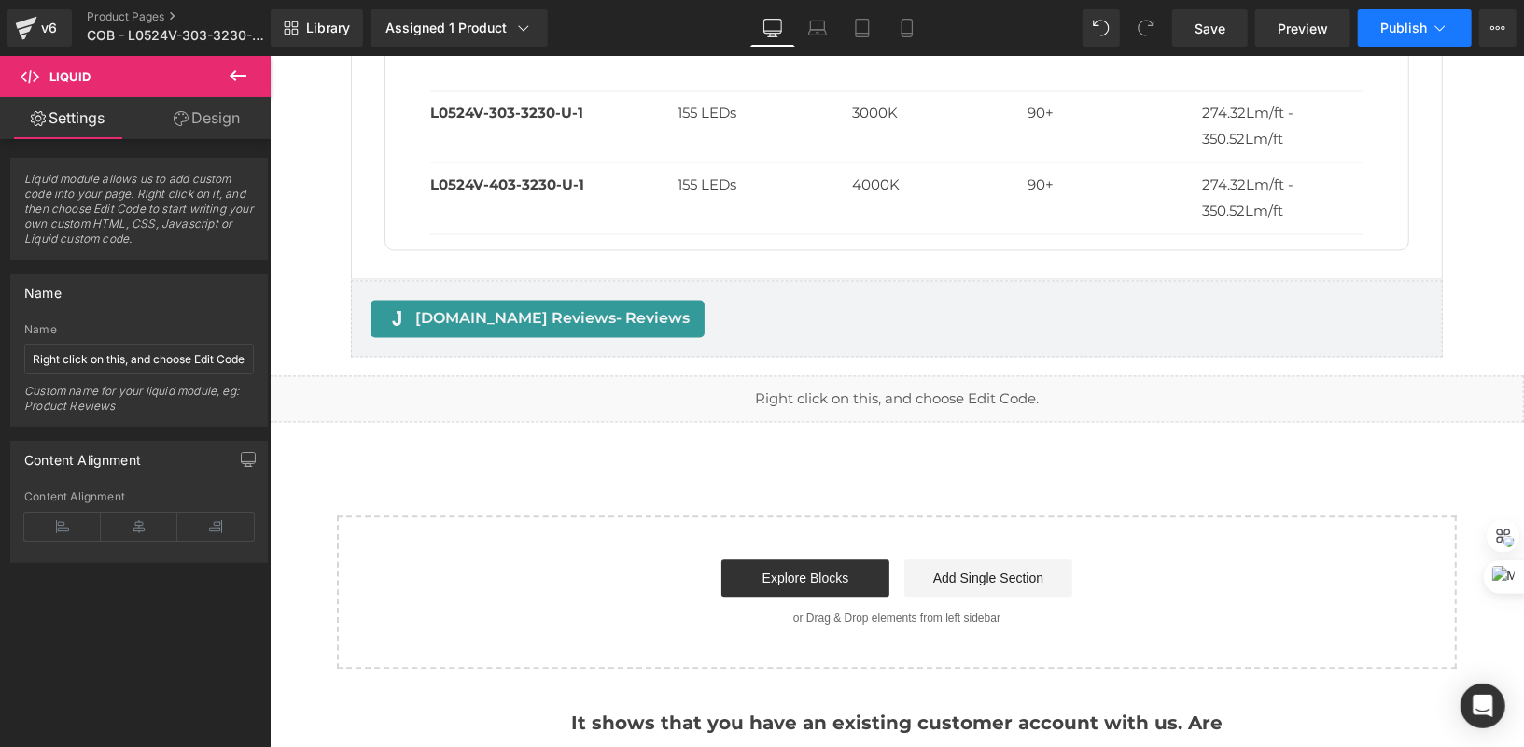
click at [1412, 41] on button "Publish" at bounding box center [1415, 27] width 114 height 37
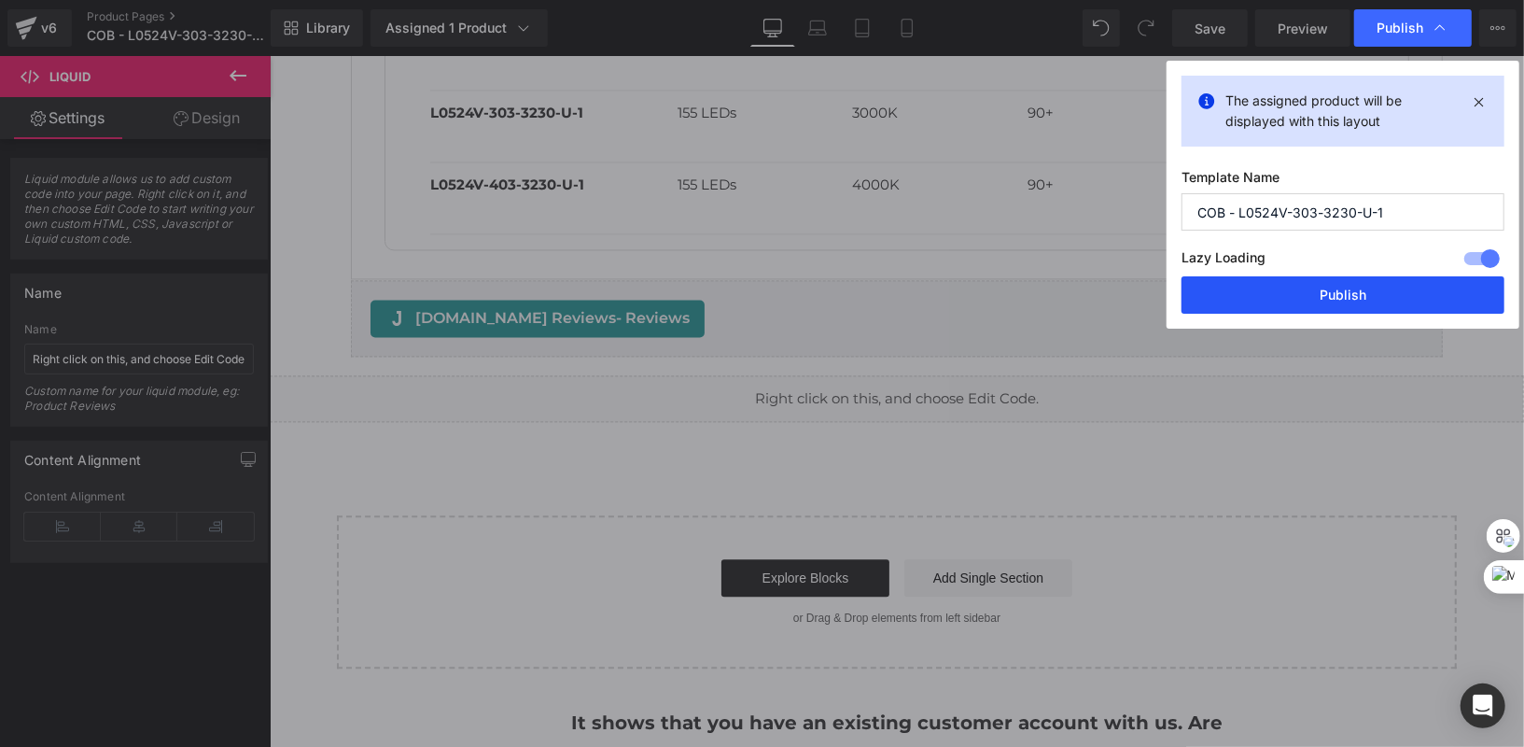
click at [1344, 293] on button "Publish" at bounding box center [1343, 294] width 323 height 37
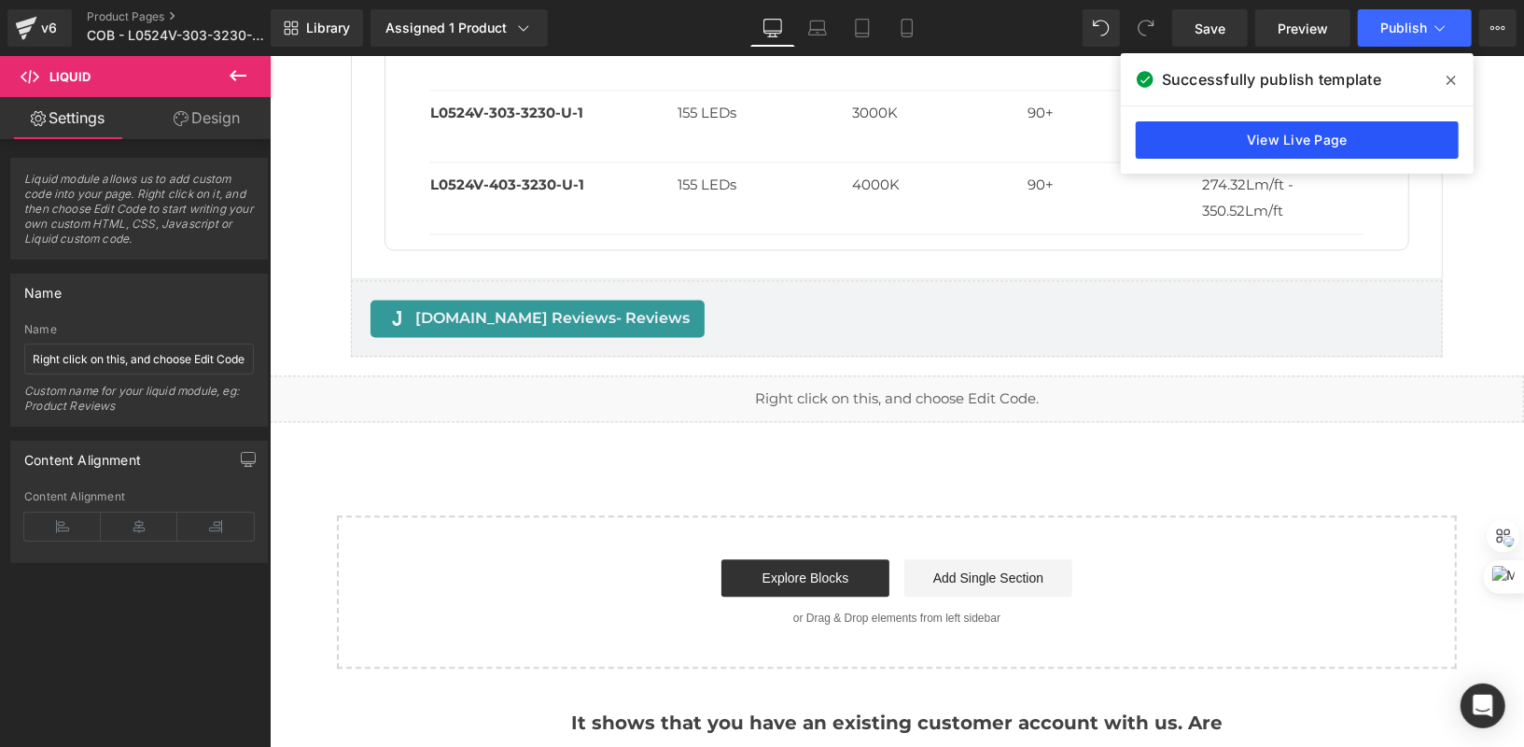
click at [1238, 140] on link "View Live Page" at bounding box center [1297, 139] width 323 height 37
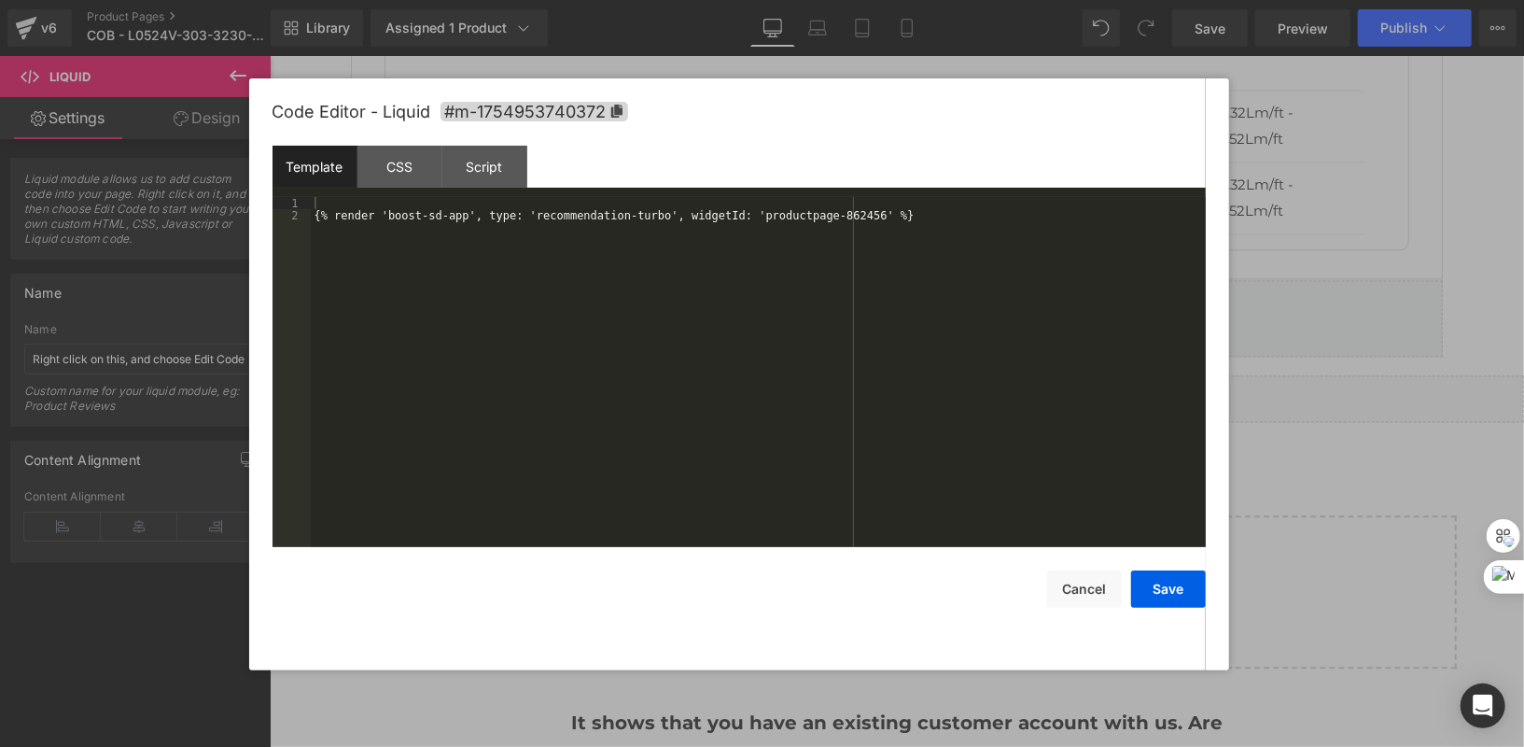
click at [919, 381] on div "Liquid" at bounding box center [896, 397] width 1255 height 47
click at [1100, 599] on button "Cancel" at bounding box center [1084, 588] width 75 height 37
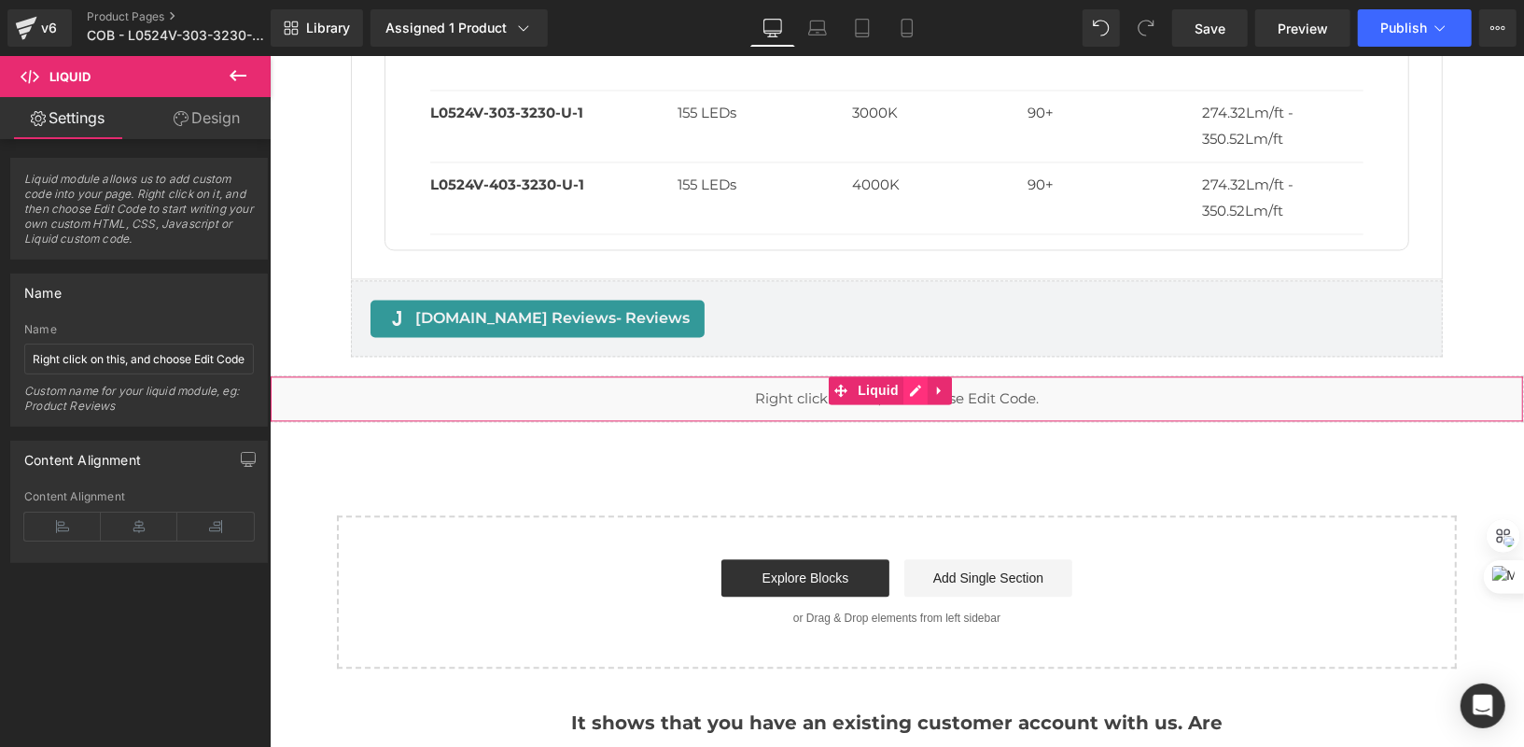
click at [920, 377] on div "Liquid" at bounding box center [896, 397] width 1255 height 47
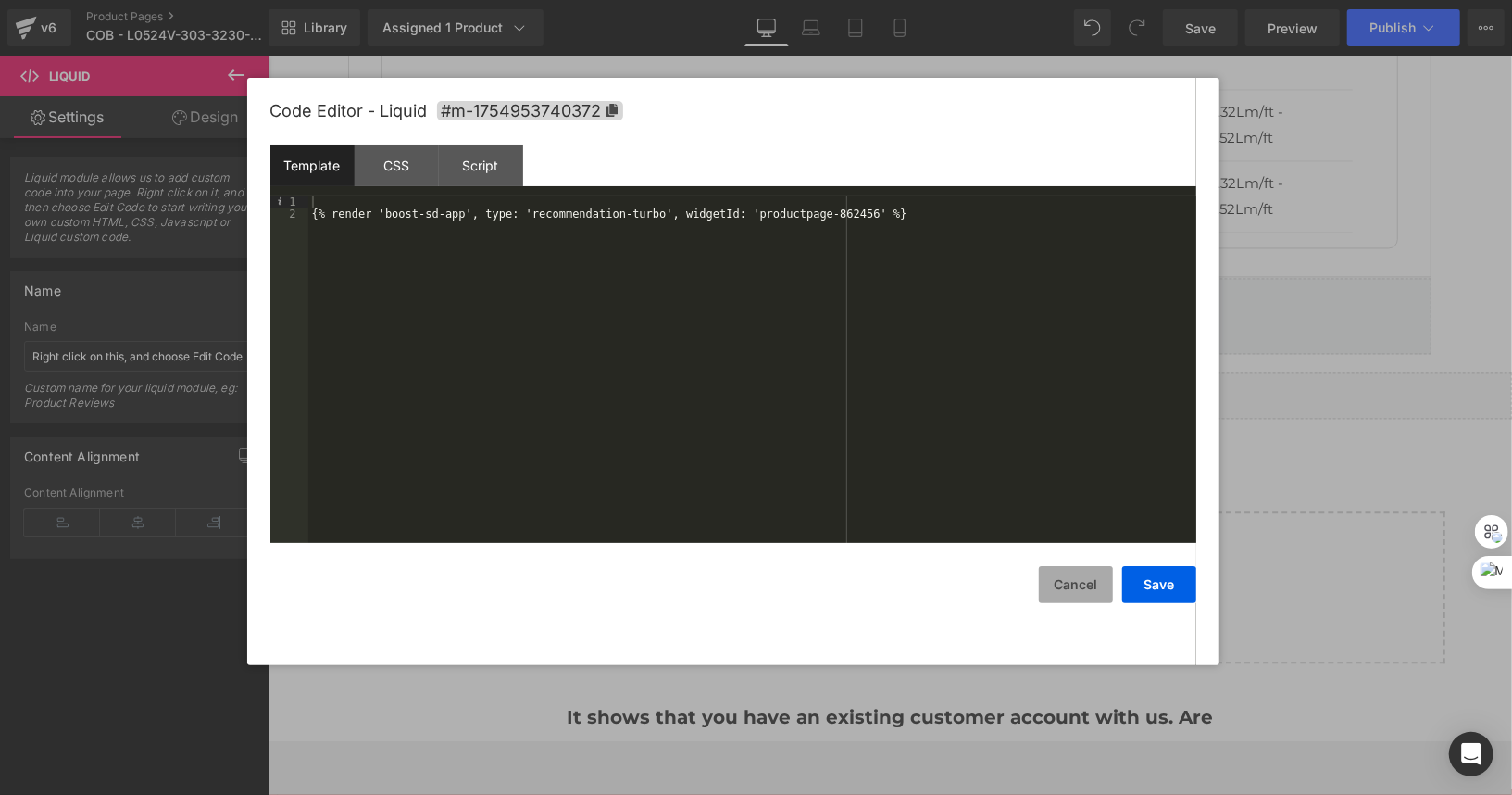
click at [1078, 580] on button "Cancel" at bounding box center [1075, 584] width 74 height 37
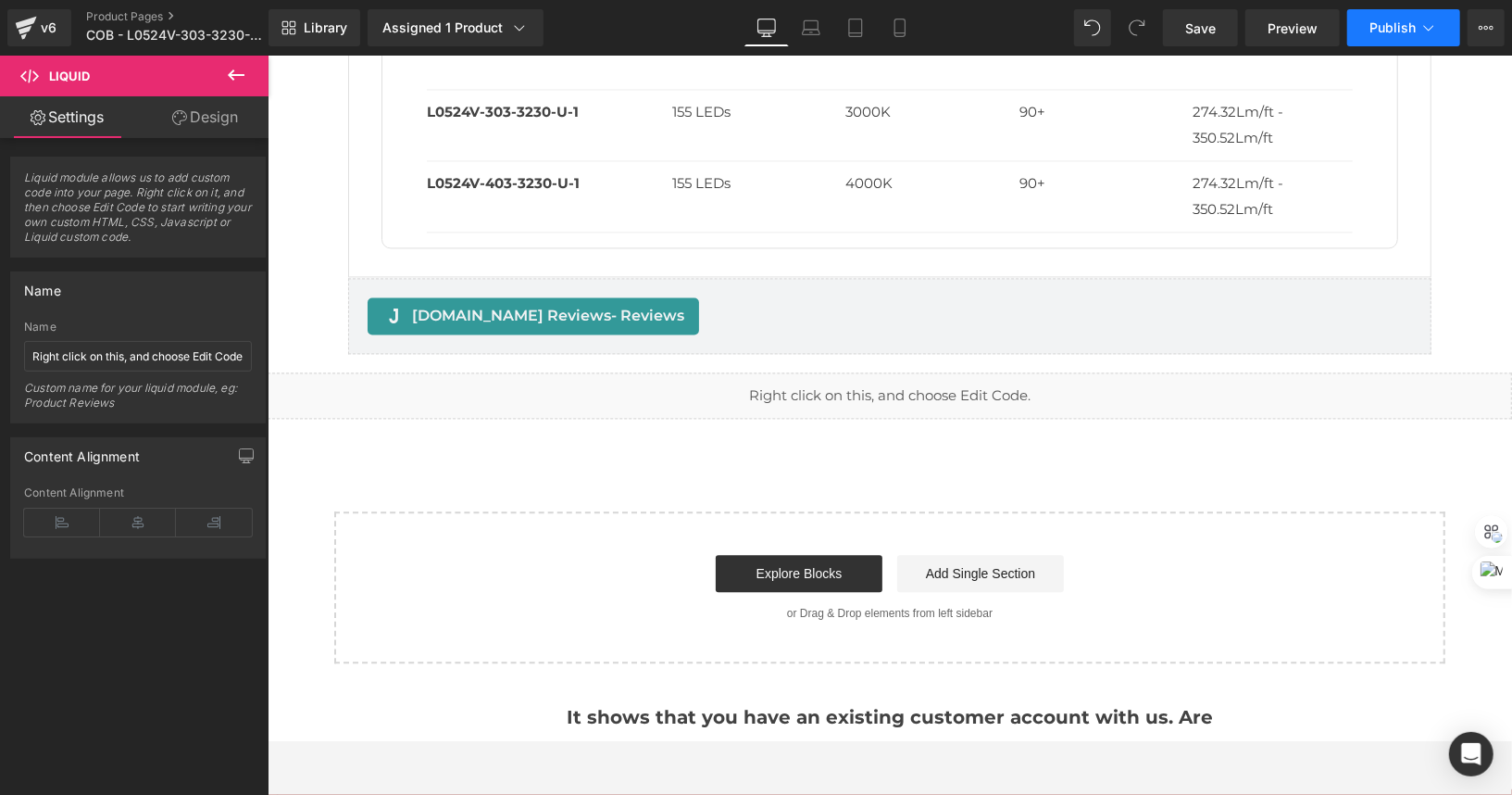
click at [1406, 27] on span "Publish" at bounding box center [1393, 28] width 47 height 15
click at [1268, 21] on link "Preview" at bounding box center [1293, 27] width 94 height 37
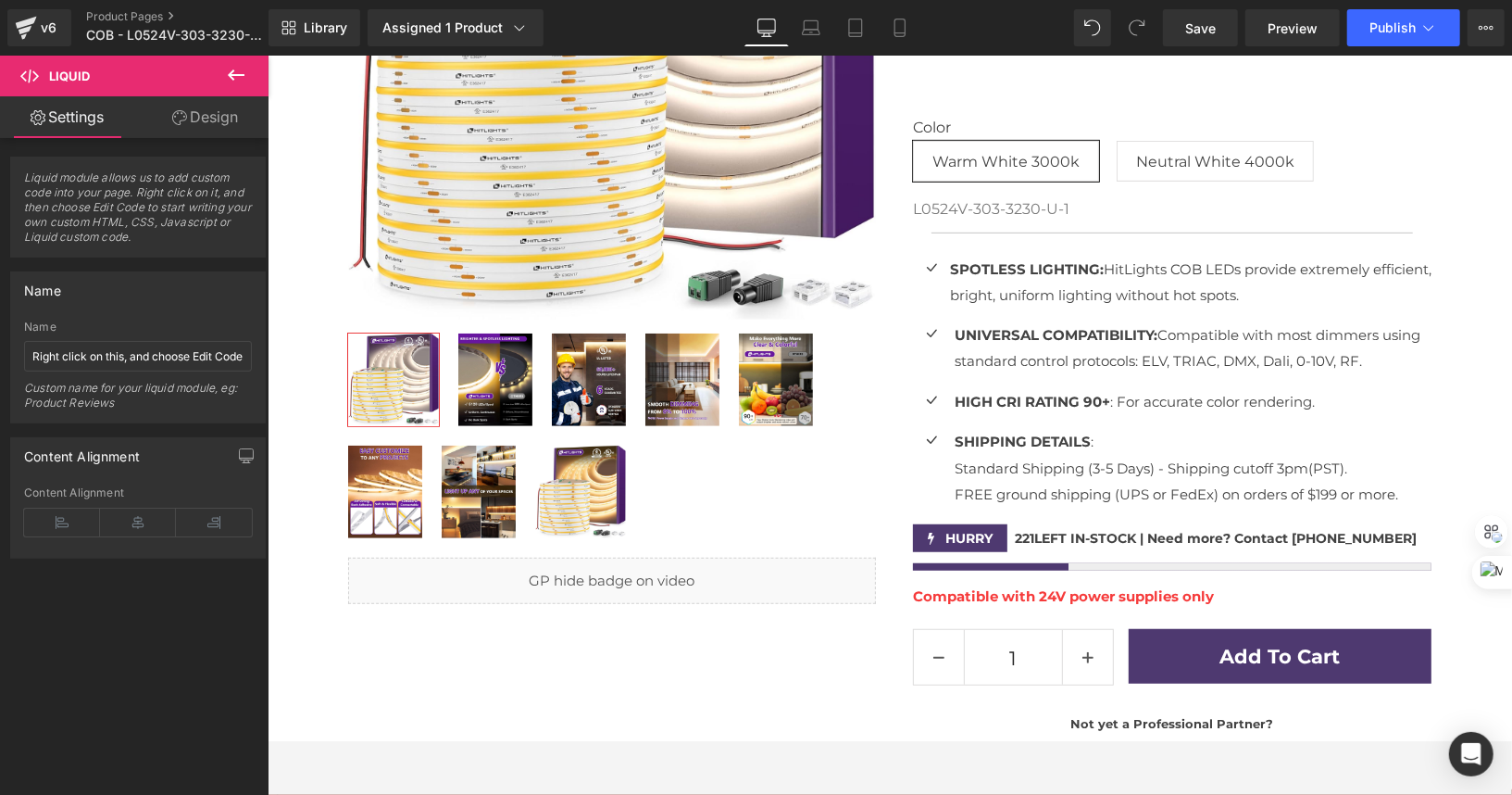
scroll to position [0, 0]
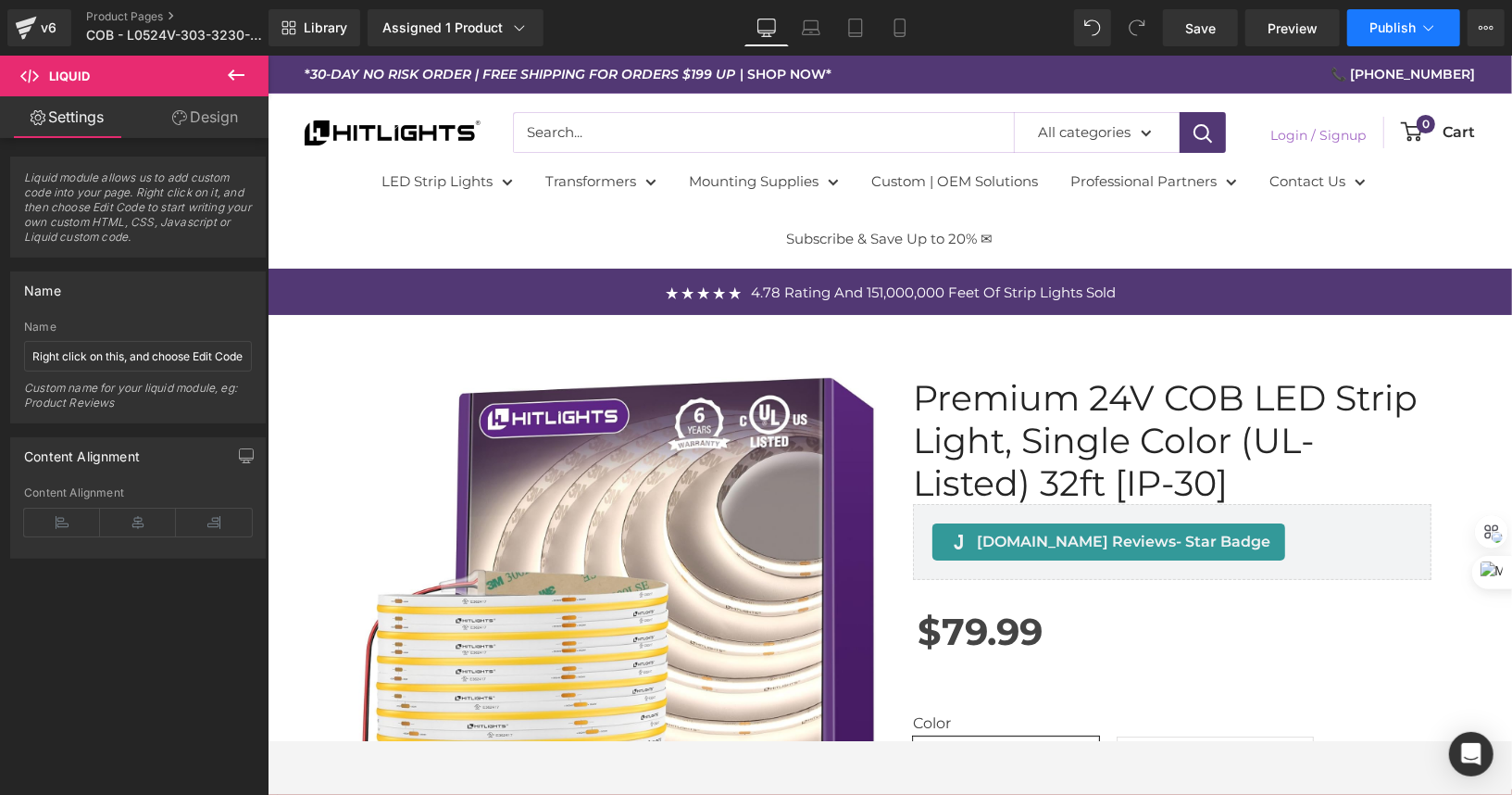
click at [1408, 32] on span "Publish" at bounding box center [1393, 28] width 47 height 15
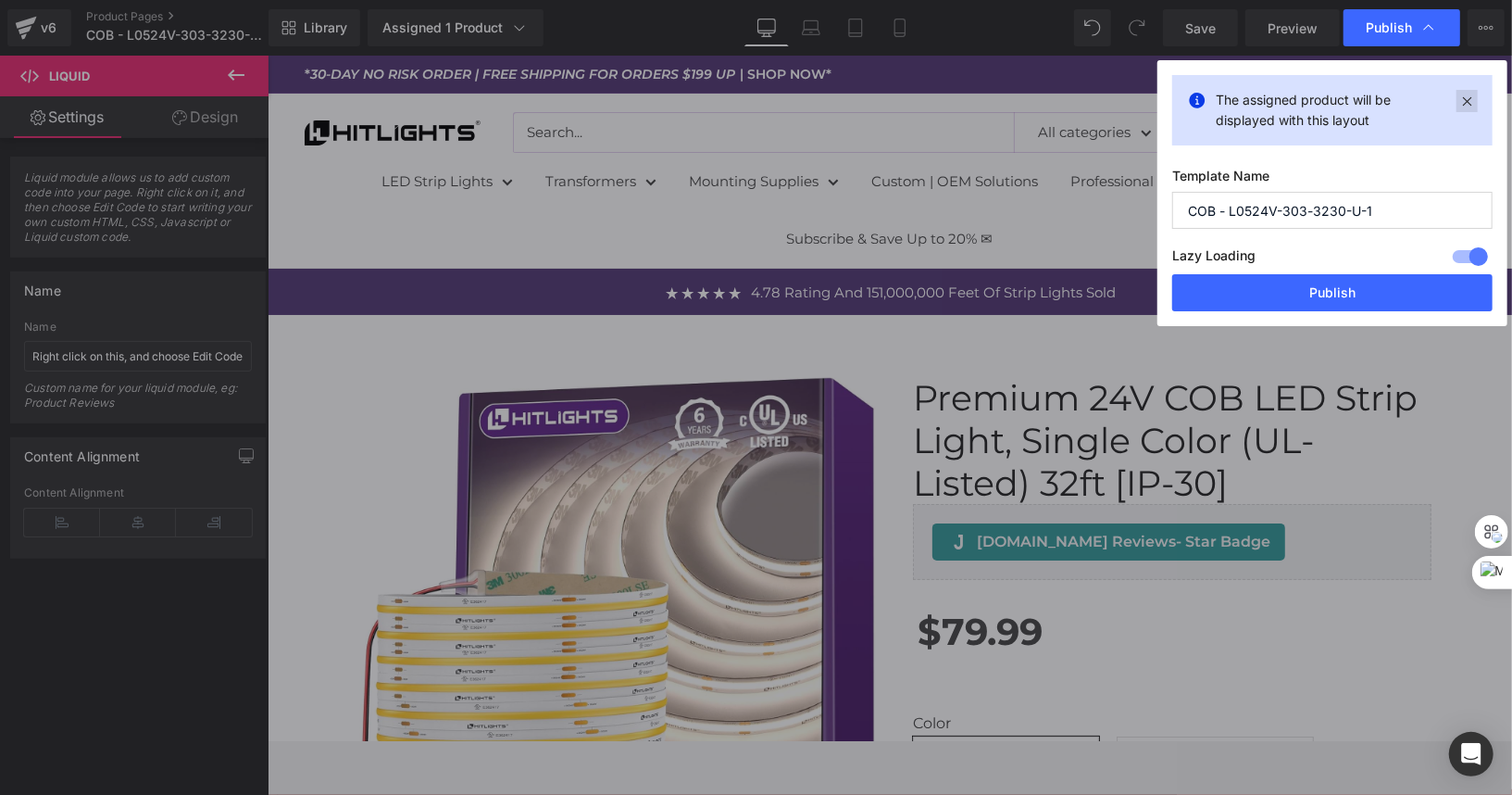
click at [1473, 104] on icon at bounding box center [1466, 101] width 21 height 22
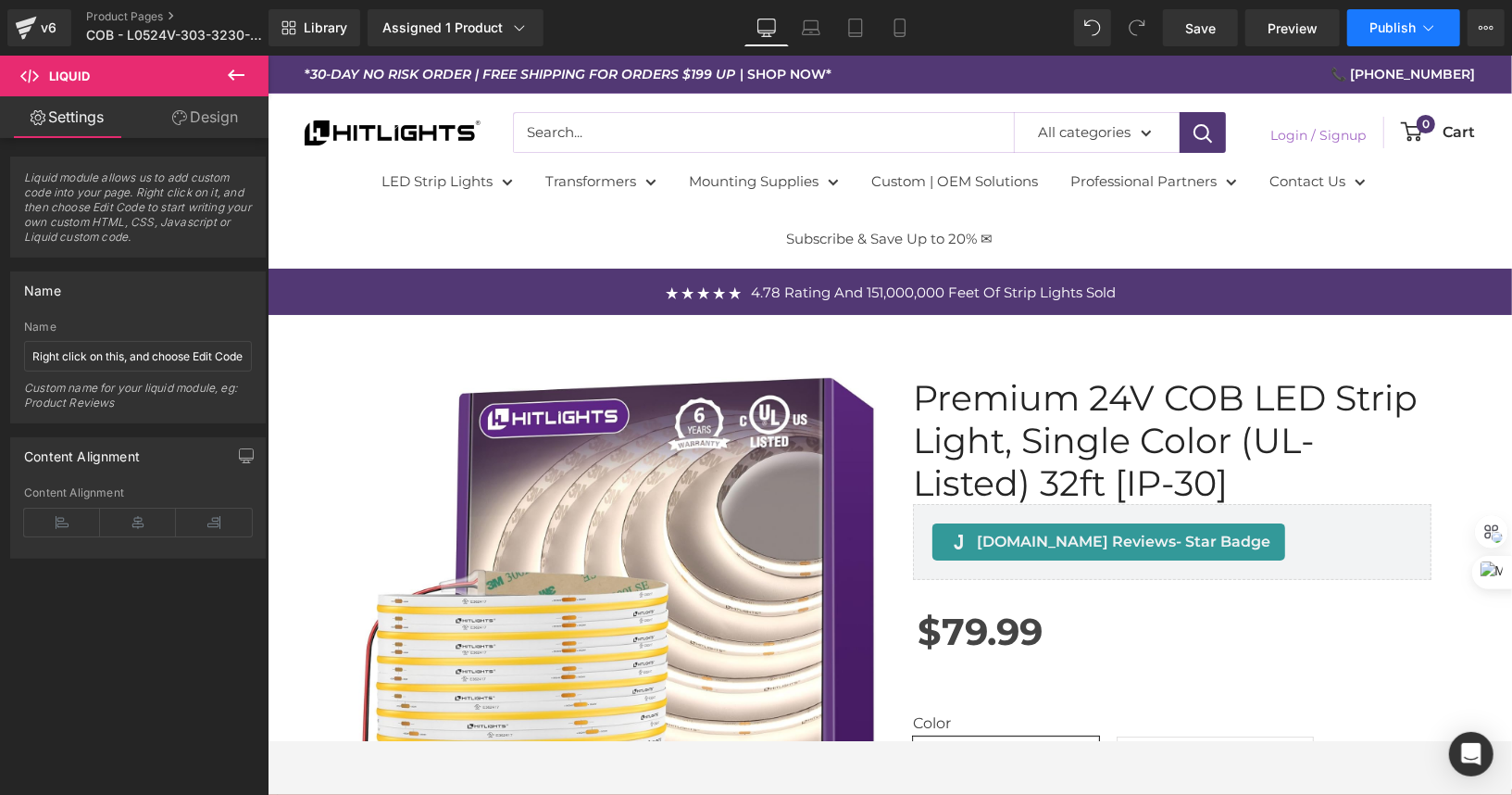
click at [1432, 25] on icon at bounding box center [1429, 28] width 19 height 19
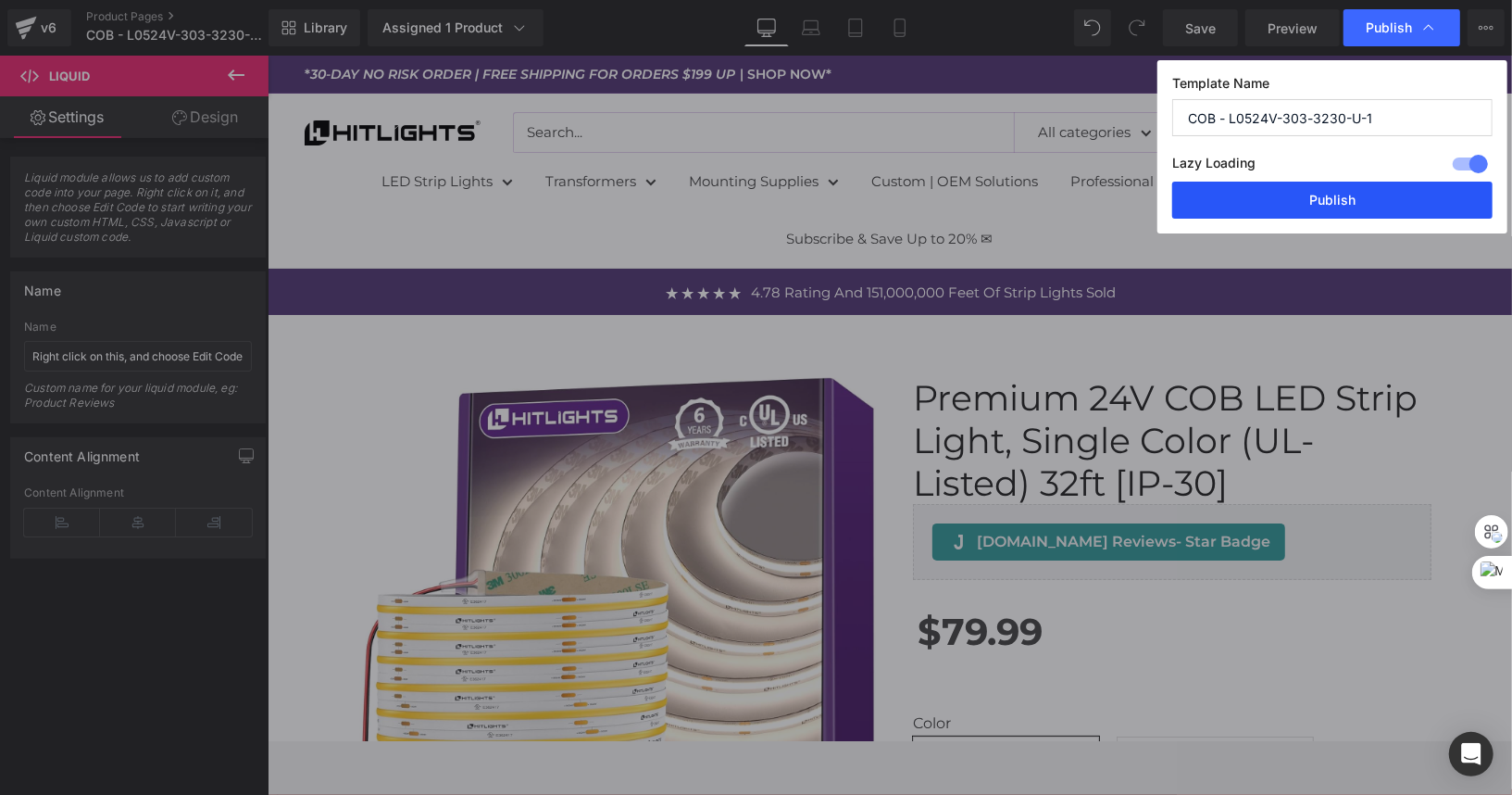
click at [1357, 184] on button "Publish" at bounding box center [1332, 199] width 320 height 37
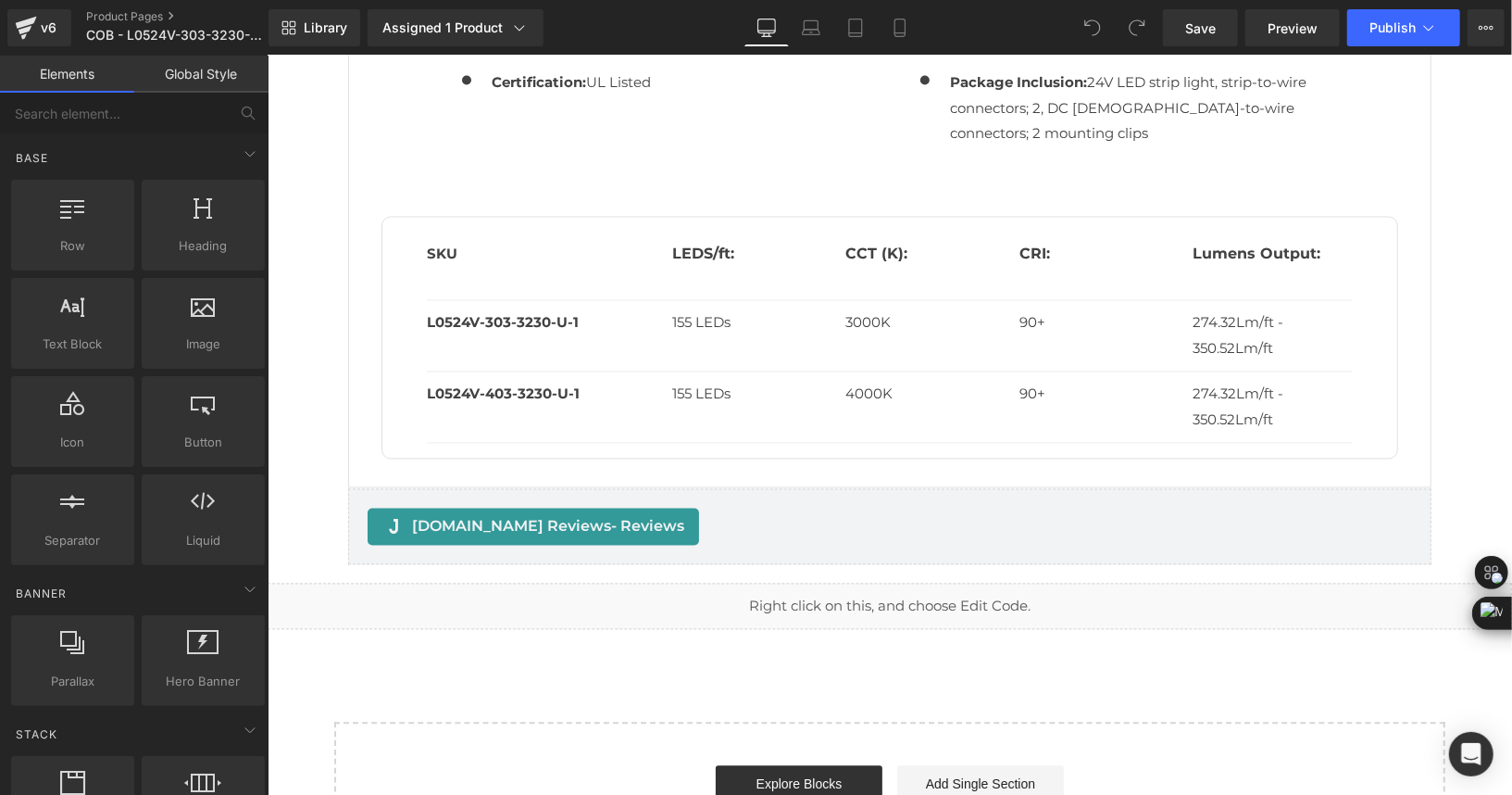
scroll to position [2205, 0]
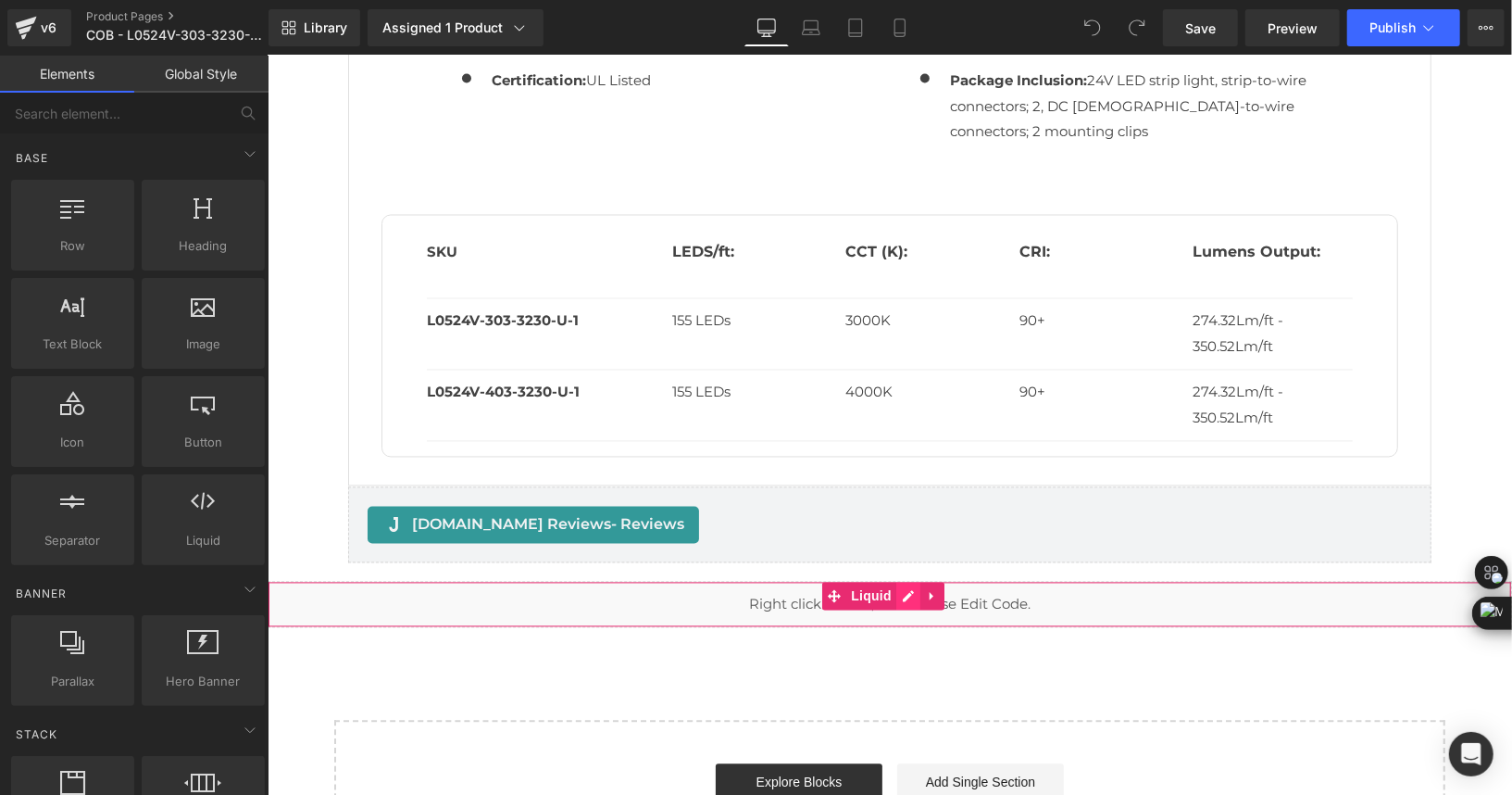
click at [914, 596] on div "Liquid" at bounding box center [889, 603] width 1245 height 47
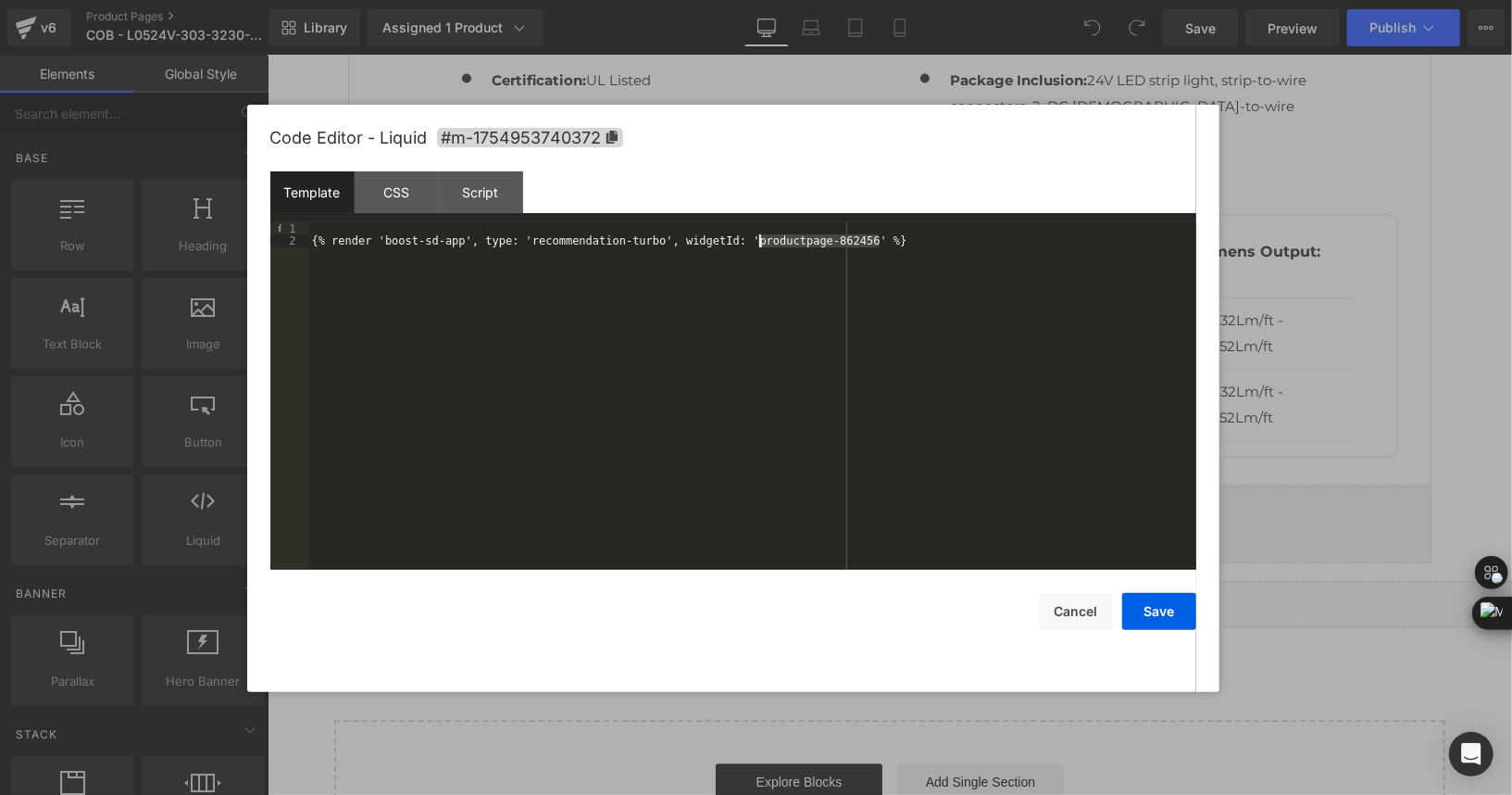
drag, startPoint x: 880, startPoint y: 241, endPoint x: 760, endPoint y: 245, distance: 120.1
click at [760, 245] on div "{% render 'boost-sd-app', type: 'recommendation-turbo', widgetId: 'productpage-…" at bounding box center [752, 409] width 888 height 373
click at [1171, 619] on button "Save" at bounding box center [1159, 610] width 74 height 37
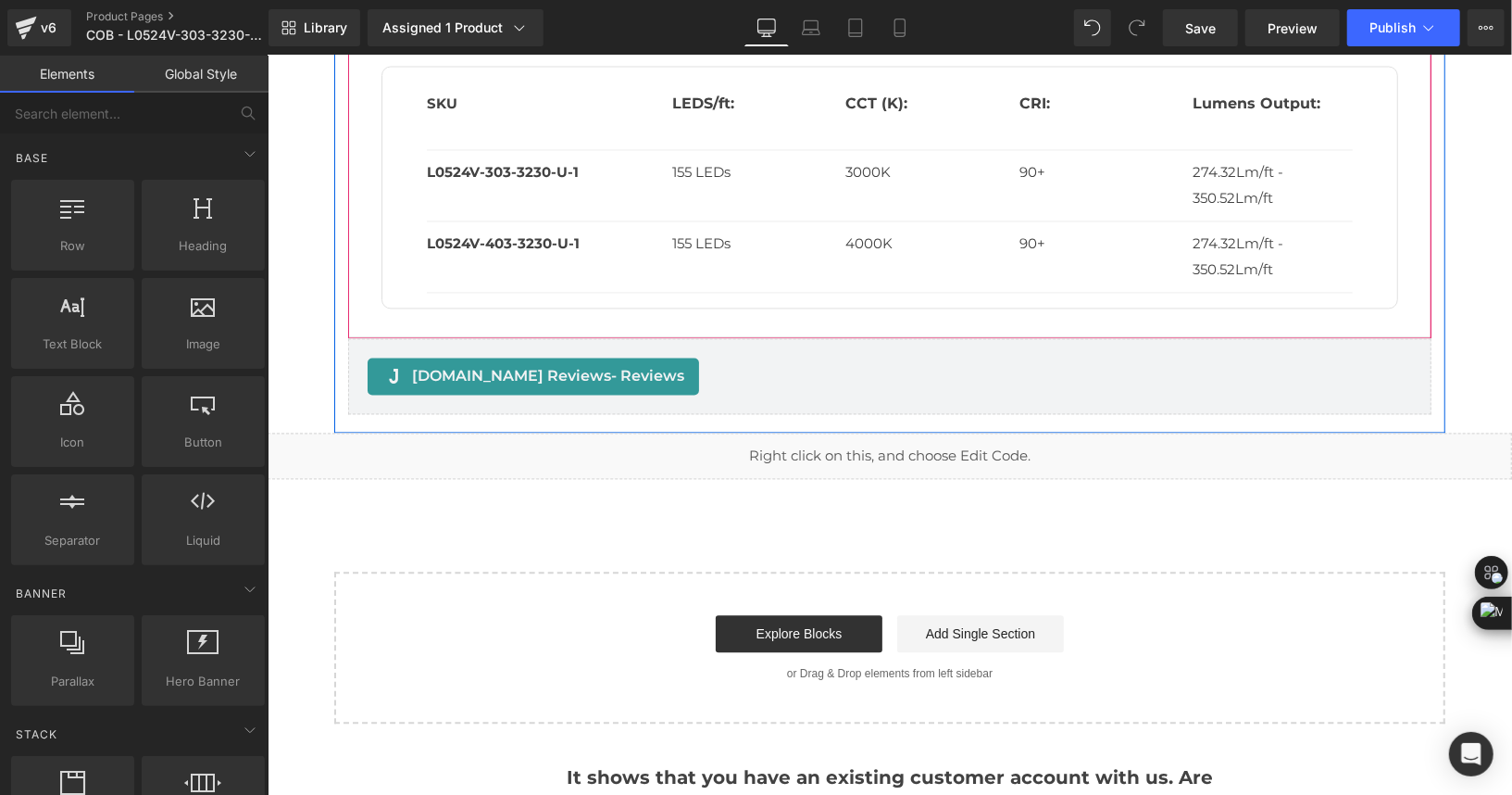
scroll to position [2447, 0]
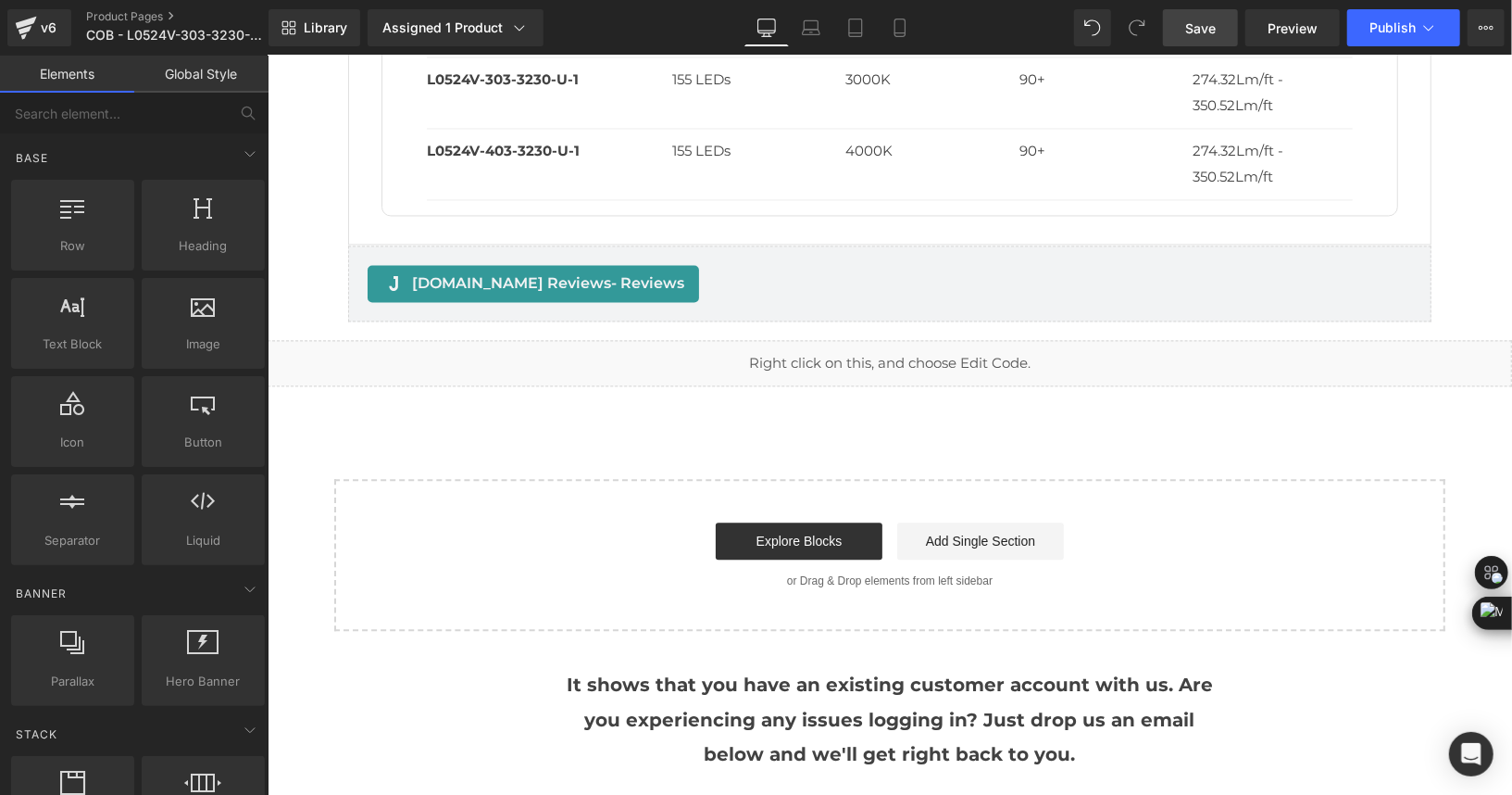
click at [1215, 23] on span "Save" at bounding box center [1200, 29] width 31 height 20
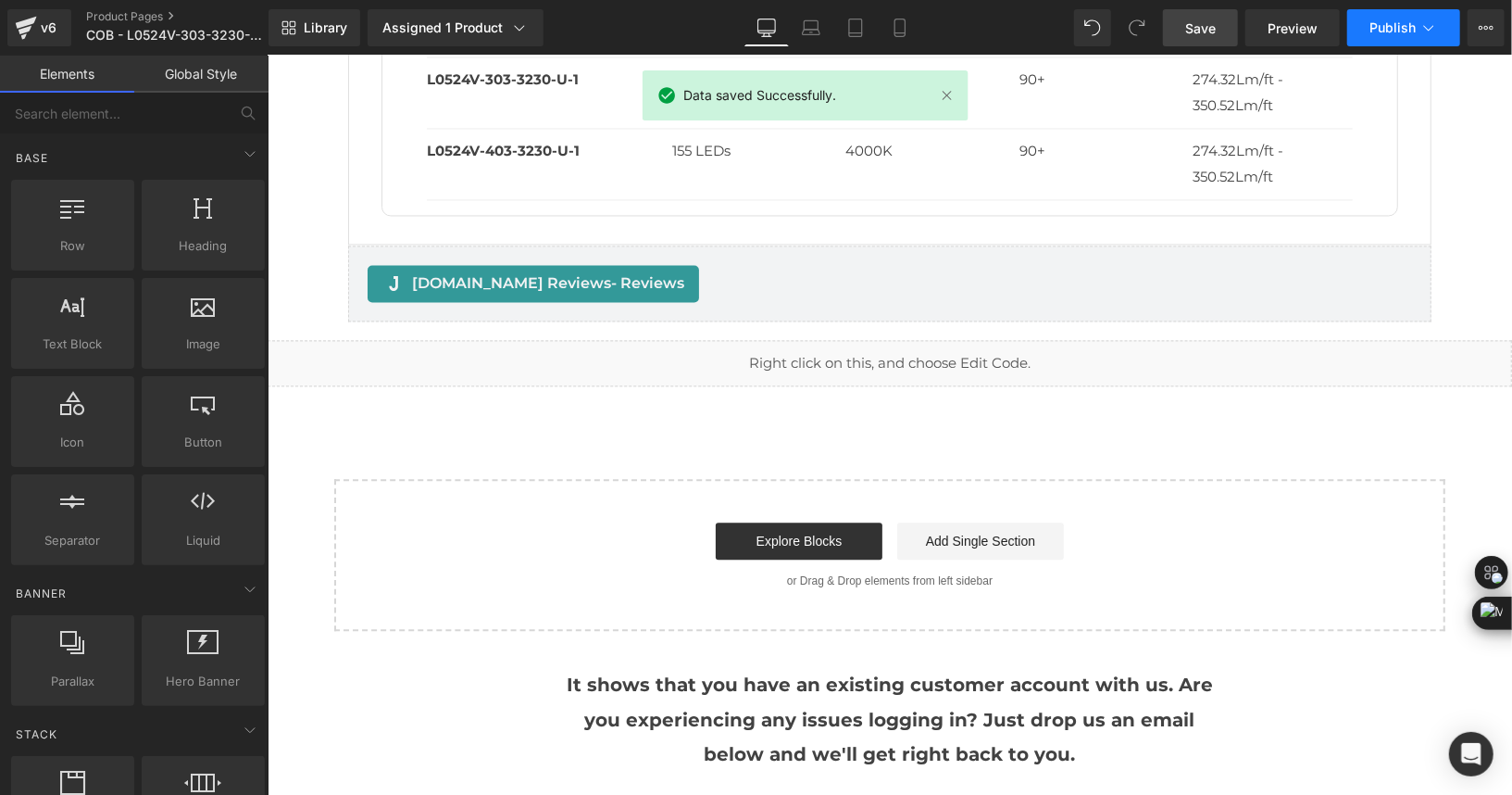
click at [1411, 22] on span "Publish" at bounding box center [1393, 28] width 47 height 15
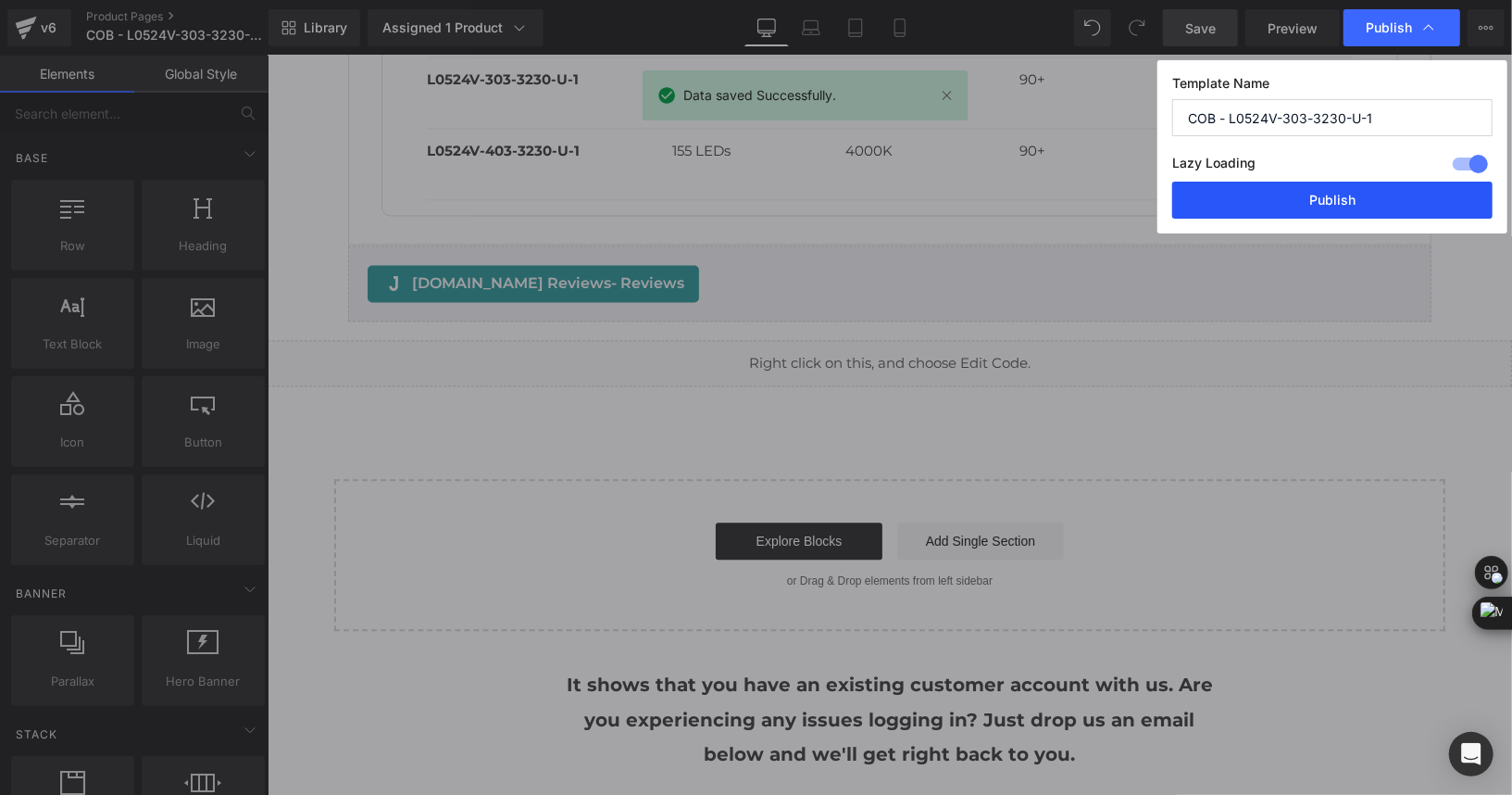
click at [1341, 208] on button "Publish" at bounding box center [1332, 199] width 320 height 37
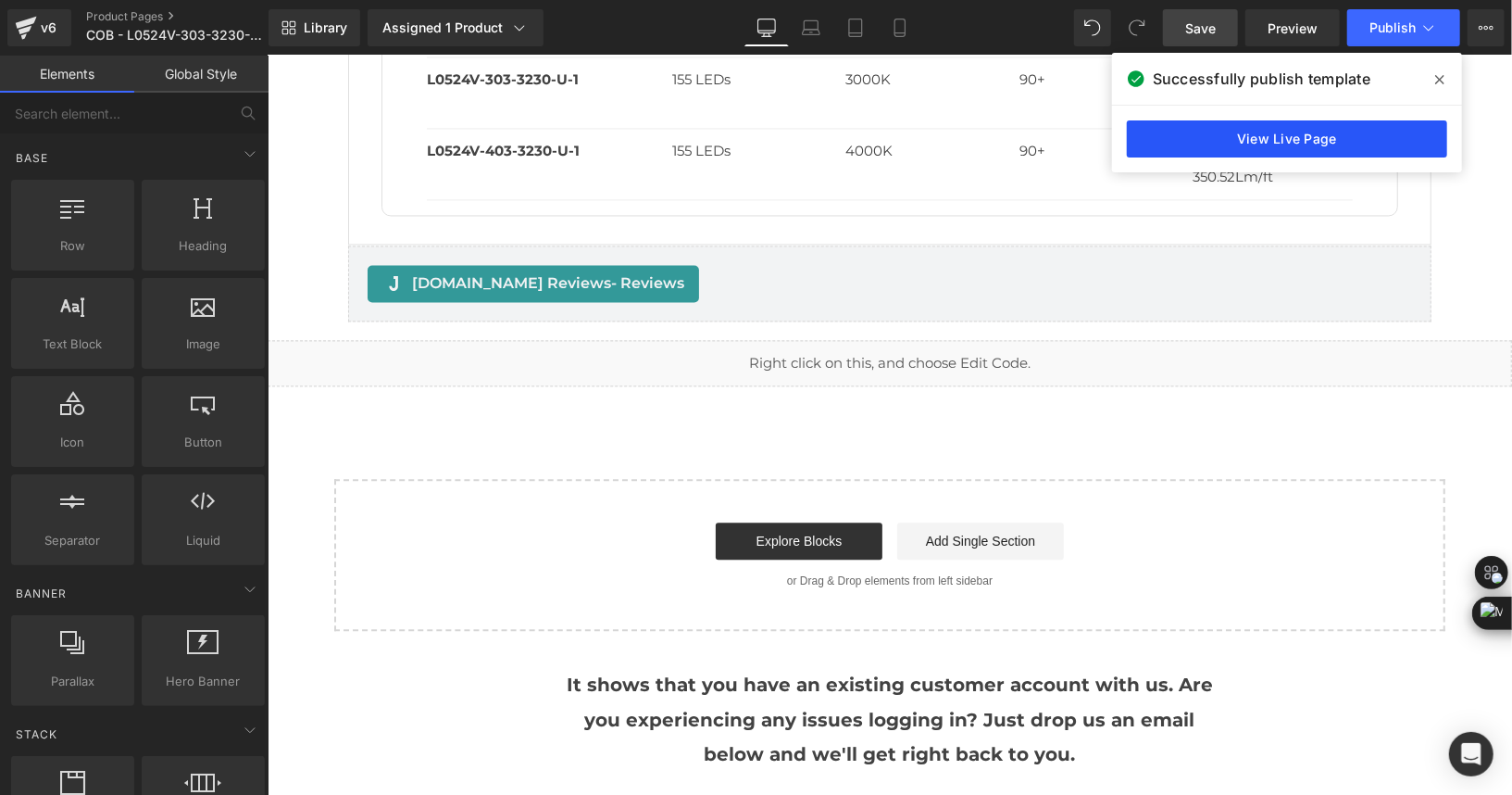
click at [1356, 127] on link "View Live Page" at bounding box center [1287, 138] width 320 height 37
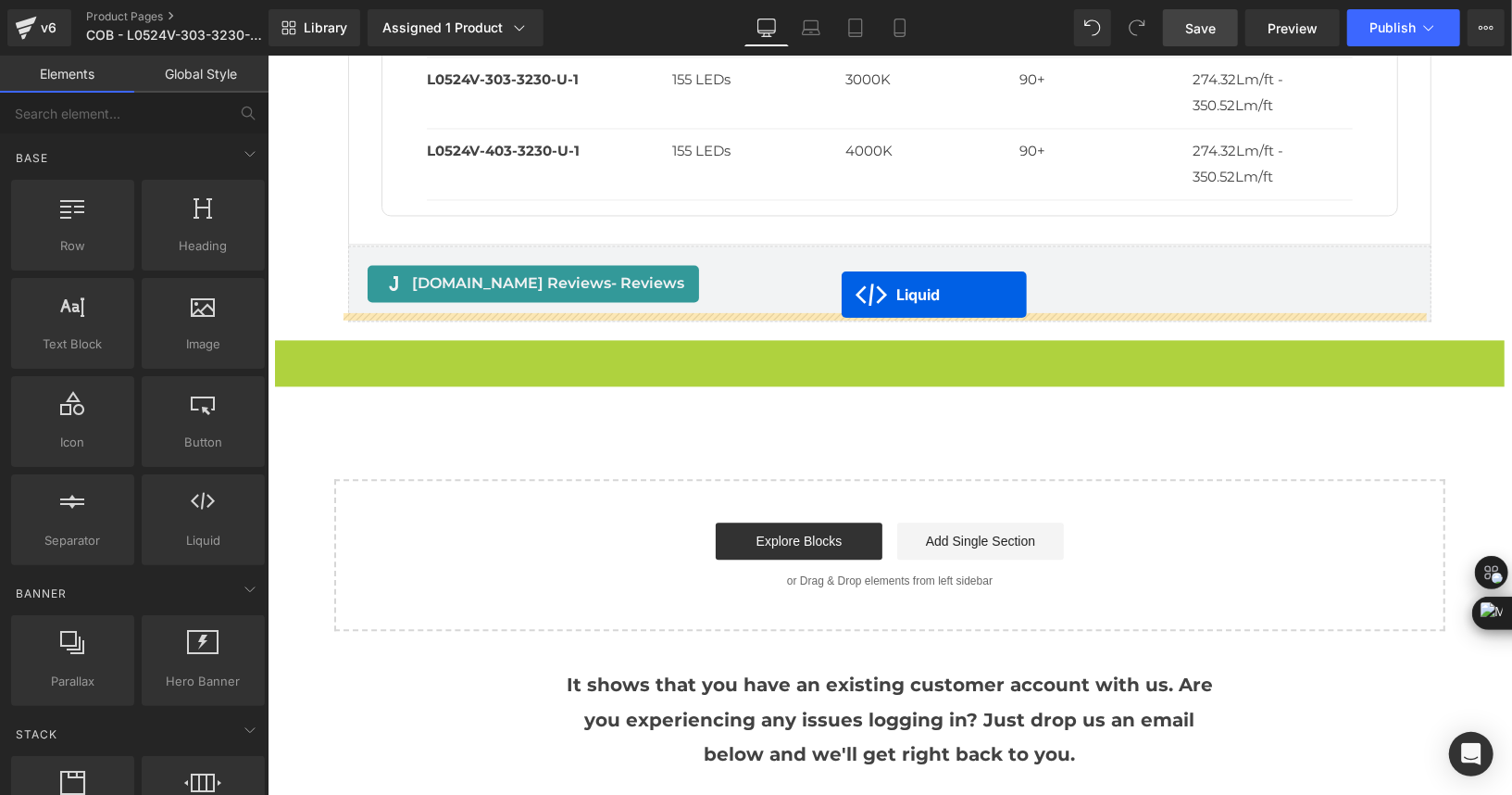
drag, startPoint x: 831, startPoint y: 346, endPoint x: 841, endPoint y: 294, distance: 53.0
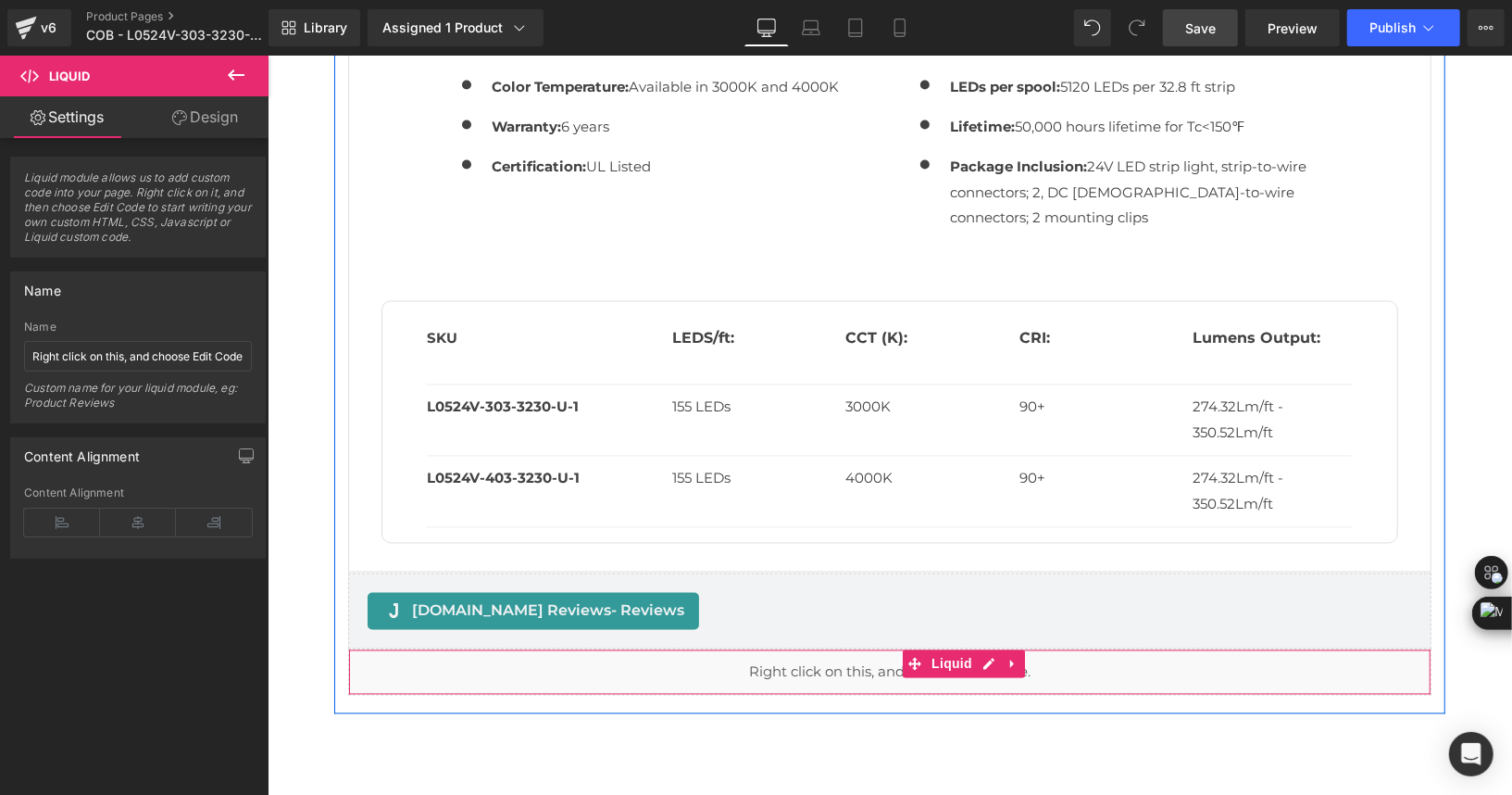
scroll to position [2170, 0]
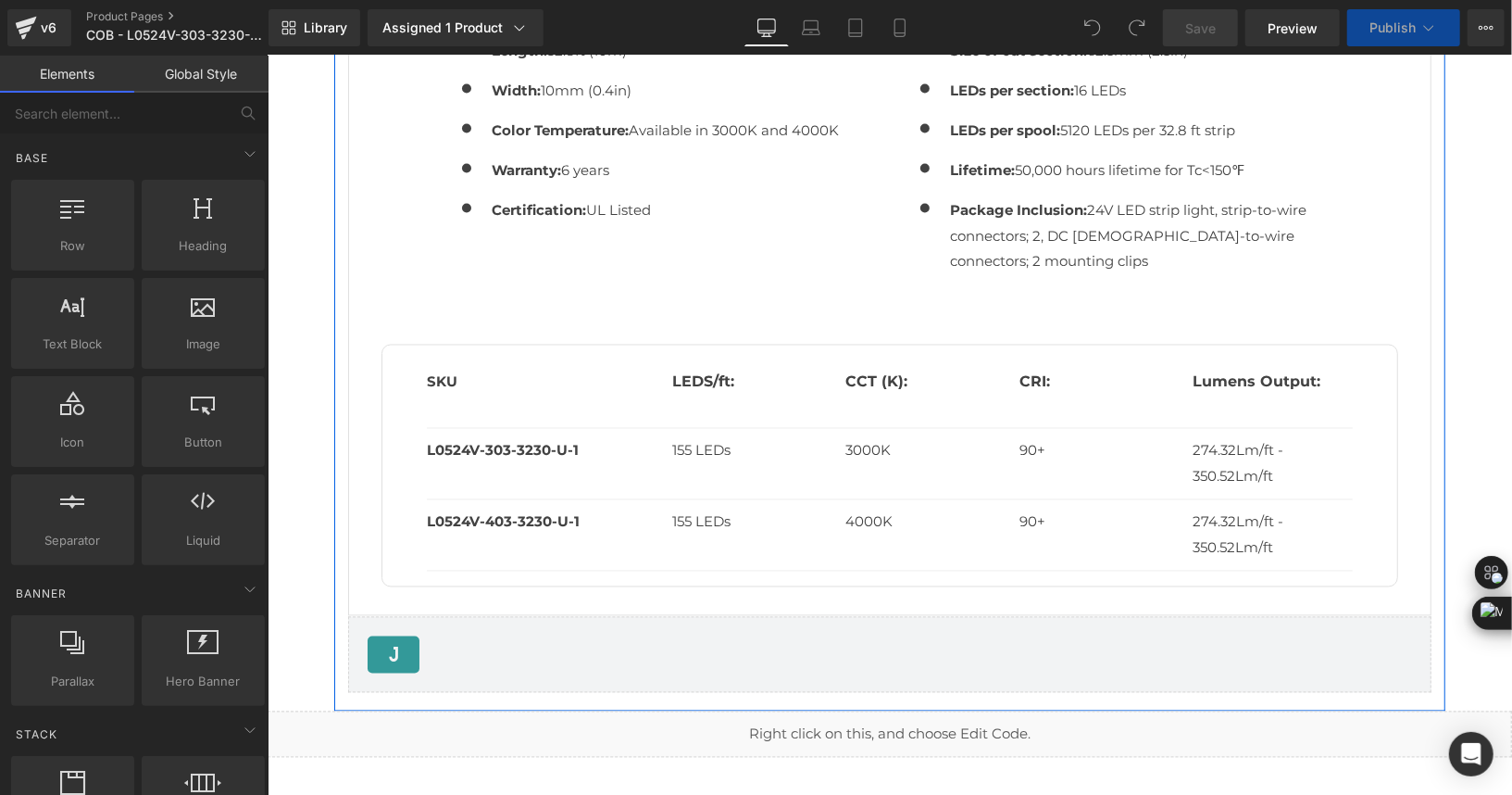
scroll to position [2148, 0]
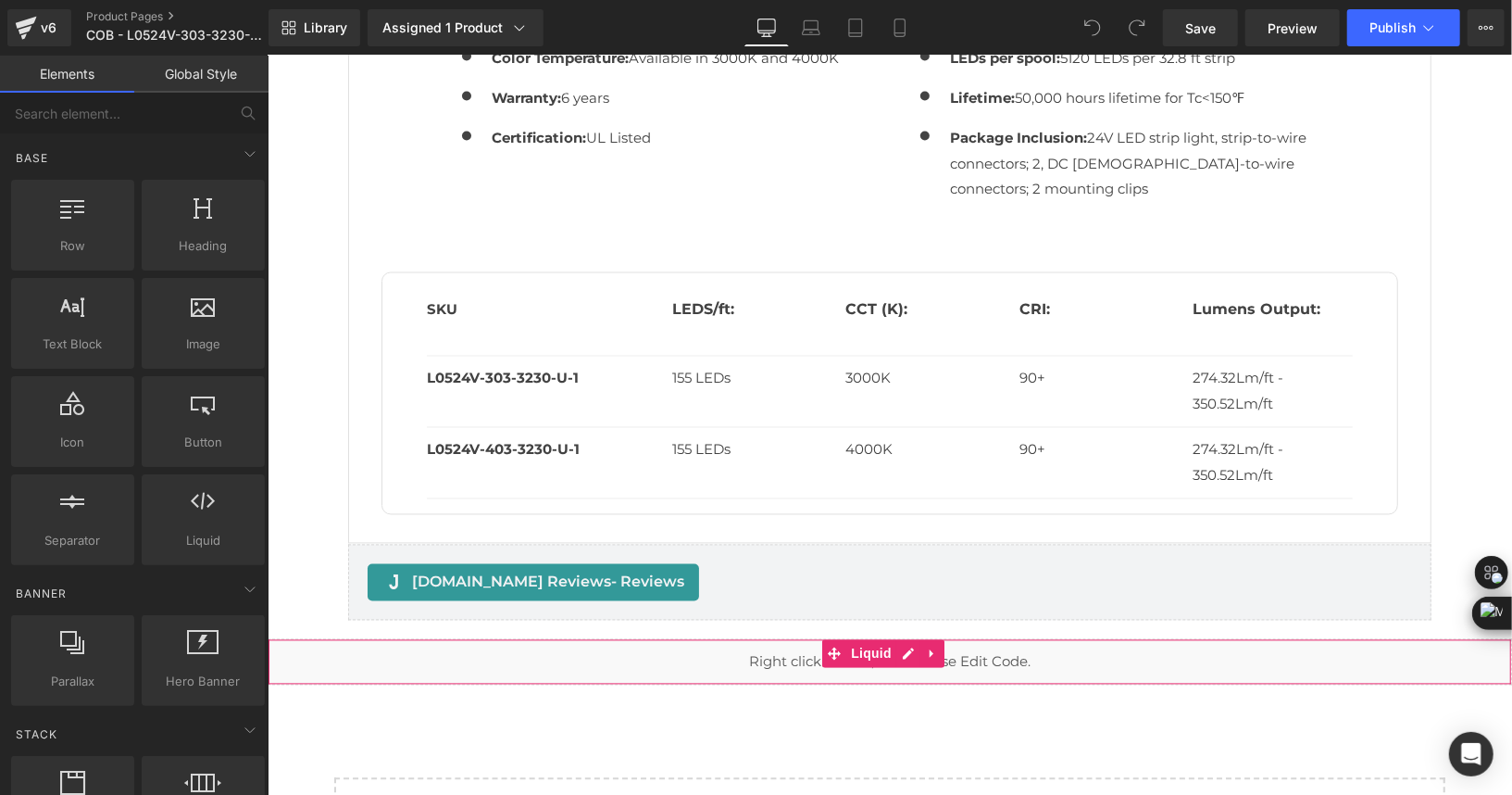
click at [758, 650] on div "Liquid" at bounding box center [889, 661] width 1245 height 47
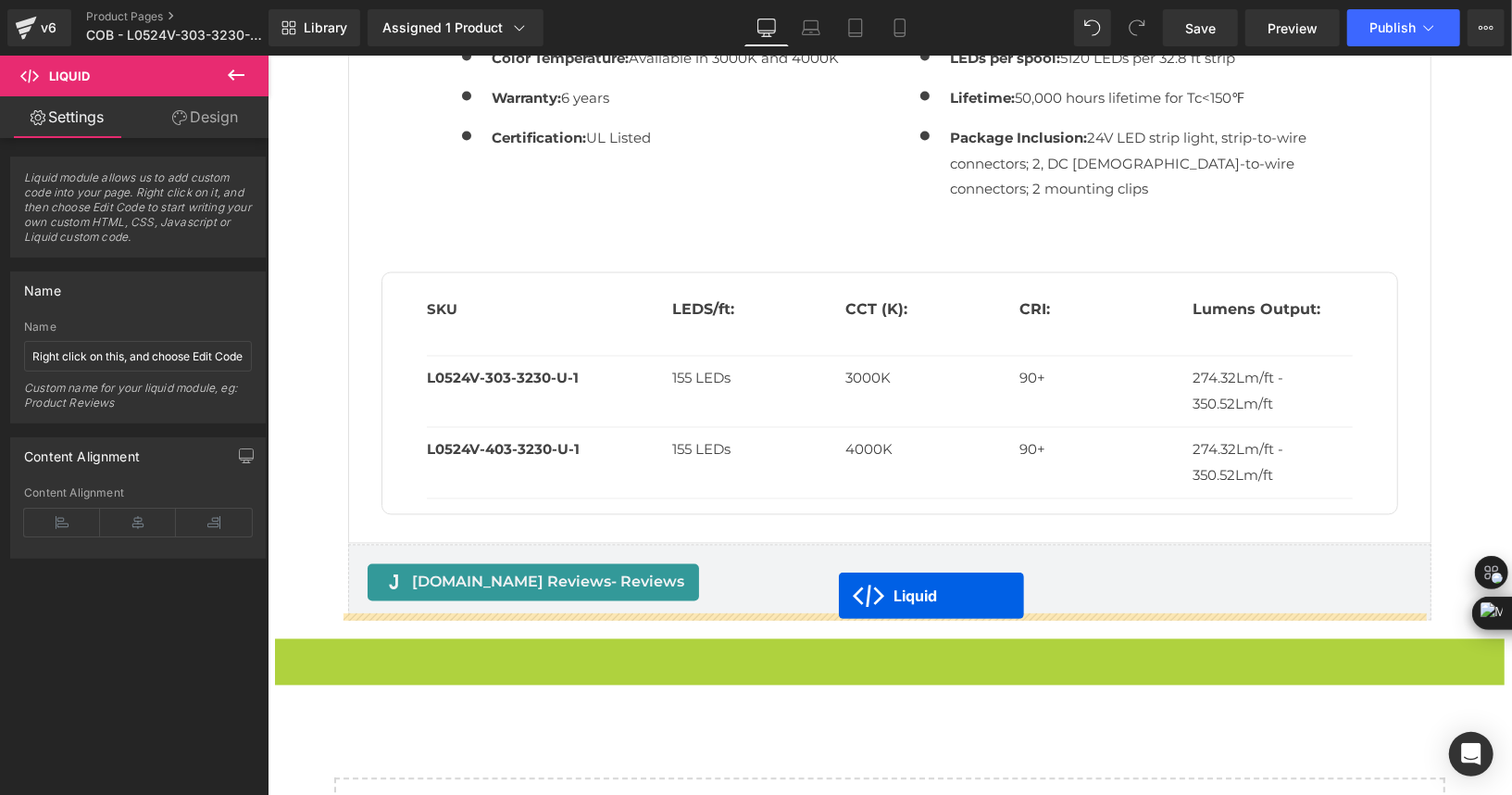
drag, startPoint x: 828, startPoint y: 642, endPoint x: 838, endPoint y: 595, distance: 48.1
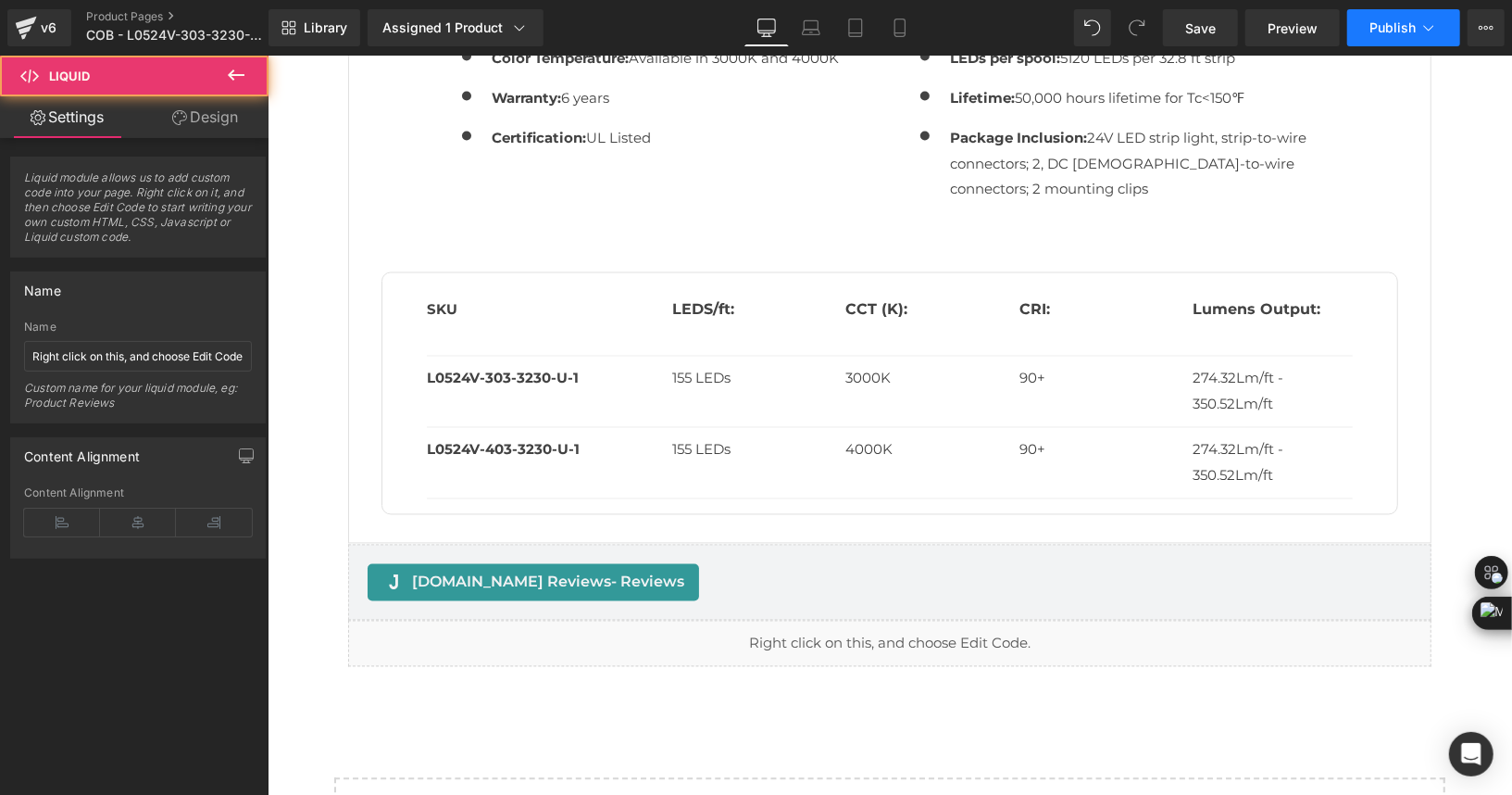
click at [1405, 37] on button "Publish" at bounding box center [1404, 27] width 113 height 37
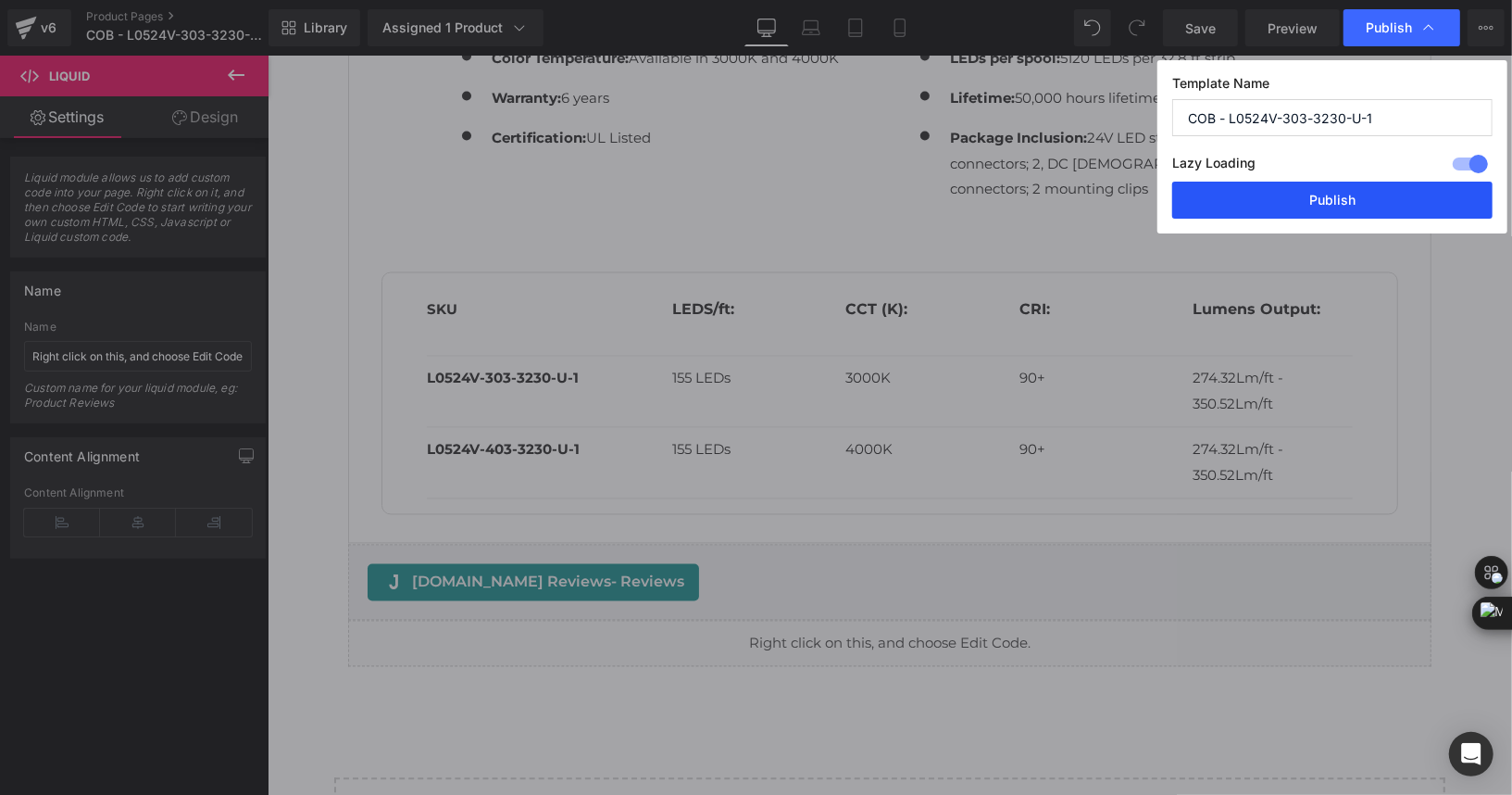
click at [1394, 203] on button "Publish" at bounding box center [1332, 199] width 320 height 37
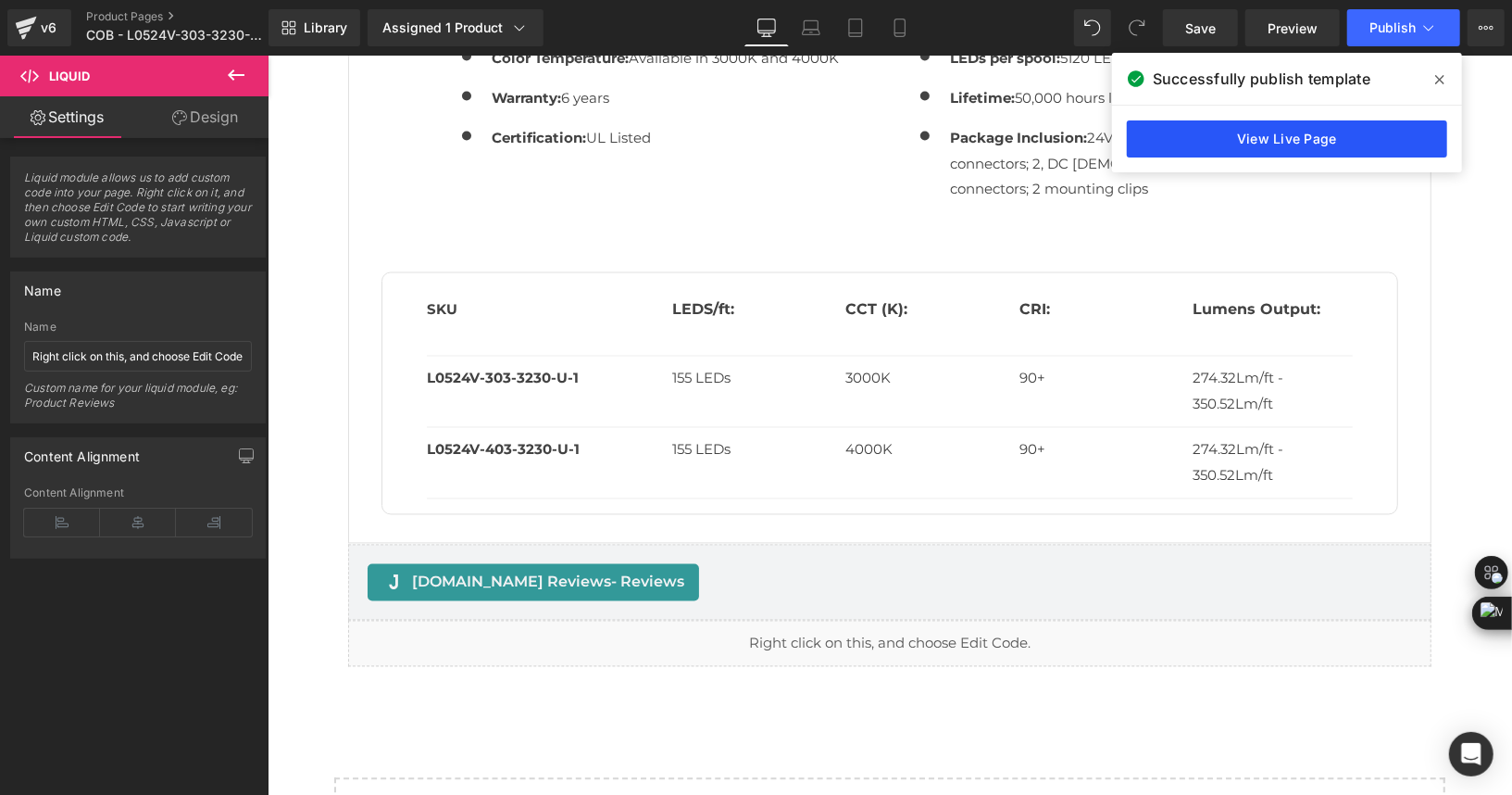
click at [1261, 125] on link "View Live Page" at bounding box center [1287, 138] width 320 height 37
